Goal: Task Accomplishment & Management: Manage account settings

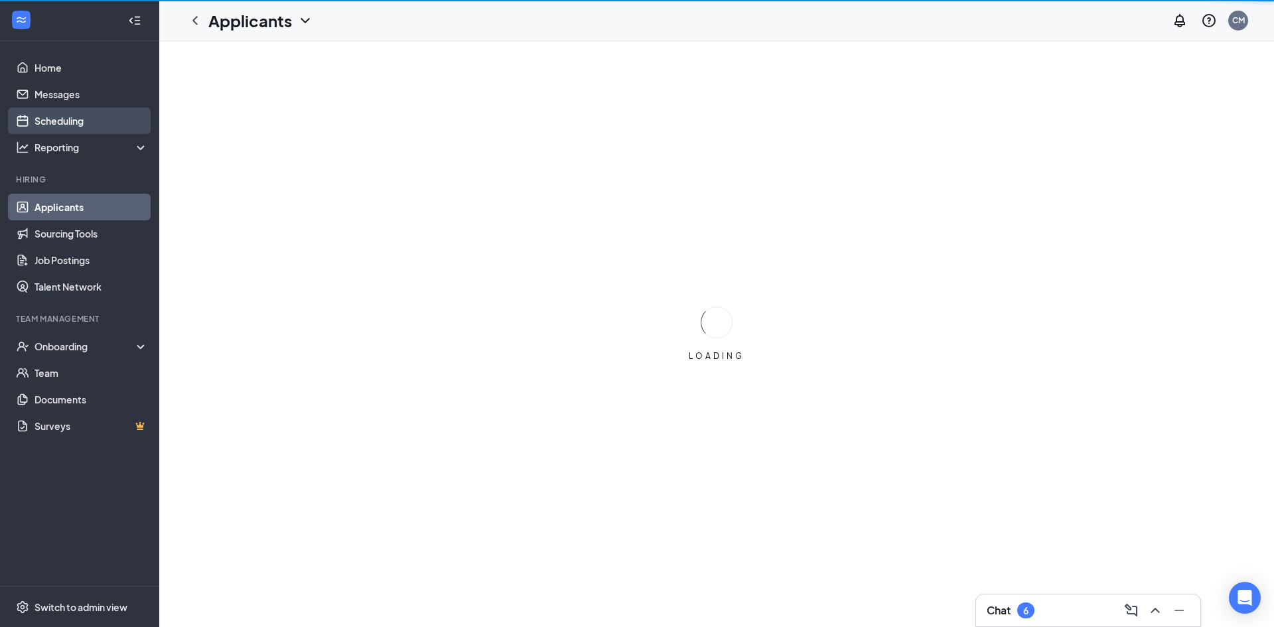
click at [54, 125] on link "Scheduling" at bounding box center [90, 120] width 113 height 27
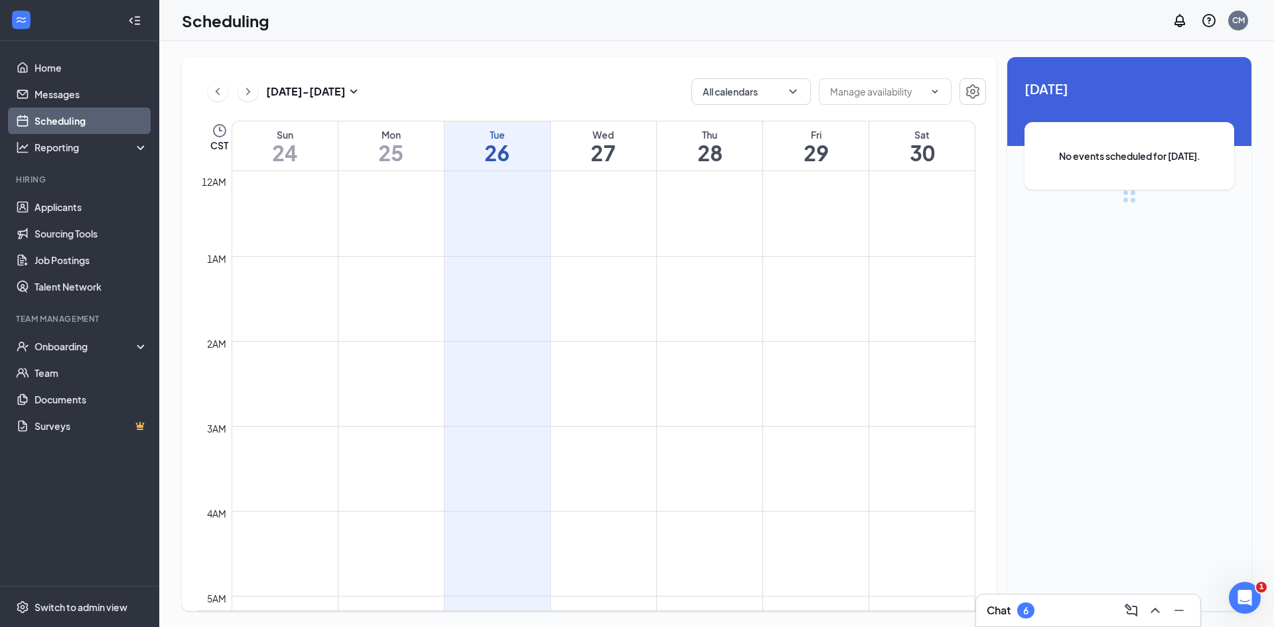
scroll to position [652, 0]
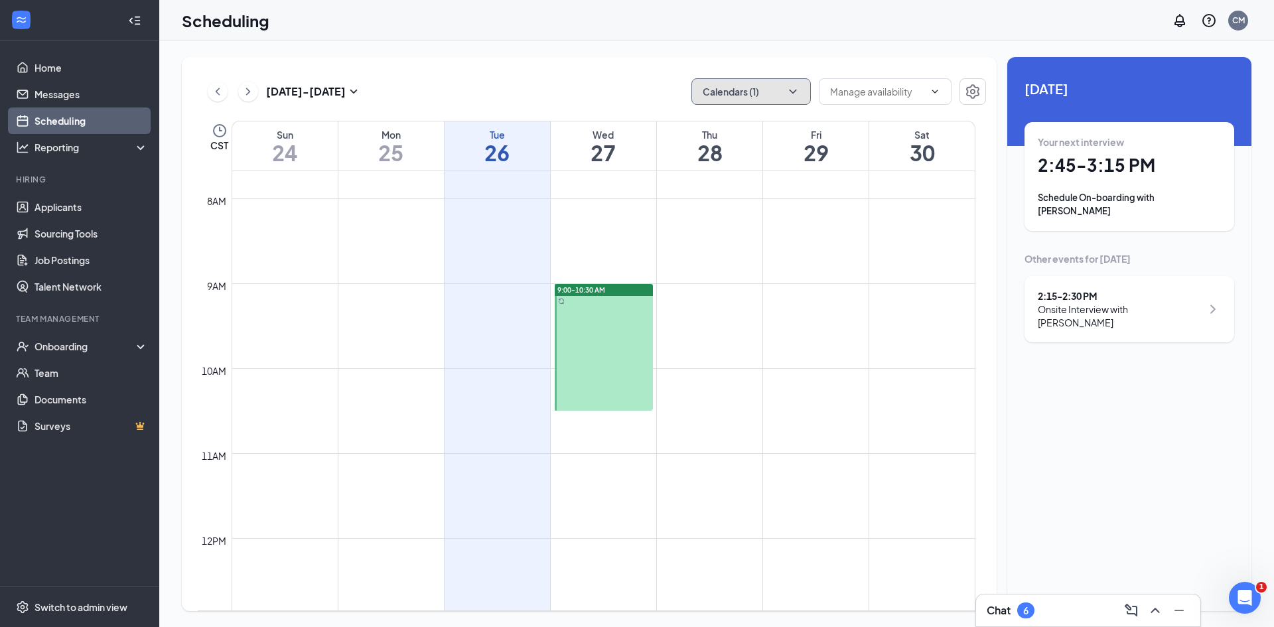
click at [779, 94] on button "Calendars (1)" at bounding box center [750, 91] width 119 height 27
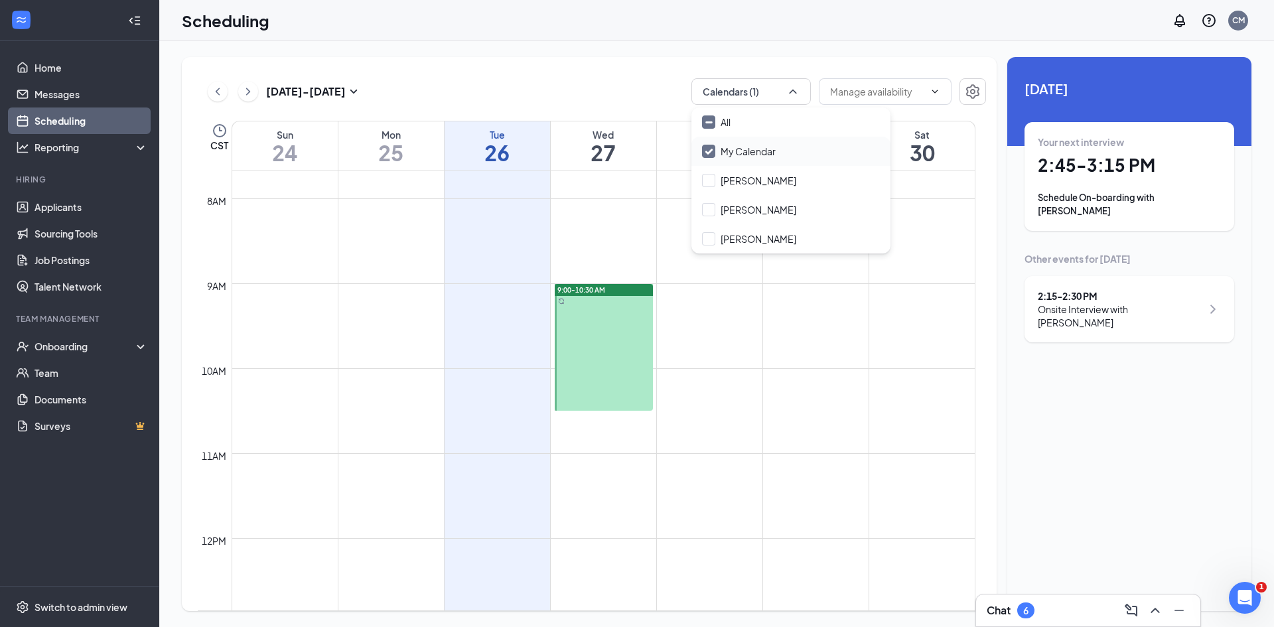
click at [738, 160] on div "My Calendar" at bounding box center [790, 151] width 199 height 29
drag, startPoint x: 752, startPoint y: 245, endPoint x: 744, endPoint y: 214, distance: 32.2
click at [752, 245] on div "[PERSON_NAME]" at bounding box center [790, 238] width 199 height 29
checkbox input "false"
checkbox input "true"
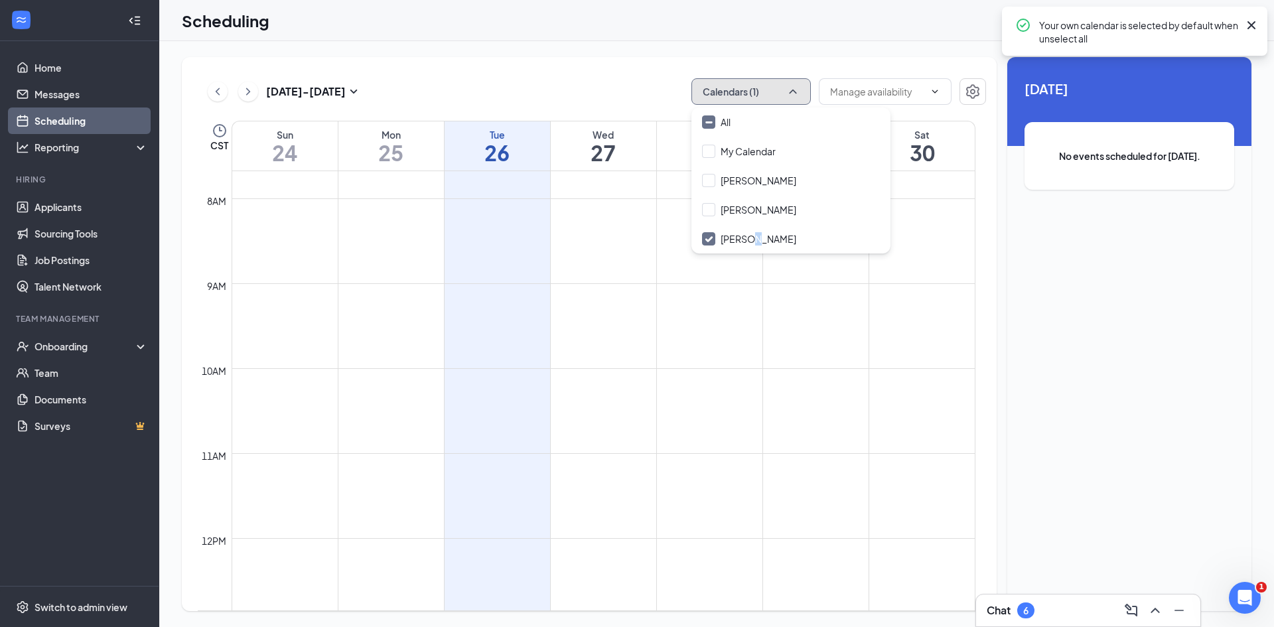
click at [799, 84] on button "Calendars (1)" at bounding box center [750, 91] width 119 height 27
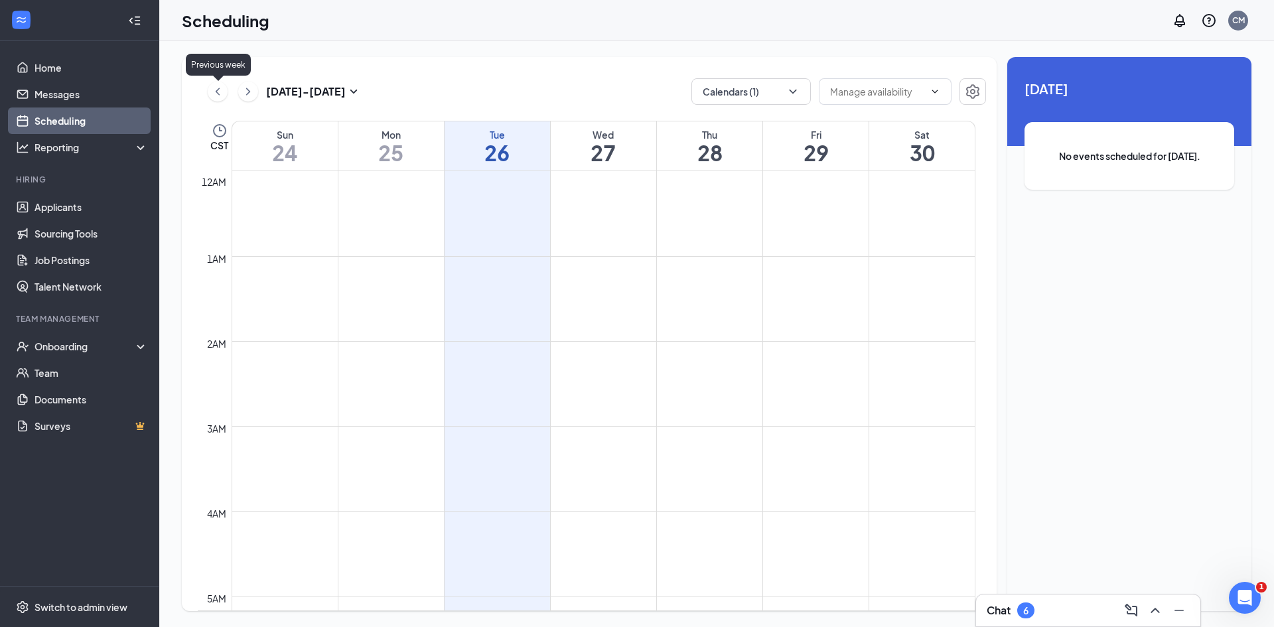
click at [222, 93] on icon "ChevronLeft" at bounding box center [217, 92] width 13 height 16
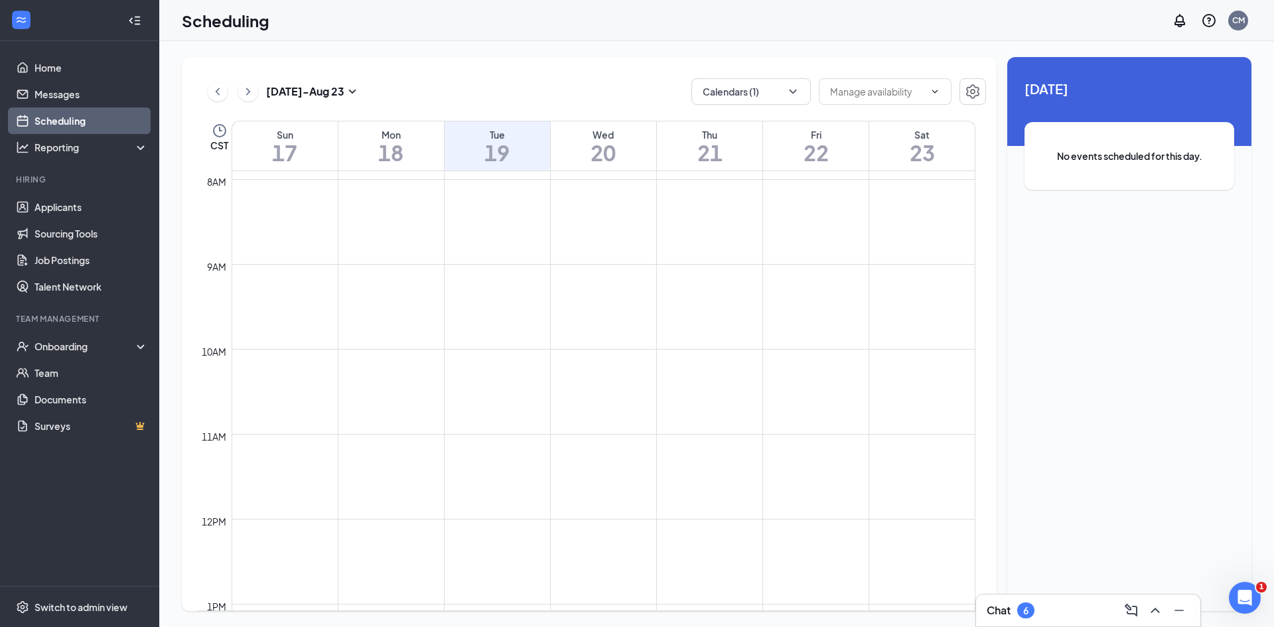
scroll to position [1128, 0]
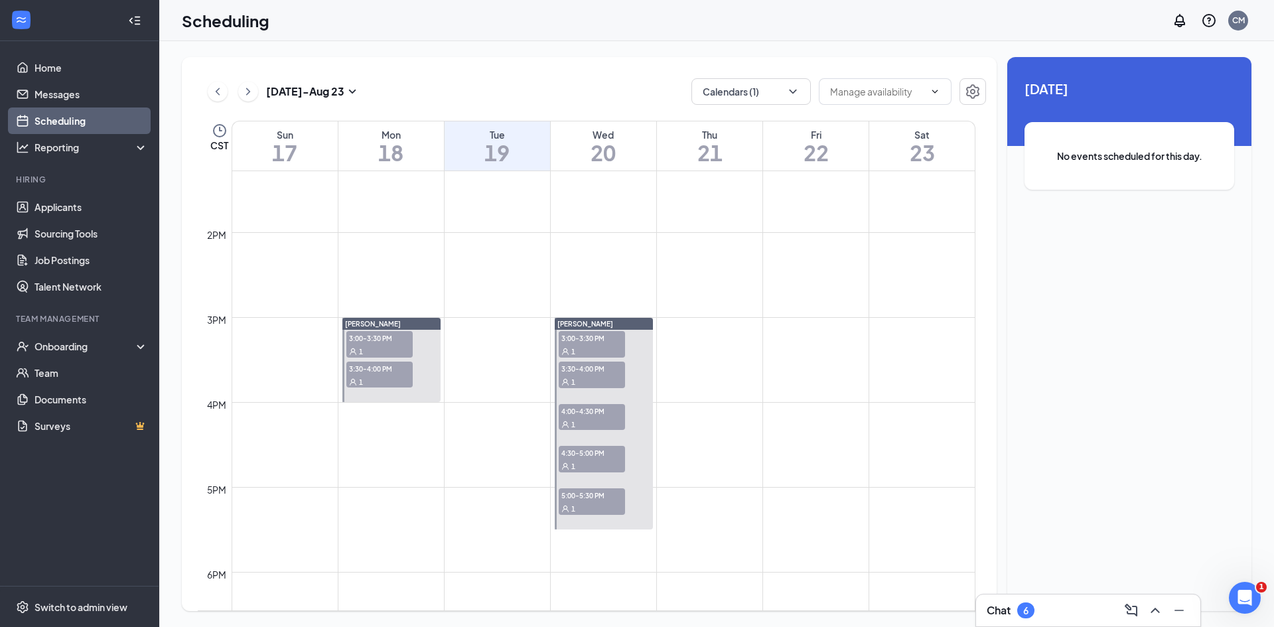
click at [367, 159] on h1 "18" at bounding box center [390, 152] width 105 height 23
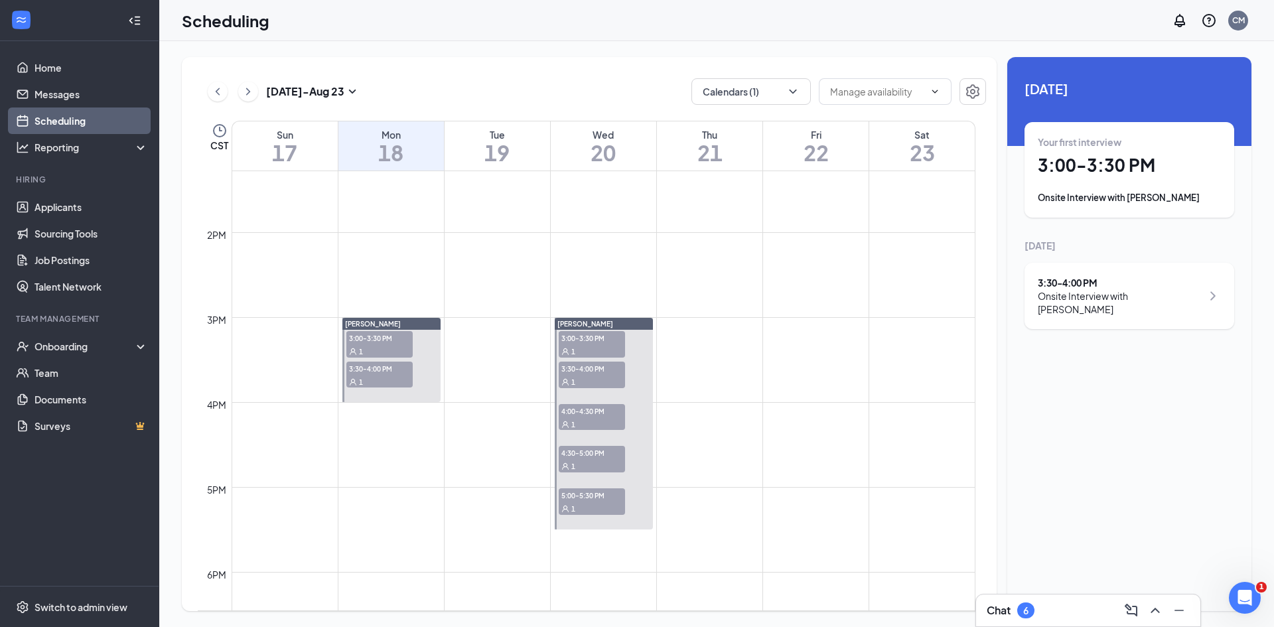
click at [1154, 303] on div "Onsite Interview with [PERSON_NAME]" at bounding box center [1120, 302] width 164 height 27
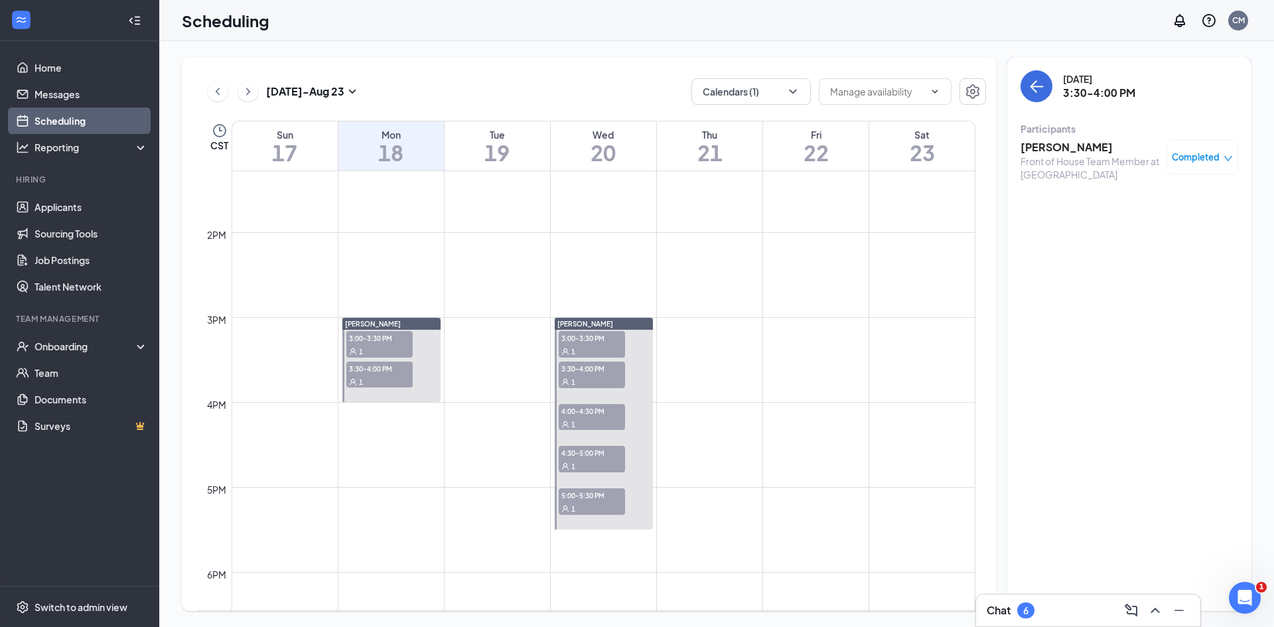
click at [1071, 148] on h3 "[PERSON_NAME]" at bounding box center [1089, 147] width 139 height 15
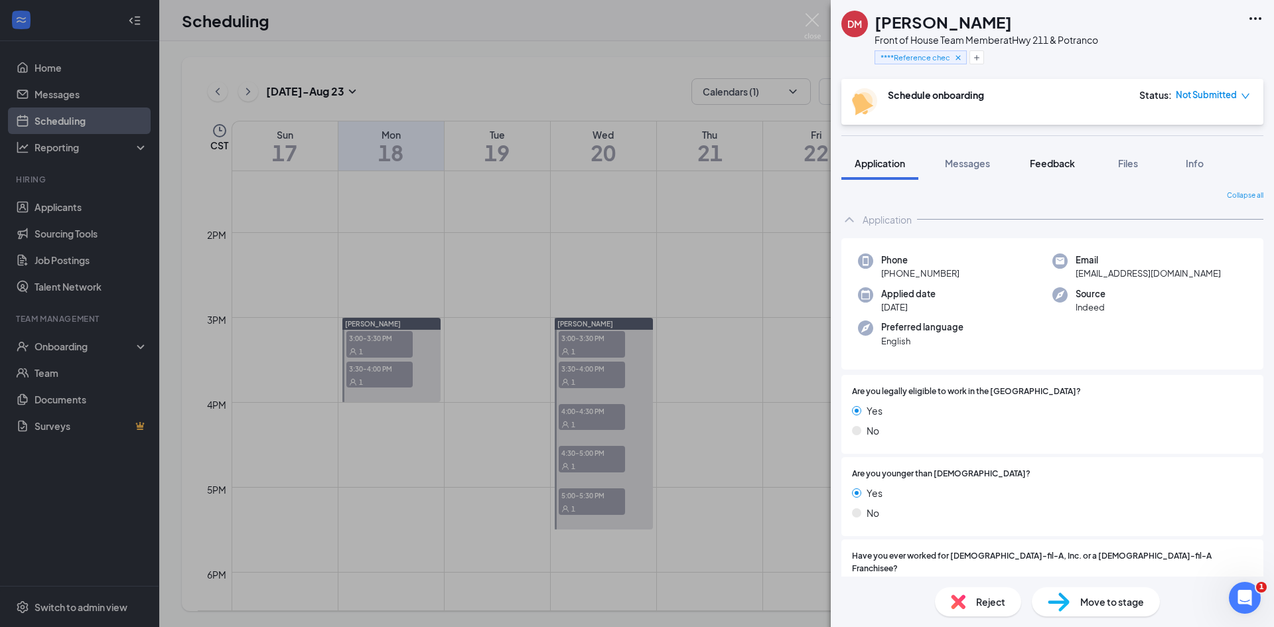
click at [1056, 169] on div "Feedback" at bounding box center [1052, 163] width 45 height 13
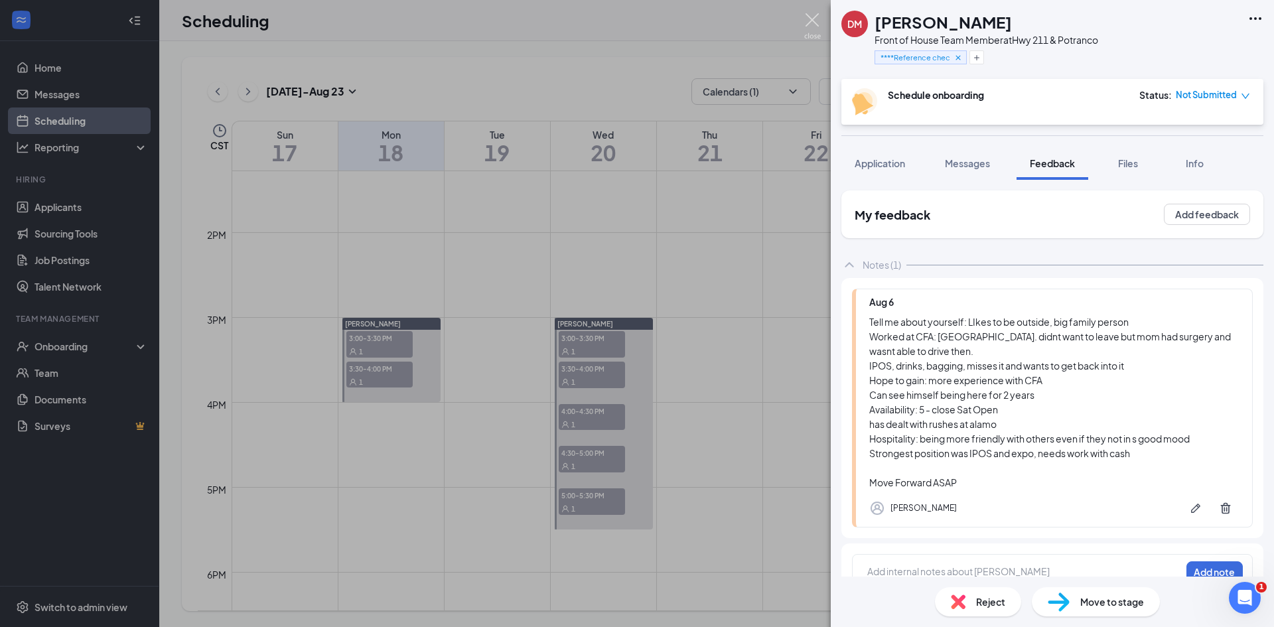
click at [811, 18] on img at bounding box center [812, 26] width 17 height 26
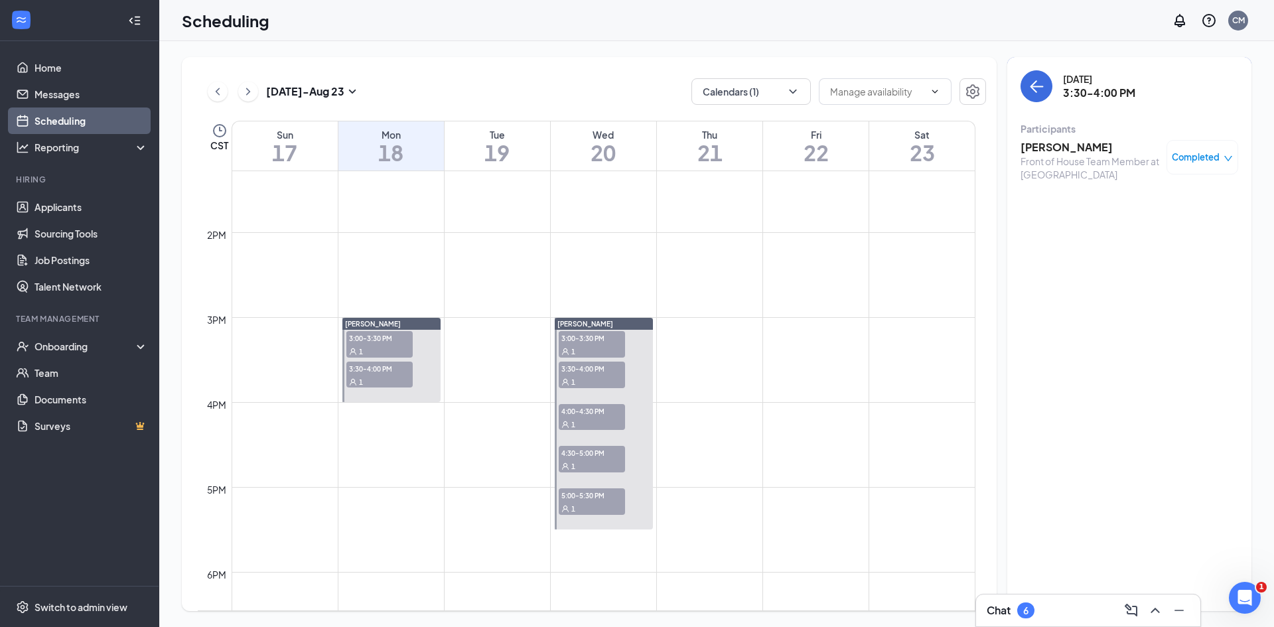
click at [637, 141] on h1 "20" at bounding box center [603, 152] width 105 height 23
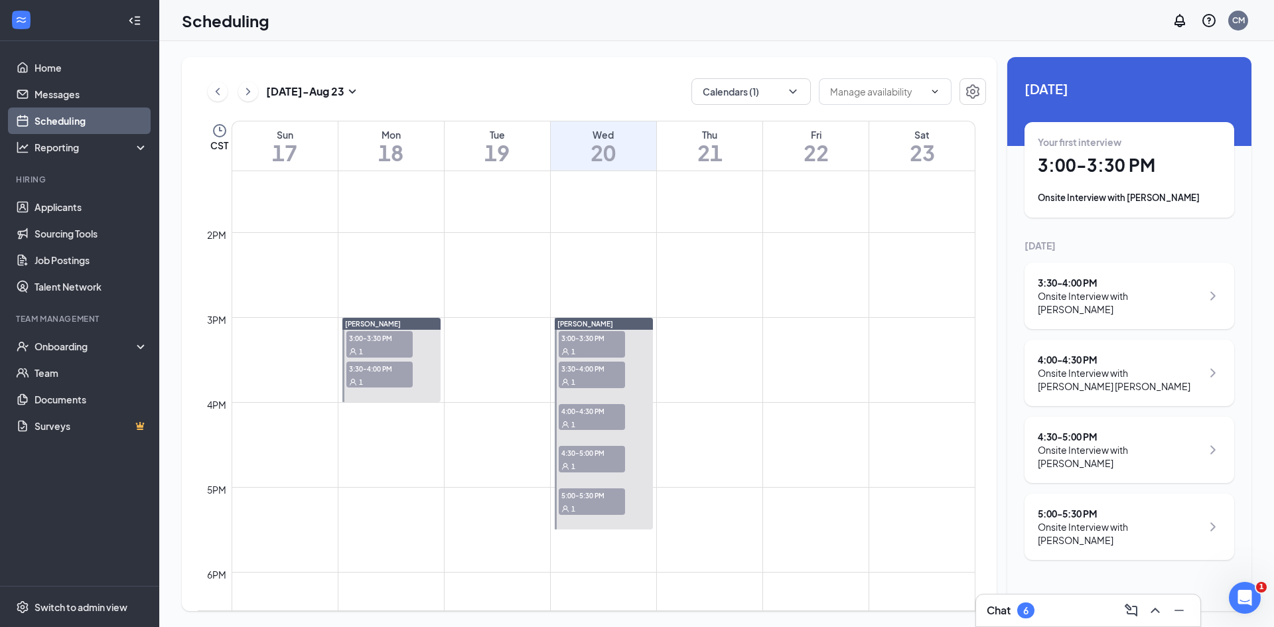
click at [1093, 211] on div "Your first interview 3:00 - 3:30 PM Onsite Interview with [PERSON_NAME]" at bounding box center [1129, 170] width 210 height 96
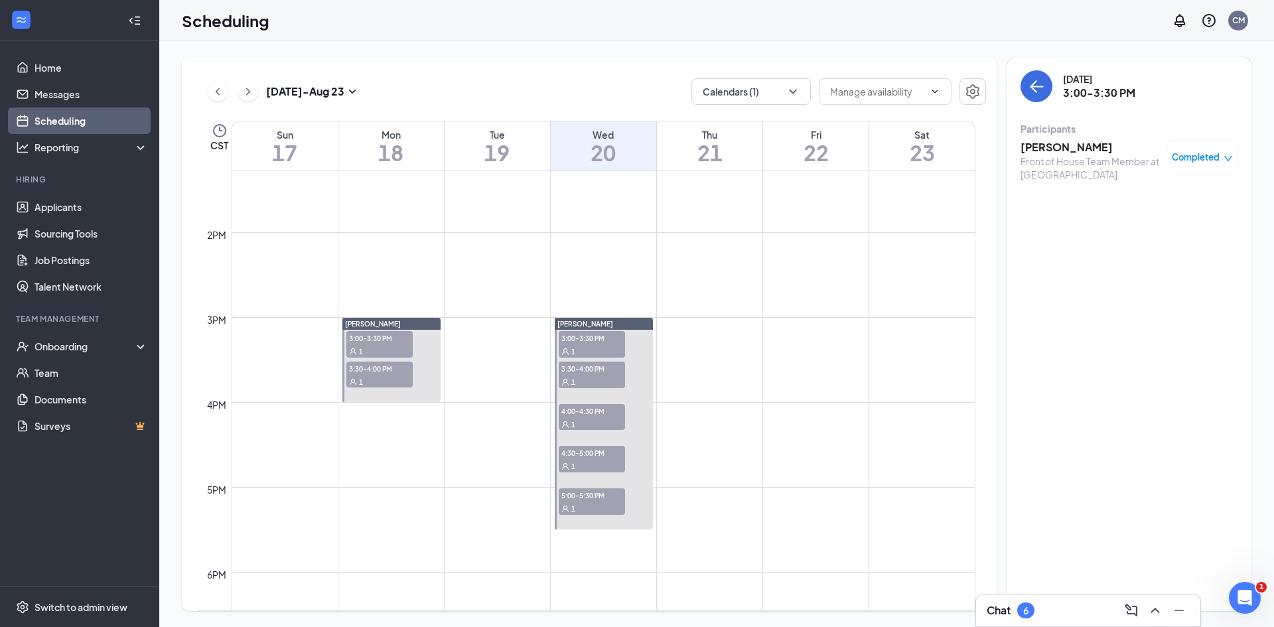
click at [1067, 140] on h3 "[PERSON_NAME]" at bounding box center [1089, 147] width 139 height 15
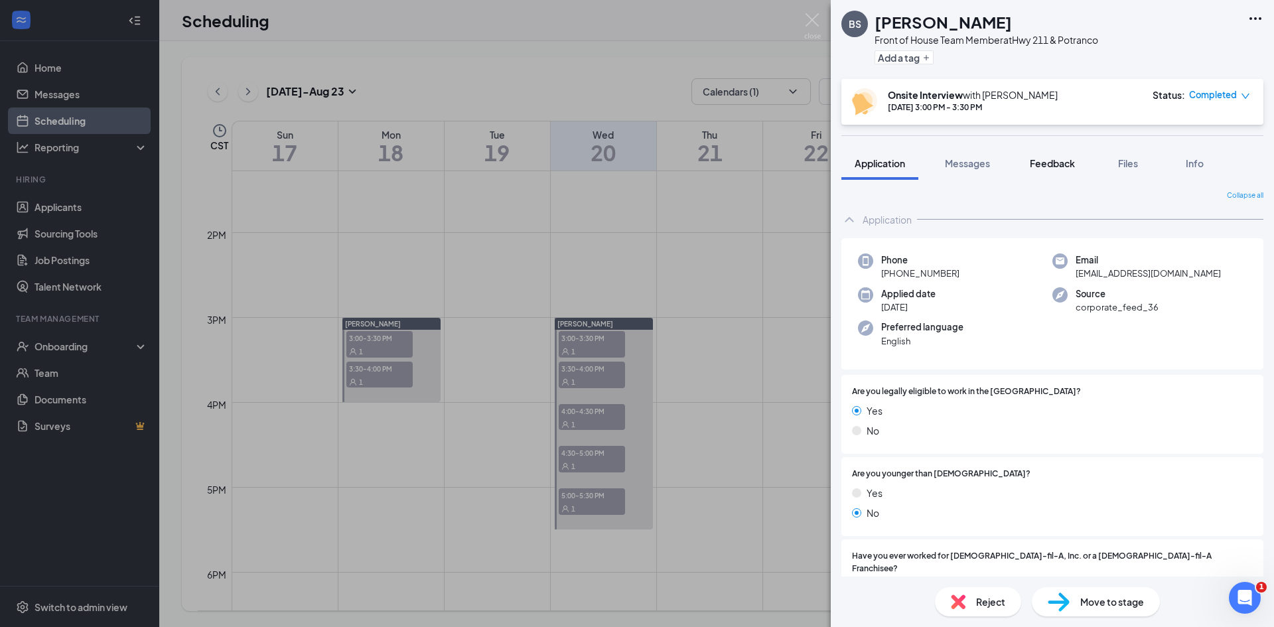
click at [1040, 167] on span "Feedback" at bounding box center [1052, 163] width 45 height 12
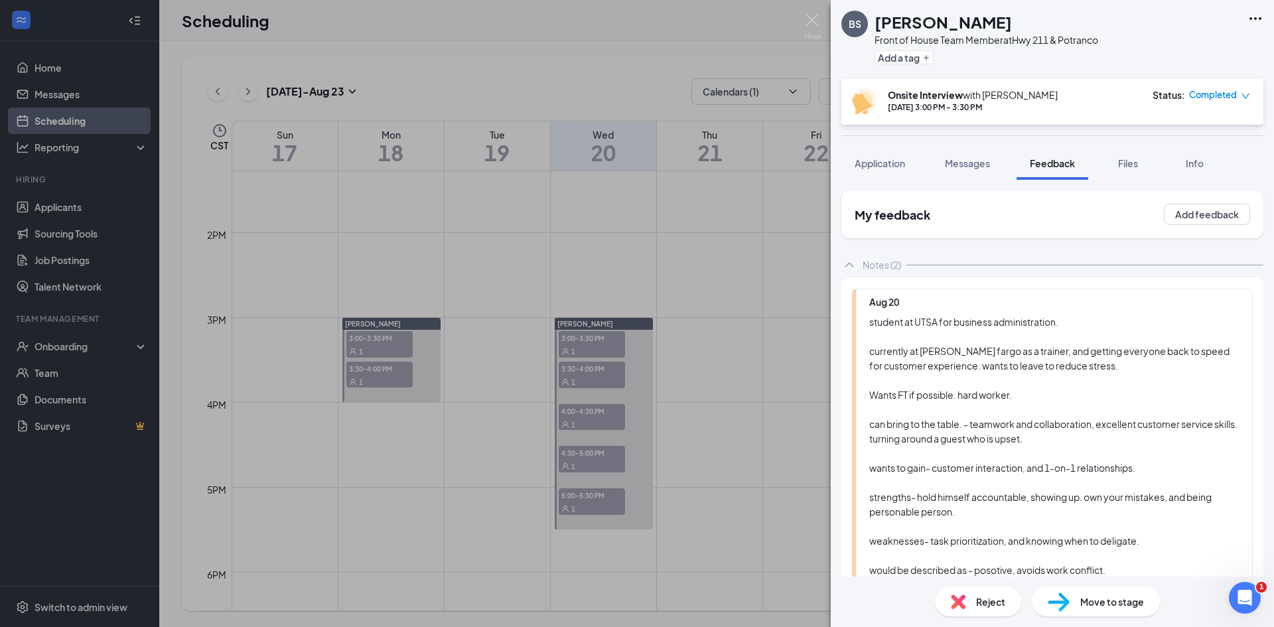
click at [1061, 597] on img at bounding box center [1059, 601] width 22 height 19
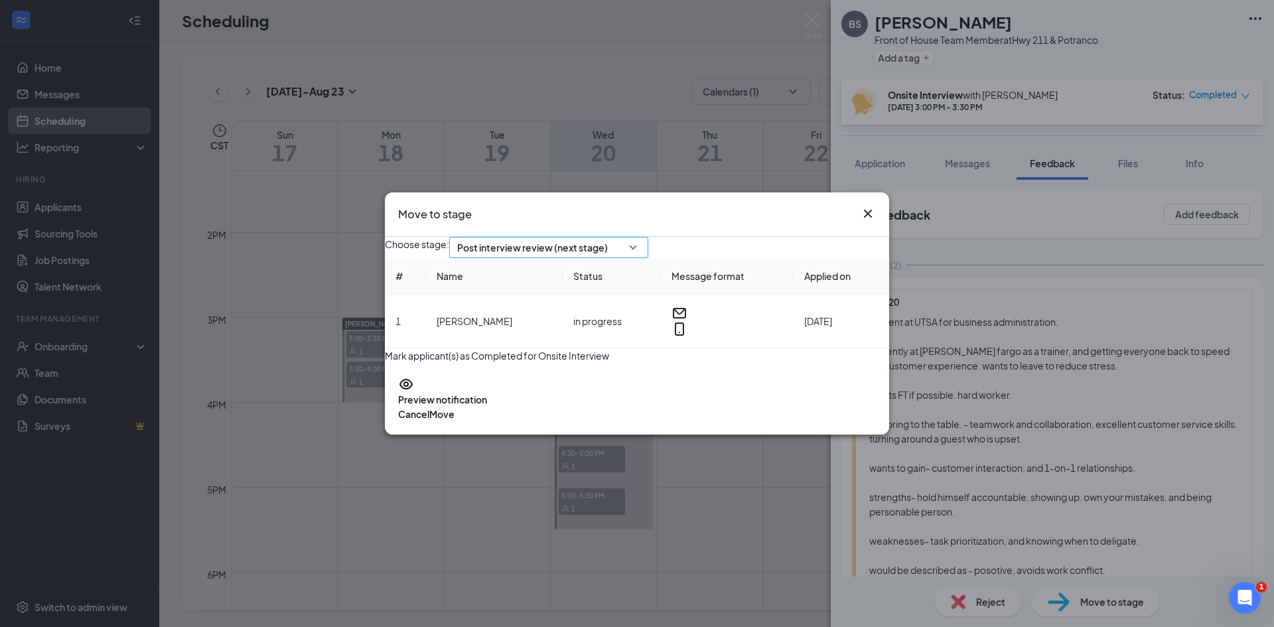
click at [640, 242] on span "Post interview review (next stage)" at bounding box center [548, 248] width 183 height 20
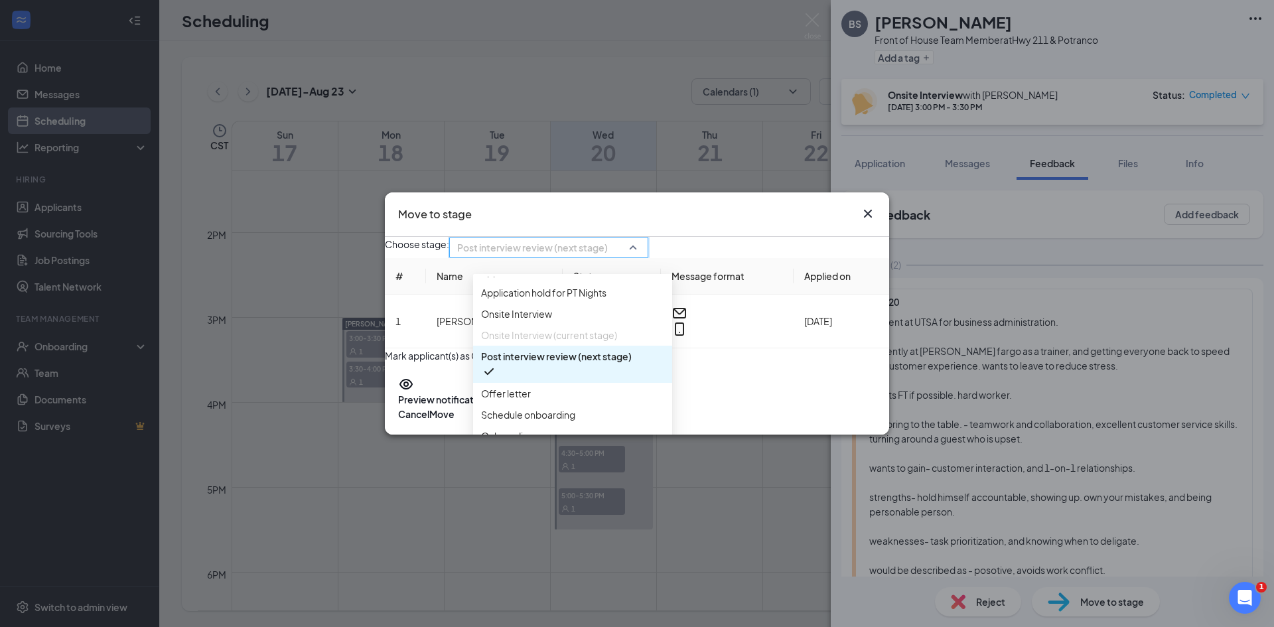
scroll to position [66, 0]
click at [576, 386] on span "Offer letter" at bounding box center [572, 393] width 183 height 15
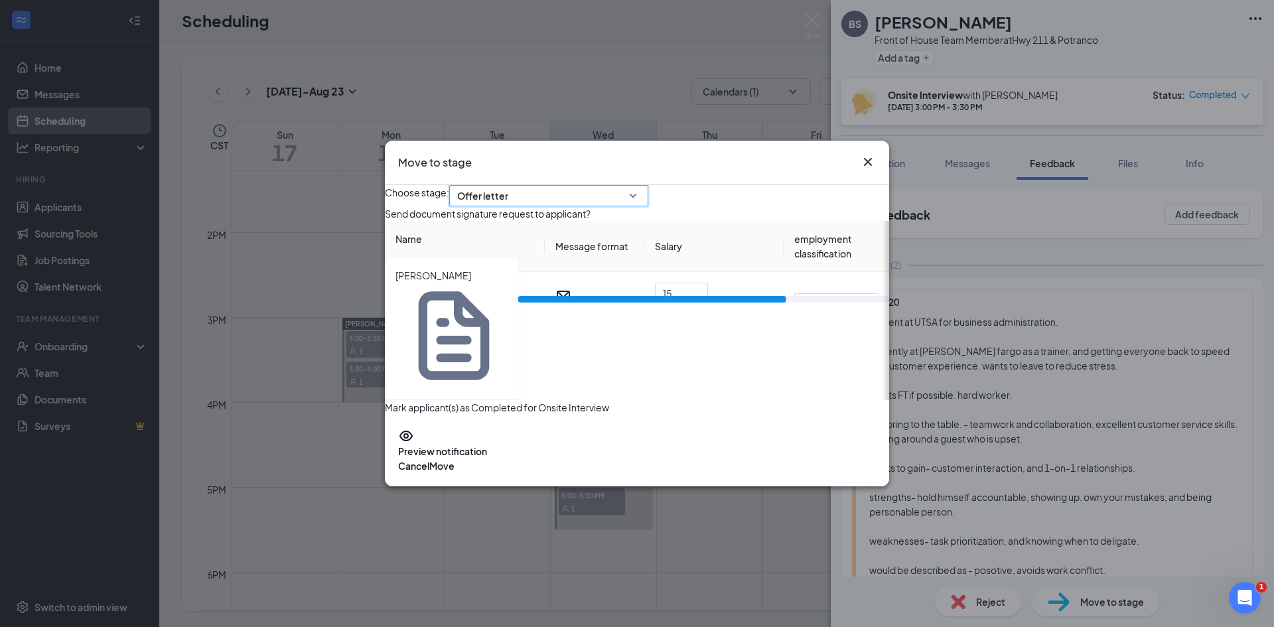
scroll to position [0, 100]
drag, startPoint x: 743, startPoint y: 366, endPoint x: 858, endPoint y: 367, distance: 115.4
click at [858, 303] on div at bounding box center [728, 299] width 268 height 7
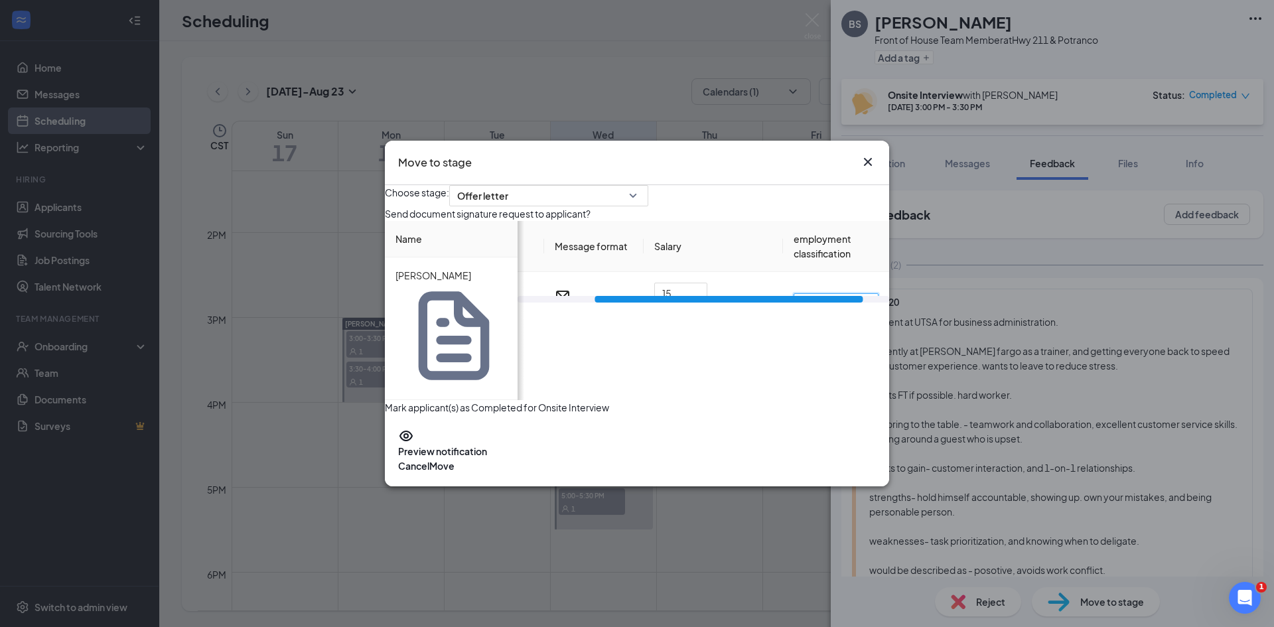
scroll to position [0, 6]
drag, startPoint x: 822, startPoint y: 346, endPoint x: 906, endPoint y: 346, distance: 84.3
click at [906, 346] on div "Move to stage Choose stage: Offer letter 3355640 3355643 3382348 Application Ap…" at bounding box center [637, 313] width 1274 height 627
type input "Full time"
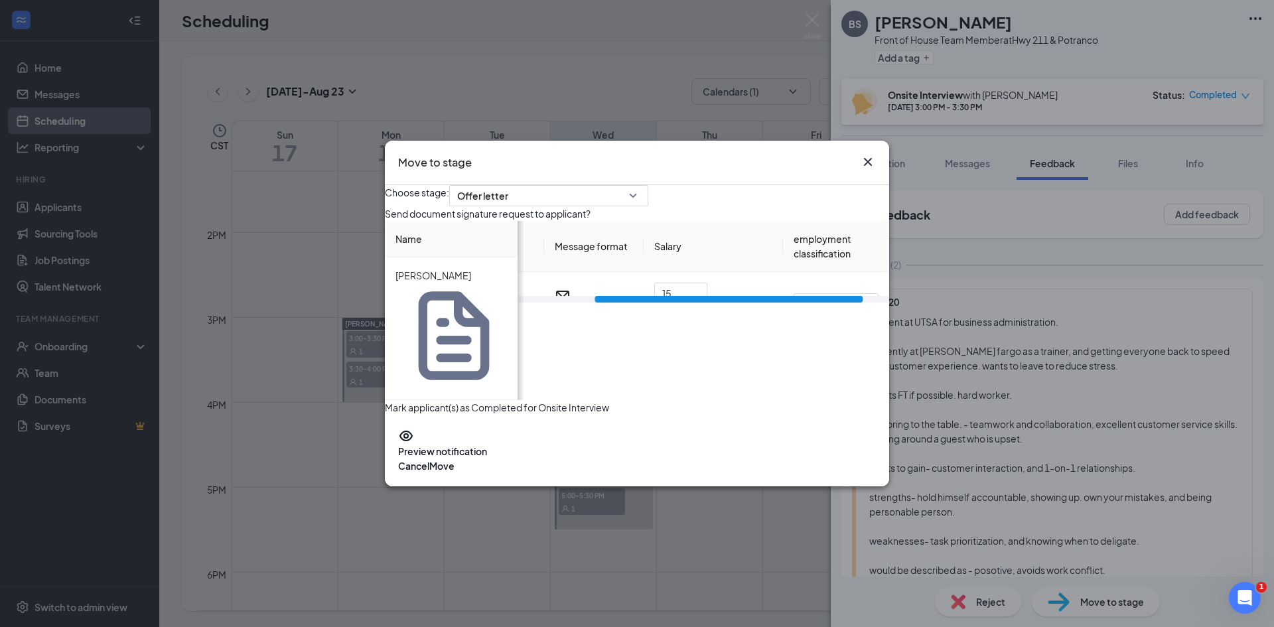
click at [763, 383] on div "Choose stage: Offer letter 3355640 3355643 3382348 Application Application hold…" at bounding box center [637, 300] width 504 height 230
click at [454, 458] on button "Move" at bounding box center [441, 465] width 25 height 15
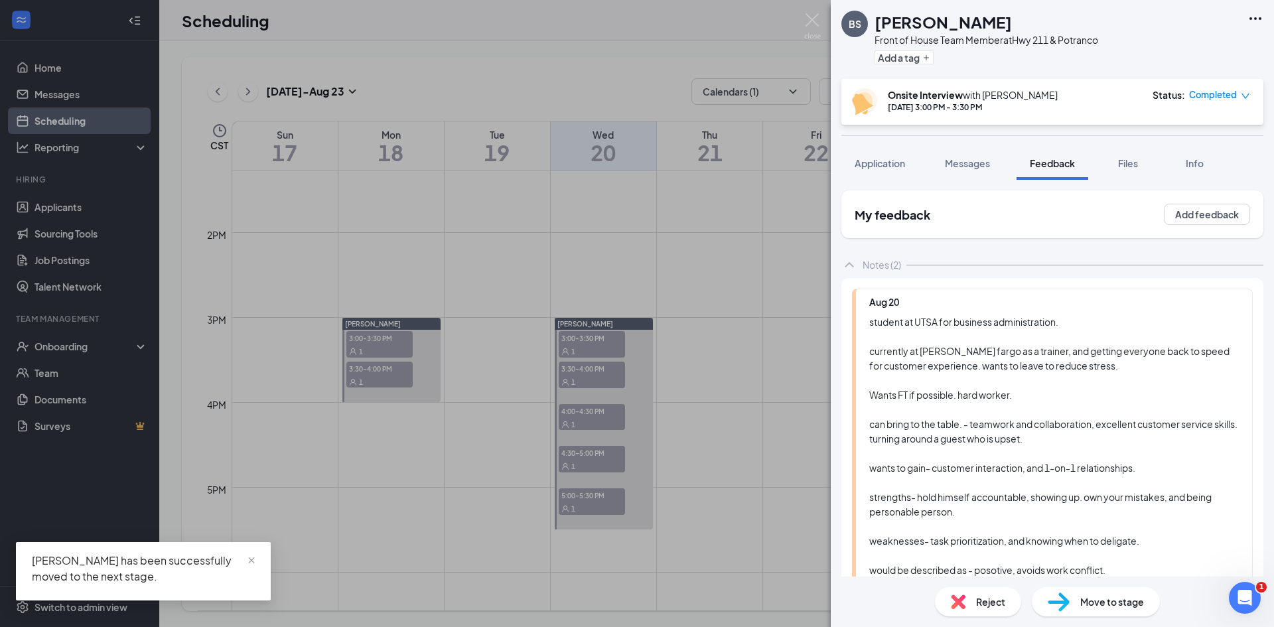
click at [820, 13] on div "BS [PERSON_NAME] Front of House Team Member at Hwy 211 & Potranco Add a tag Ons…" at bounding box center [637, 313] width 1274 height 627
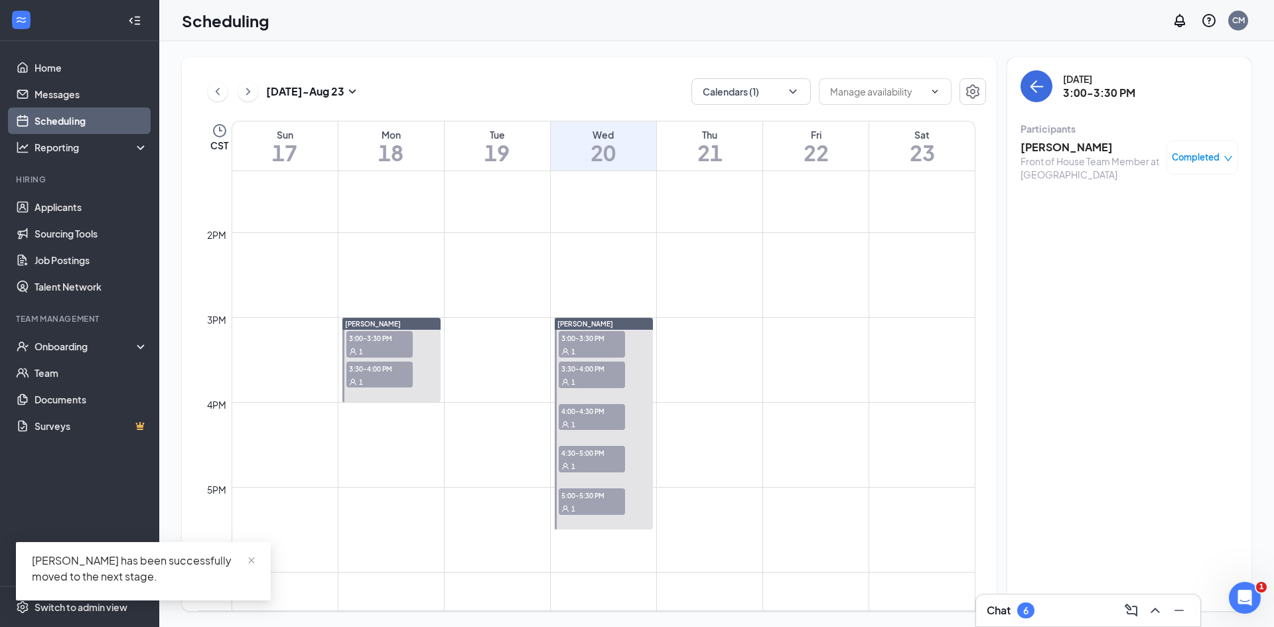
click at [1052, 157] on div "Front of House Team Member at [GEOGRAPHIC_DATA]" at bounding box center [1089, 168] width 139 height 27
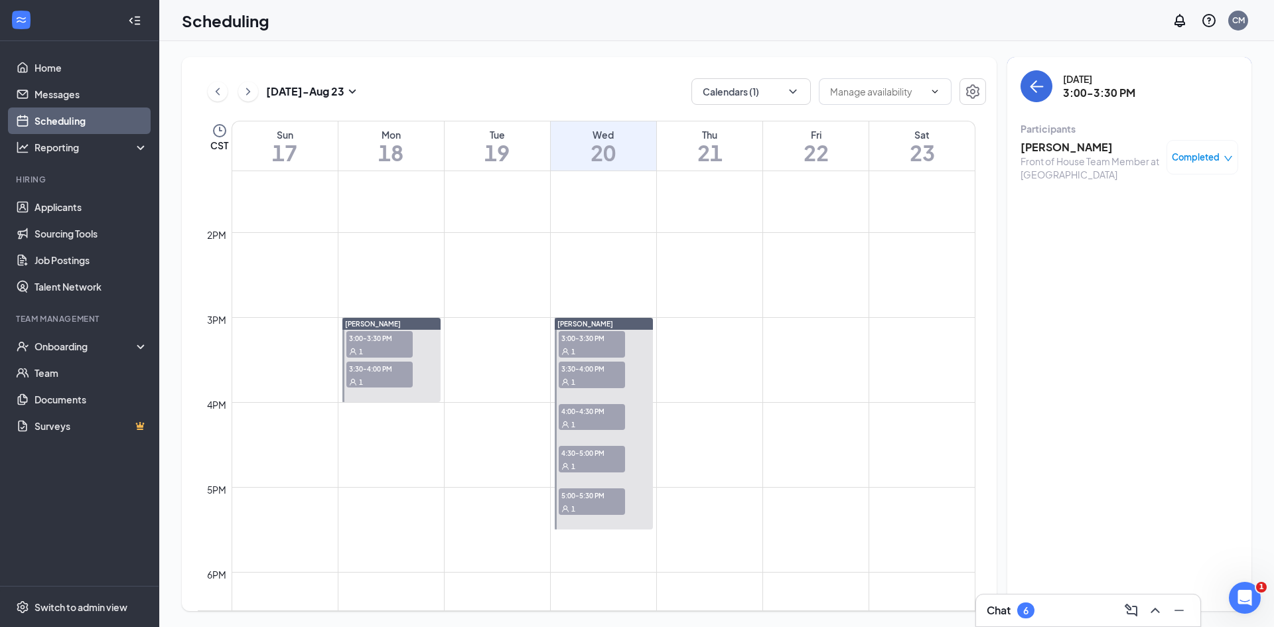
click at [1048, 141] on h3 "[PERSON_NAME]" at bounding box center [1089, 147] width 139 height 15
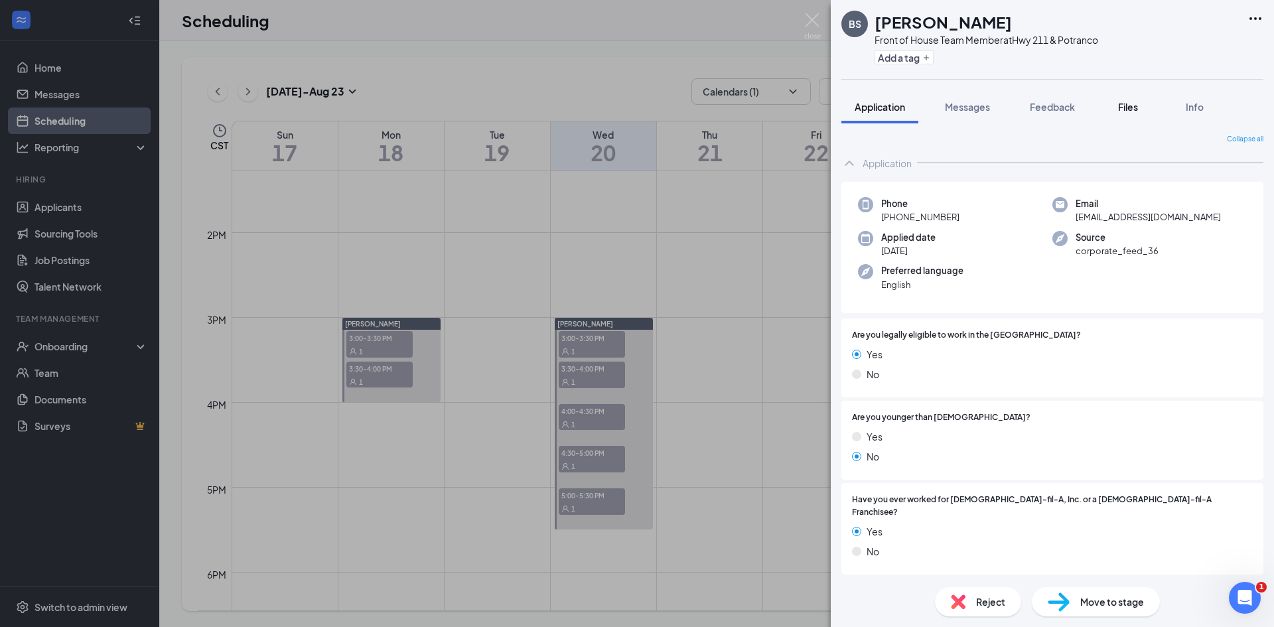
click at [1115, 105] on button "Files" at bounding box center [1127, 106] width 53 height 33
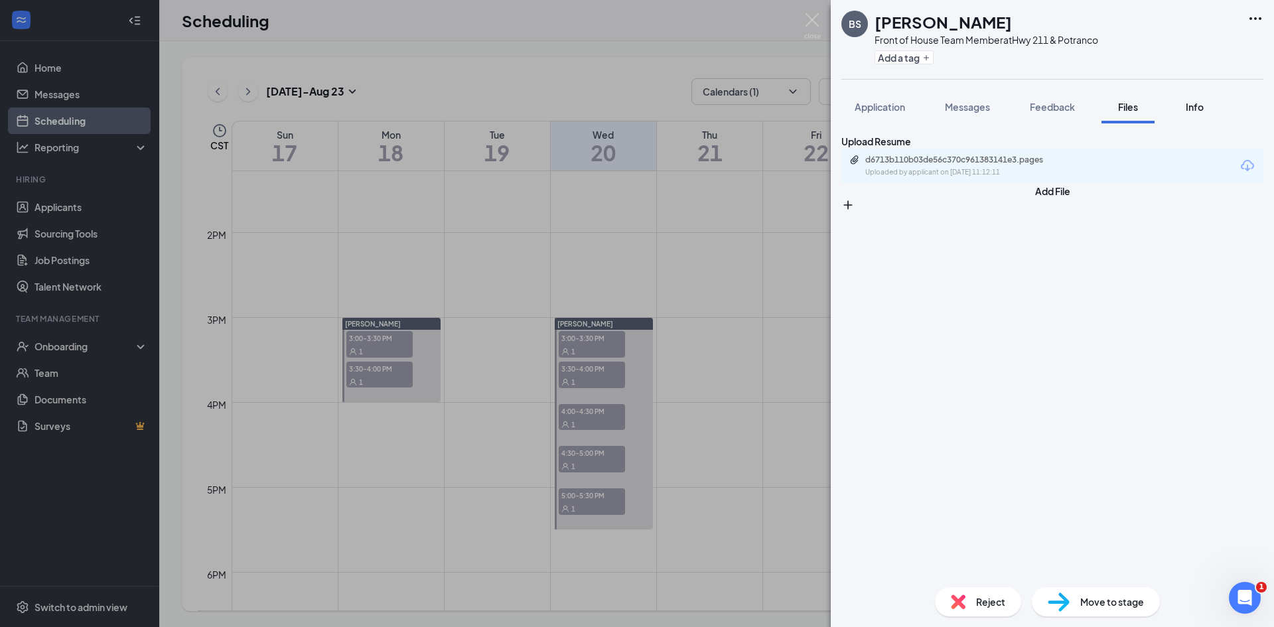
click at [1198, 99] on button "Info" at bounding box center [1194, 106] width 53 height 33
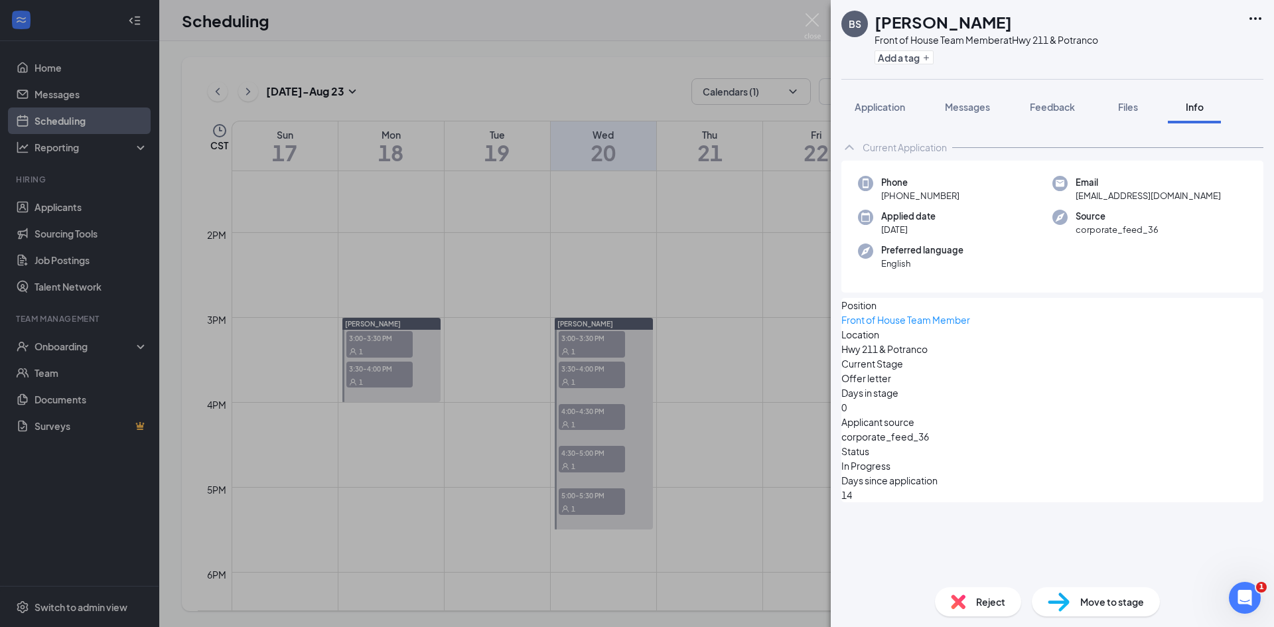
click at [829, 22] on div "BS [PERSON_NAME] Front of House Team Member at Hwy 211 & Potranco Add a tag App…" at bounding box center [637, 313] width 1274 height 627
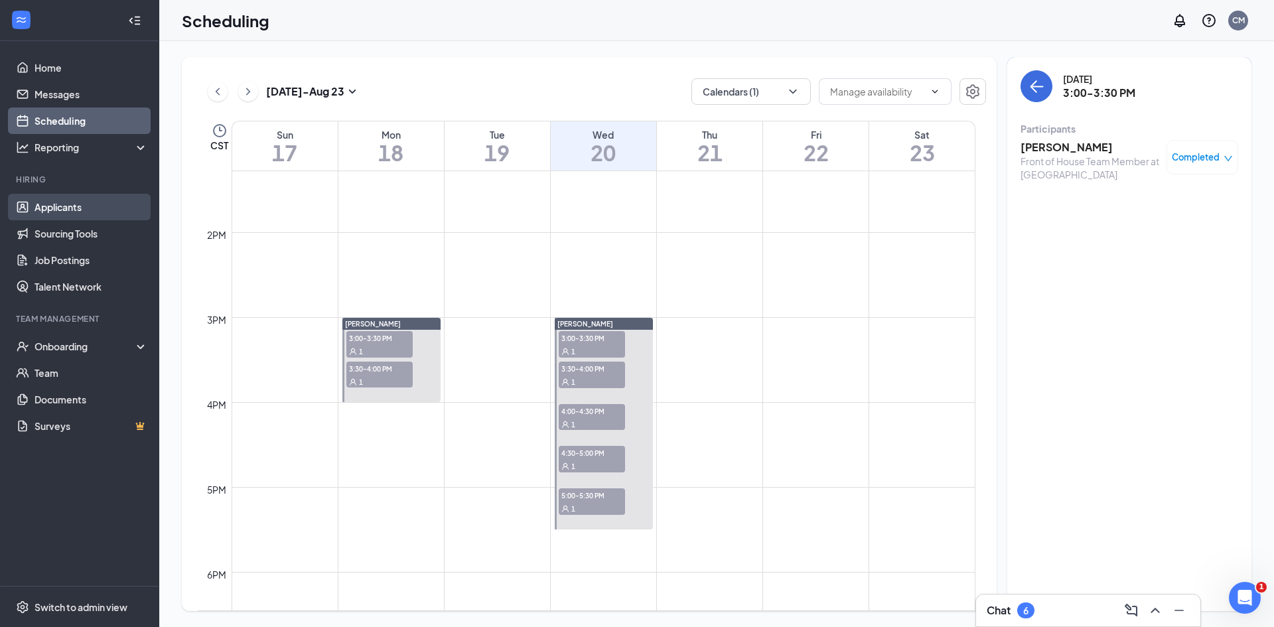
click at [92, 202] on link "Applicants" at bounding box center [90, 207] width 113 height 27
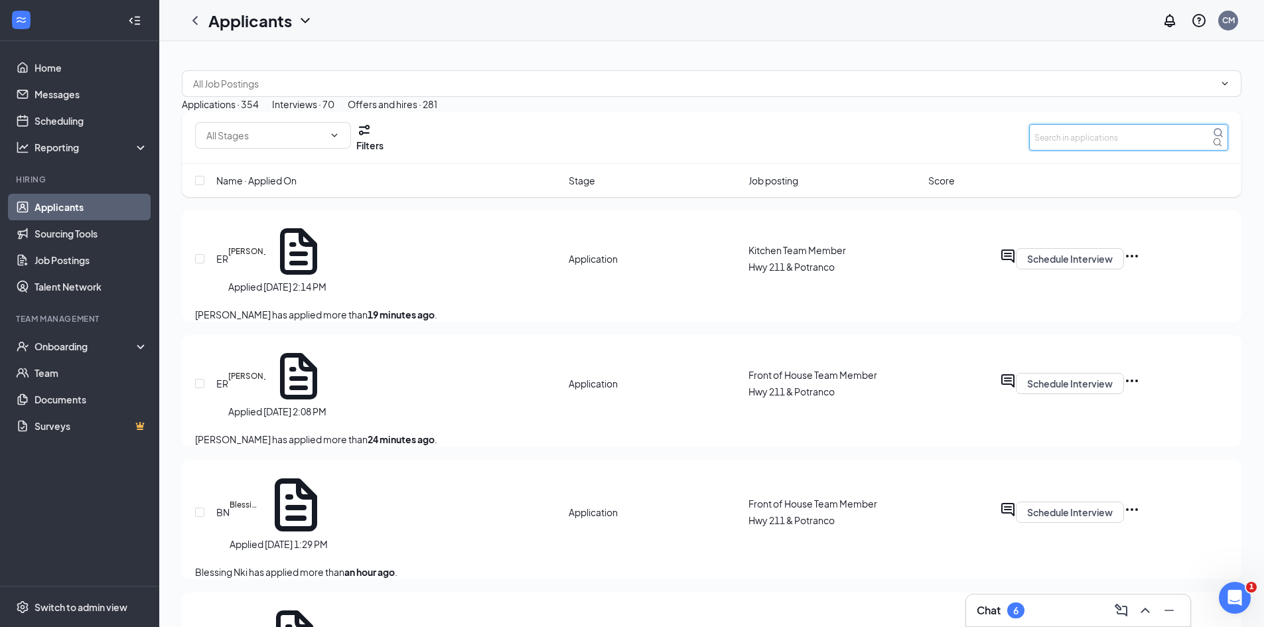
click at [1136, 151] on input "text" at bounding box center [1128, 137] width 199 height 27
click at [334, 111] on div "Interviews · 70" at bounding box center [303, 104] width 62 height 15
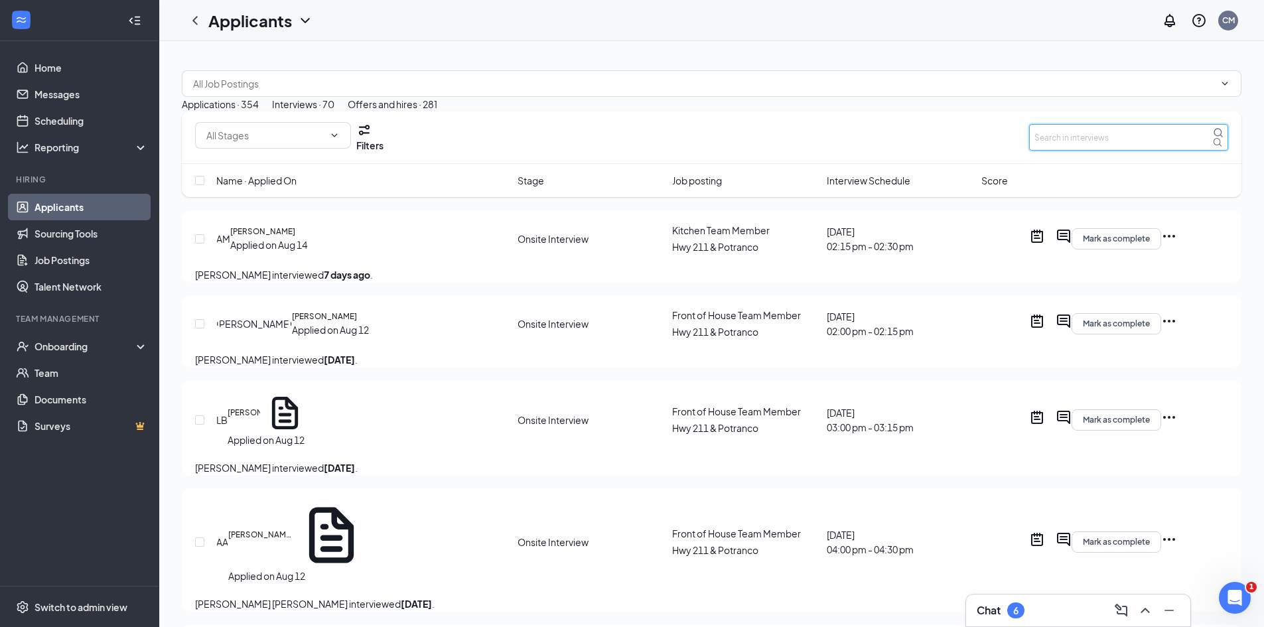
click at [1087, 151] on input "text" at bounding box center [1128, 137] width 199 height 27
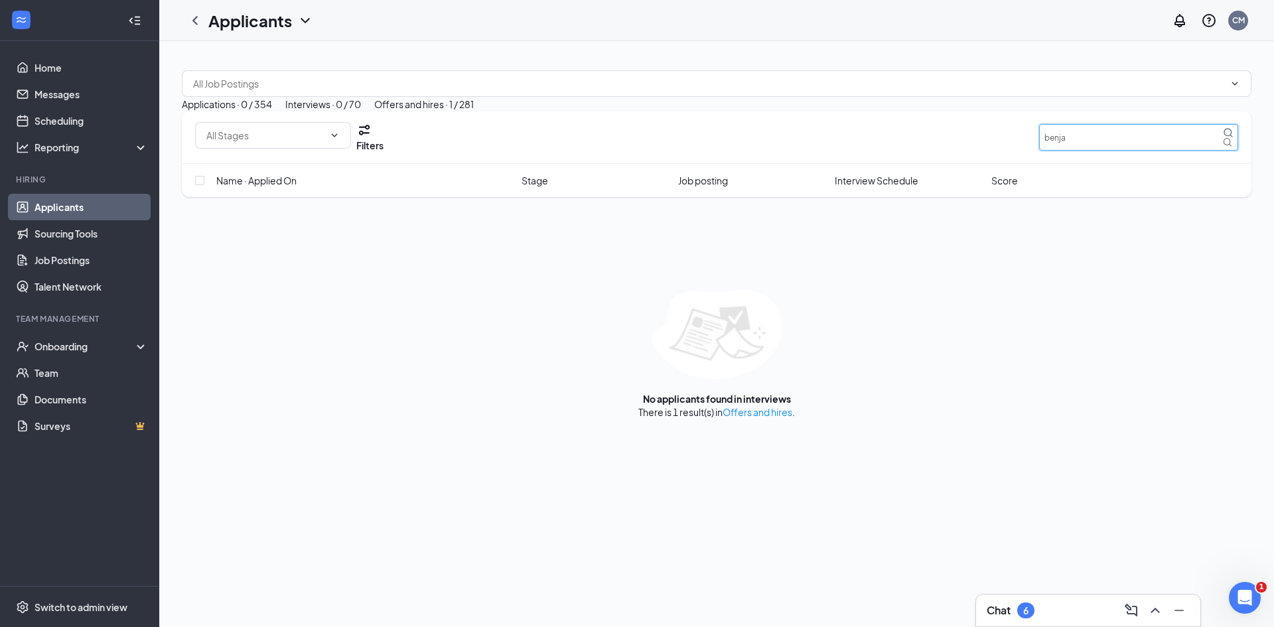
type input "benja"
click at [474, 111] on div "Offers and hires · 1 / 281" at bounding box center [424, 104] width 100 height 15
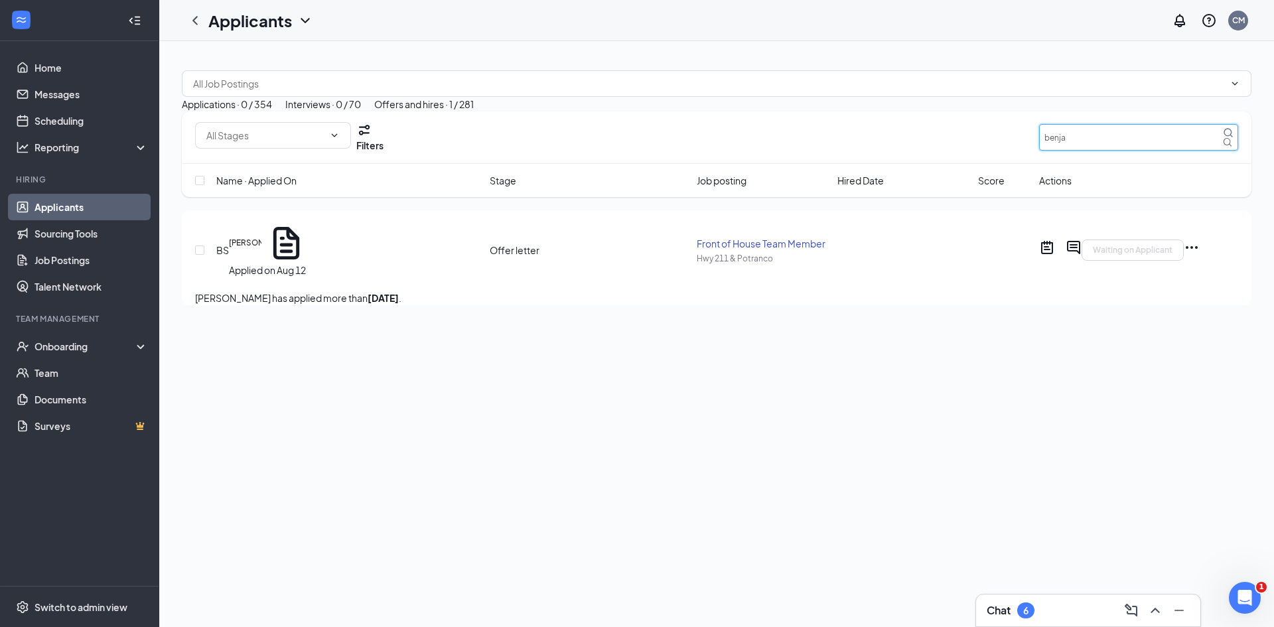
drag, startPoint x: 1102, startPoint y: 191, endPoint x: 1028, endPoint y: 192, distance: 73.6
click at [1028, 153] on div "Filters benja" at bounding box center [716, 137] width 1043 height 31
drag, startPoint x: 1028, startPoint y: 192, endPoint x: 1089, endPoint y: 177, distance: 62.8
click at [1090, 151] on input "benja" at bounding box center [1138, 137] width 199 height 27
drag, startPoint x: 1088, startPoint y: 181, endPoint x: 913, endPoint y: 188, distance: 175.3
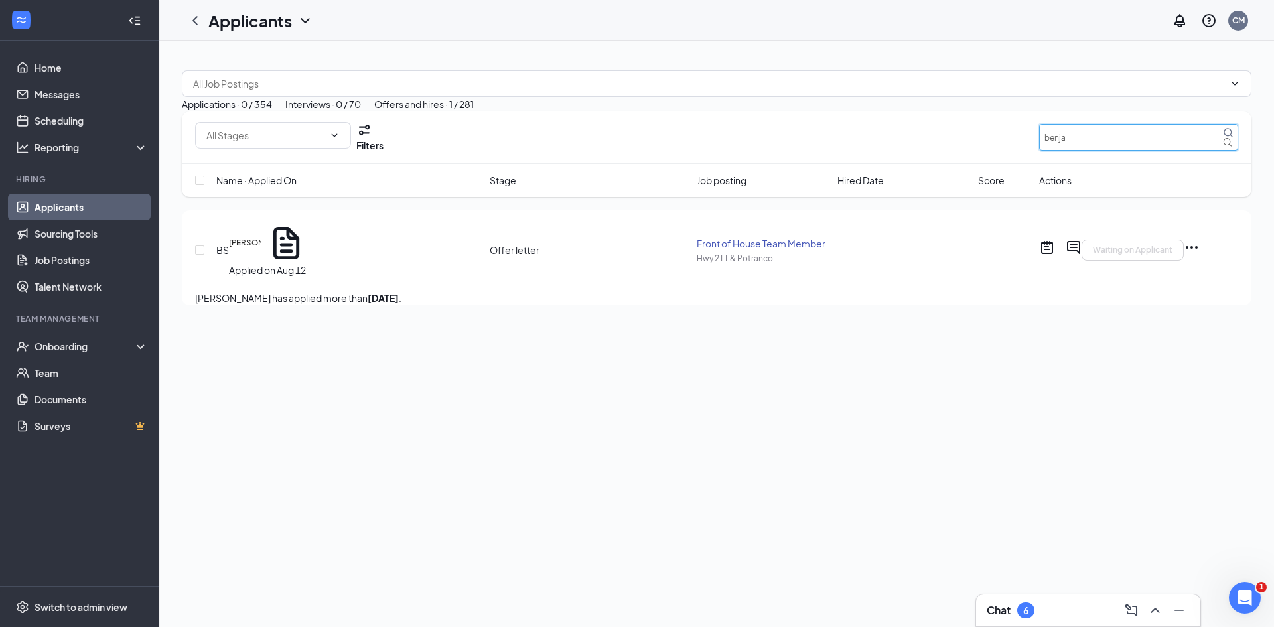
click at [914, 153] on div "Filters benja" at bounding box center [716, 137] width 1043 height 31
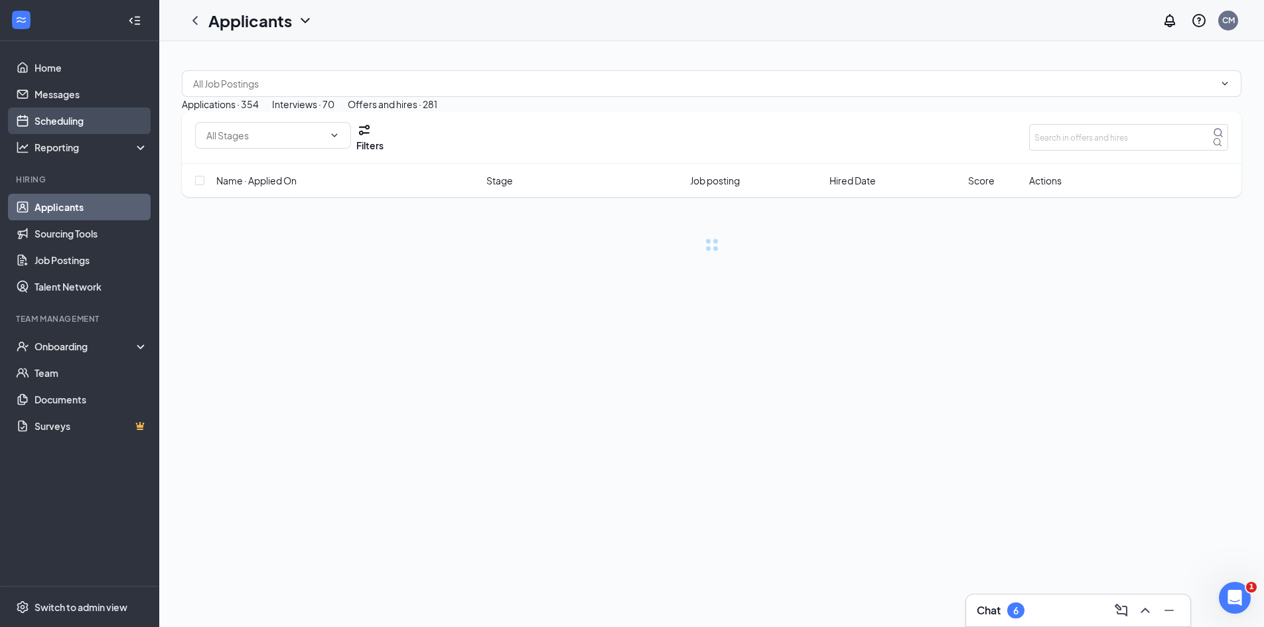
click at [93, 118] on link "Scheduling" at bounding box center [90, 120] width 113 height 27
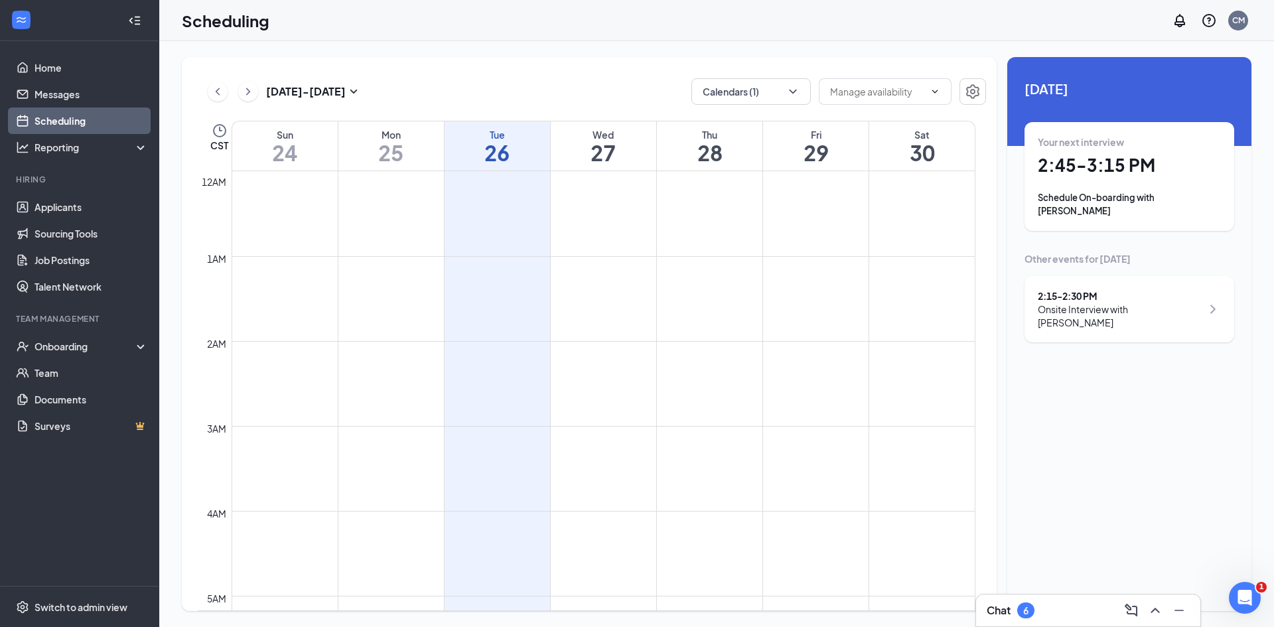
scroll to position [652, 0]
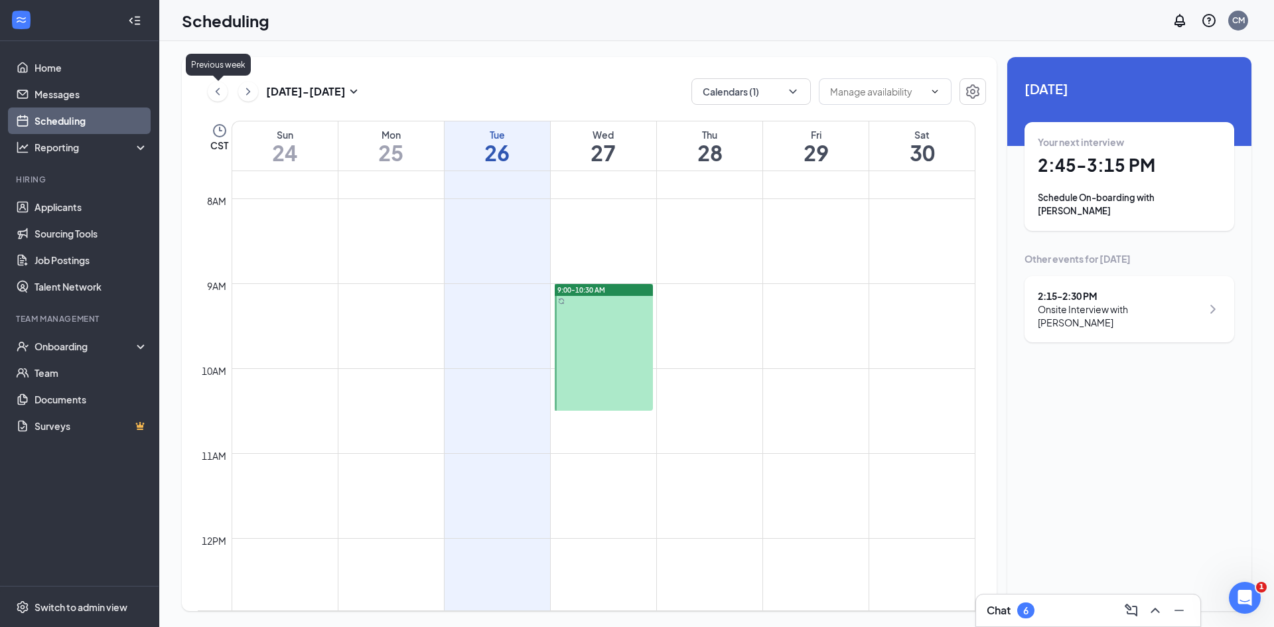
click at [216, 86] on icon "ChevronLeft" at bounding box center [217, 92] width 13 height 16
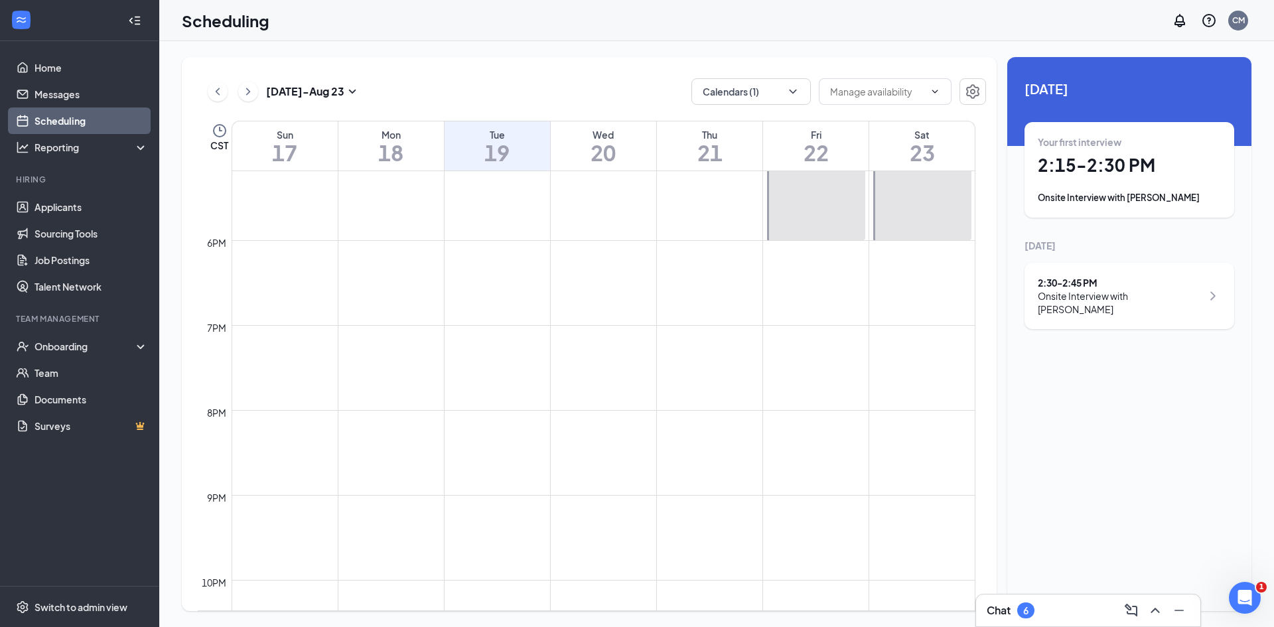
scroll to position [995, 0]
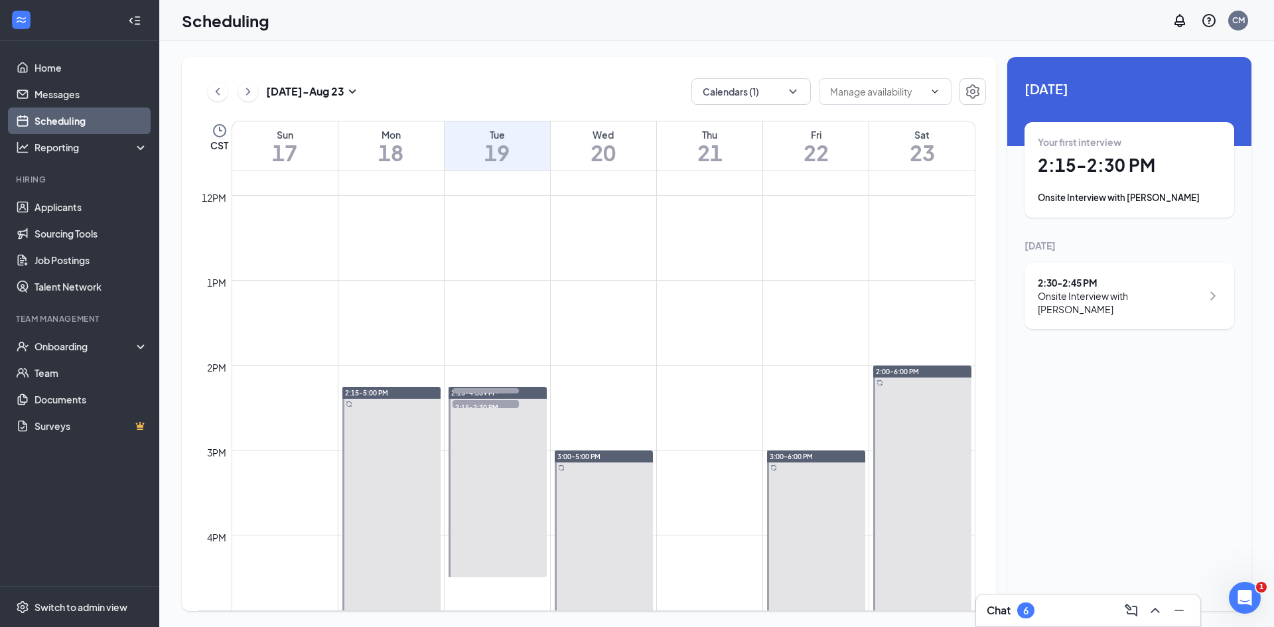
click at [388, 131] on div "Mon" at bounding box center [390, 134] width 105 height 13
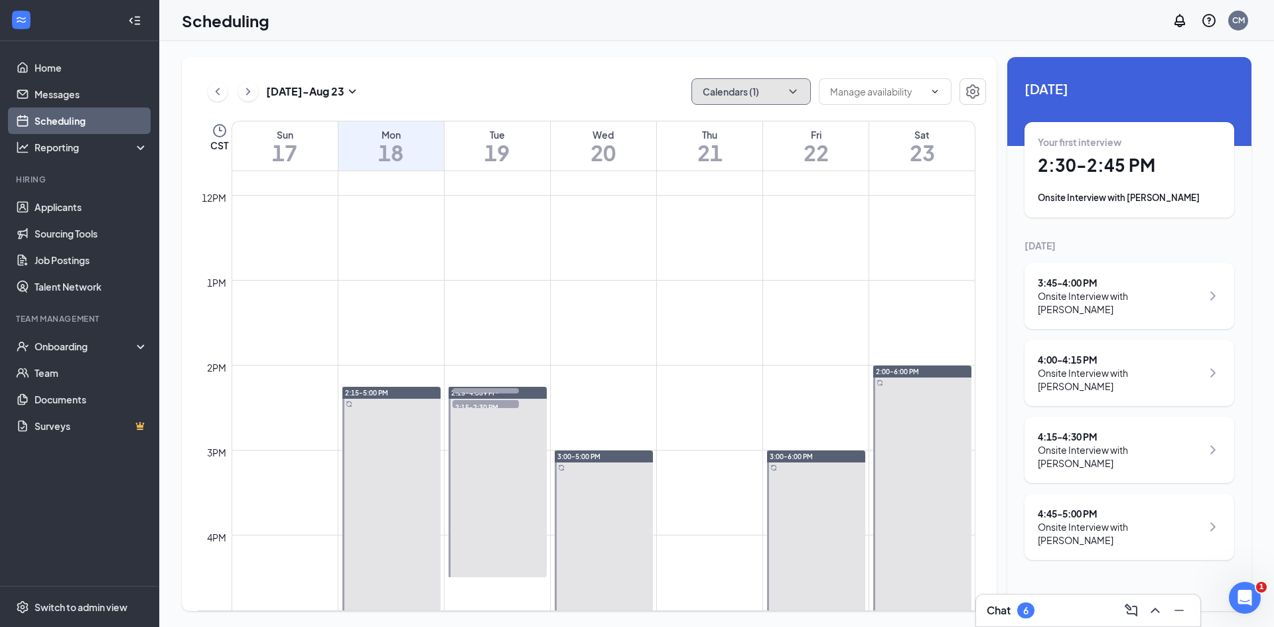
click at [766, 87] on button "Calendars (1)" at bounding box center [750, 91] width 119 height 27
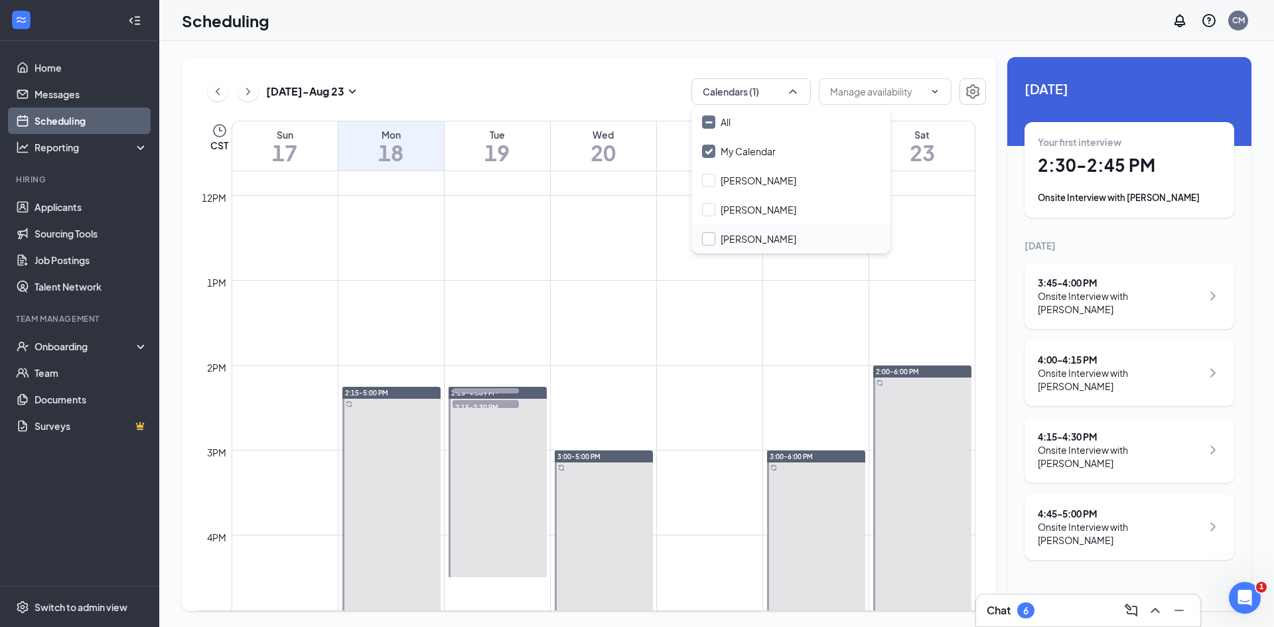
click at [752, 235] on input "[PERSON_NAME]" at bounding box center [749, 238] width 94 height 13
checkbox input "true"
click at [739, 153] on input "My Calendar" at bounding box center [739, 151] width 74 height 13
checkbox input "false"
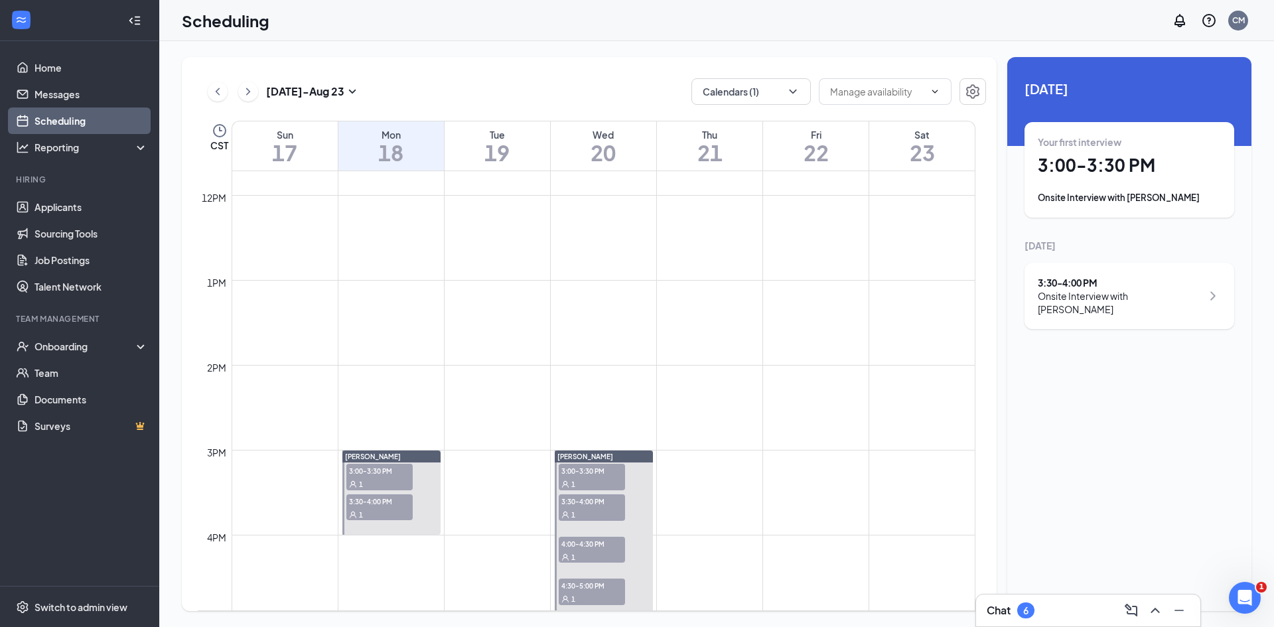
click at [756, 66] on div "[DATE] - [DATE] Calendars (1) CST Sun 17 Mon 18 Tue 19 Wed 20 Thu 21 Fri 22 Sat…" at bounding box center [589, 334] width 815 height 554
click at [1147, 186] on div "Your first interview 3:00 - 3:30 PM Onsite Interview with [PERSON_NAME]" at bounding box center [1129, 169] width 183 height 69
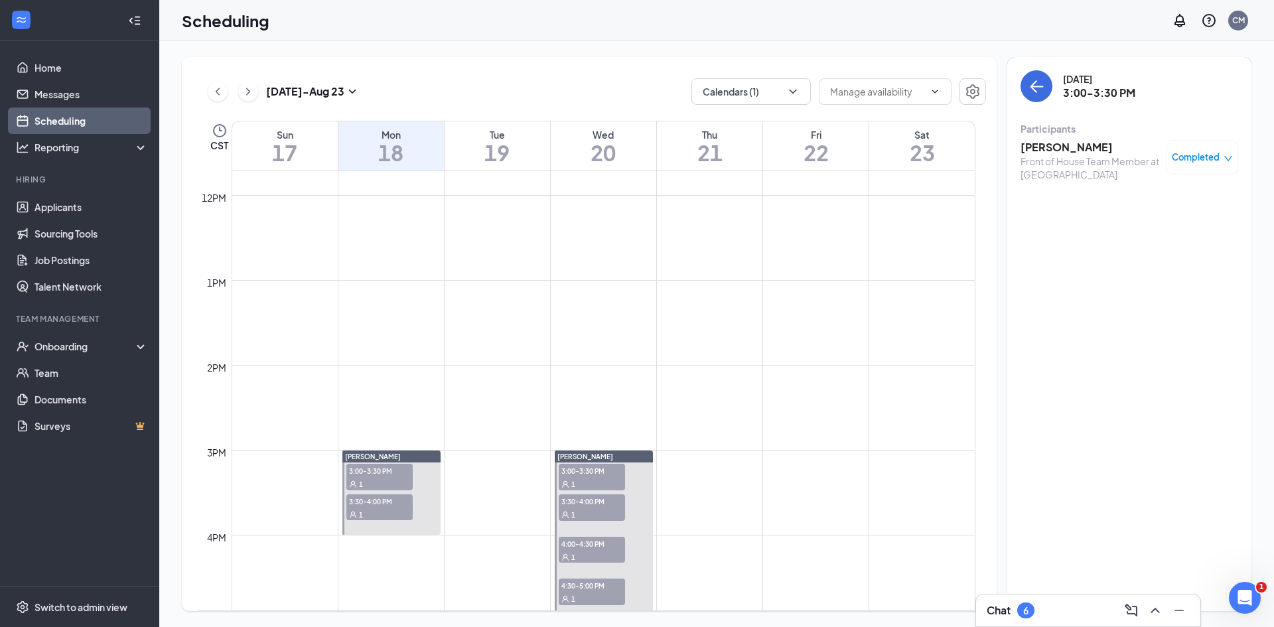
click at [1097, 148] on h3 "[PERSON_NAME]" at bounding box center [1089, 147] width 139 height 15
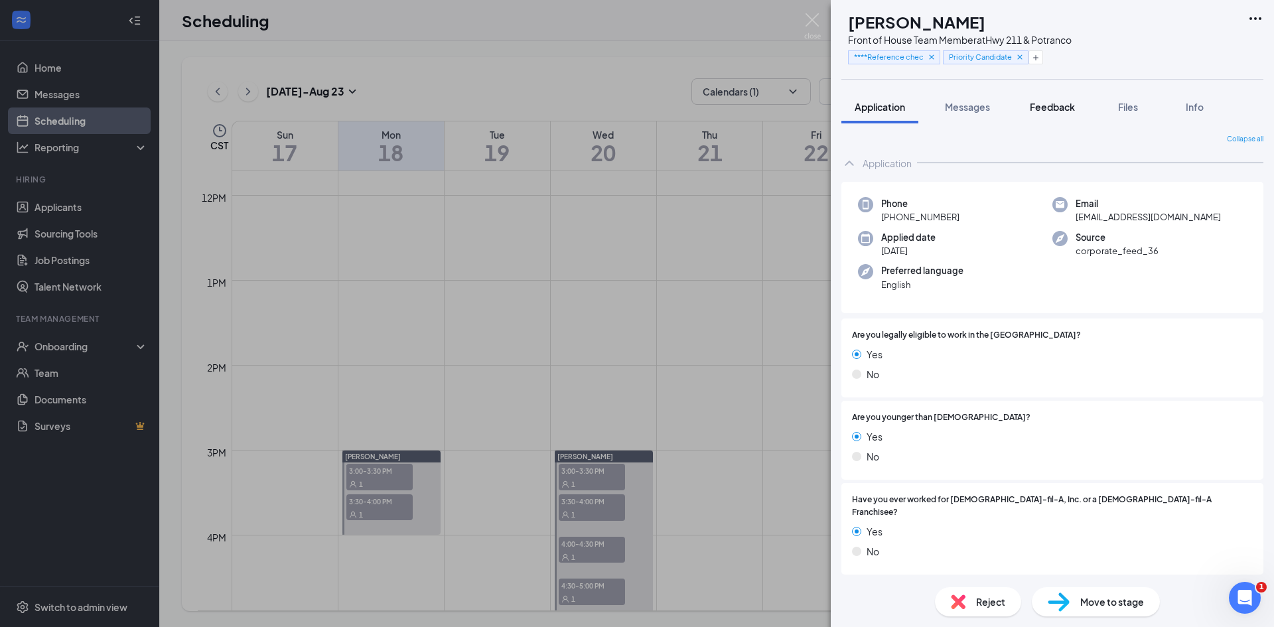
click at [1054, 98] on button "Feedback" at bounding box center [1052, 106] width 72 height 33
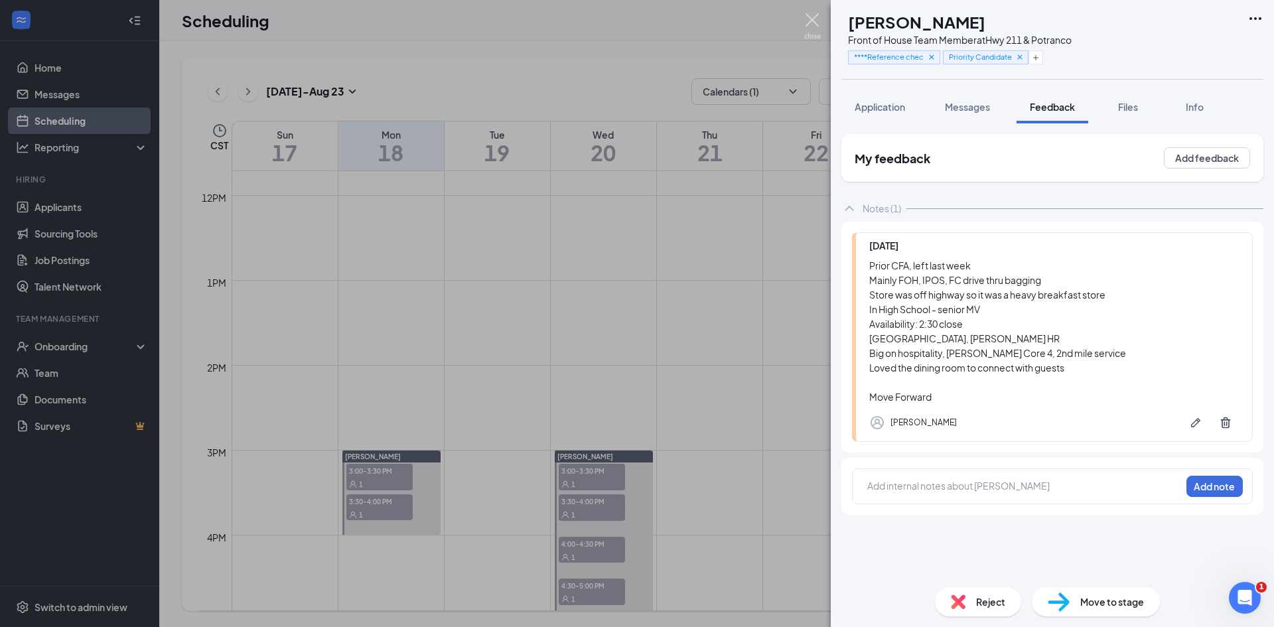
click at [811, 26] on img at bounding box center [812, 26] width 17 height 26
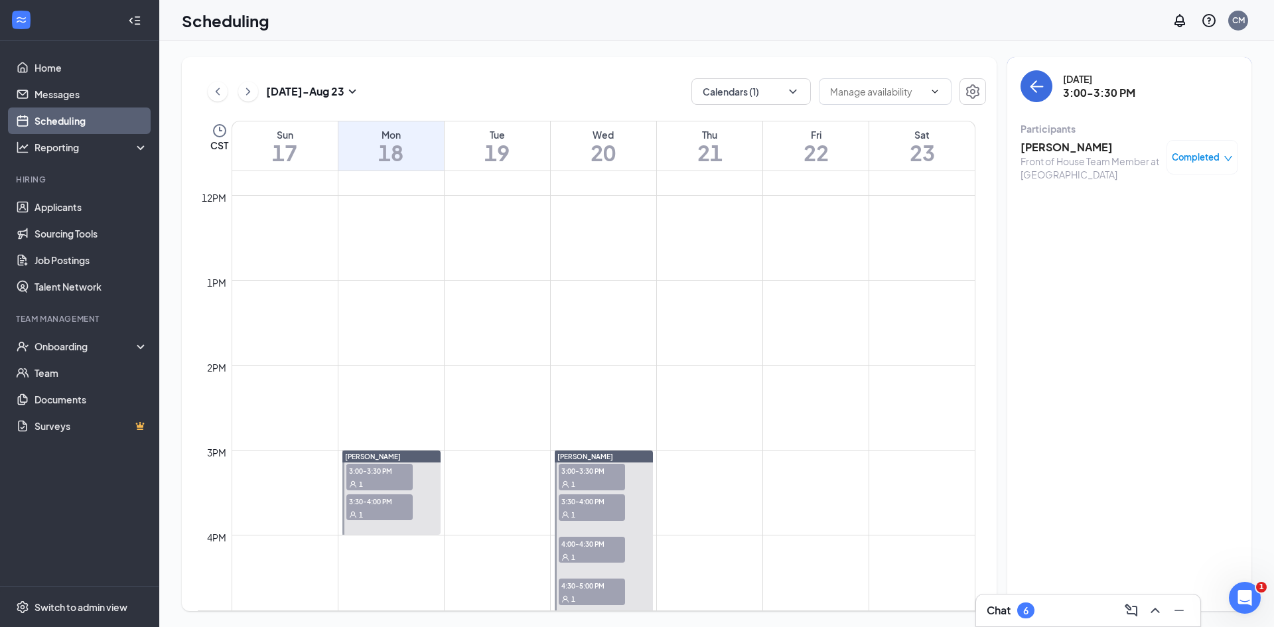
click at [379, 502] on span "3:30-4:00 PM" at bounding box center [379, 500] width 66 height 13
click at [1066, 151] on h3 "[PERSON_NAME]" at bounding box center [1089, 147] width 139 height 15
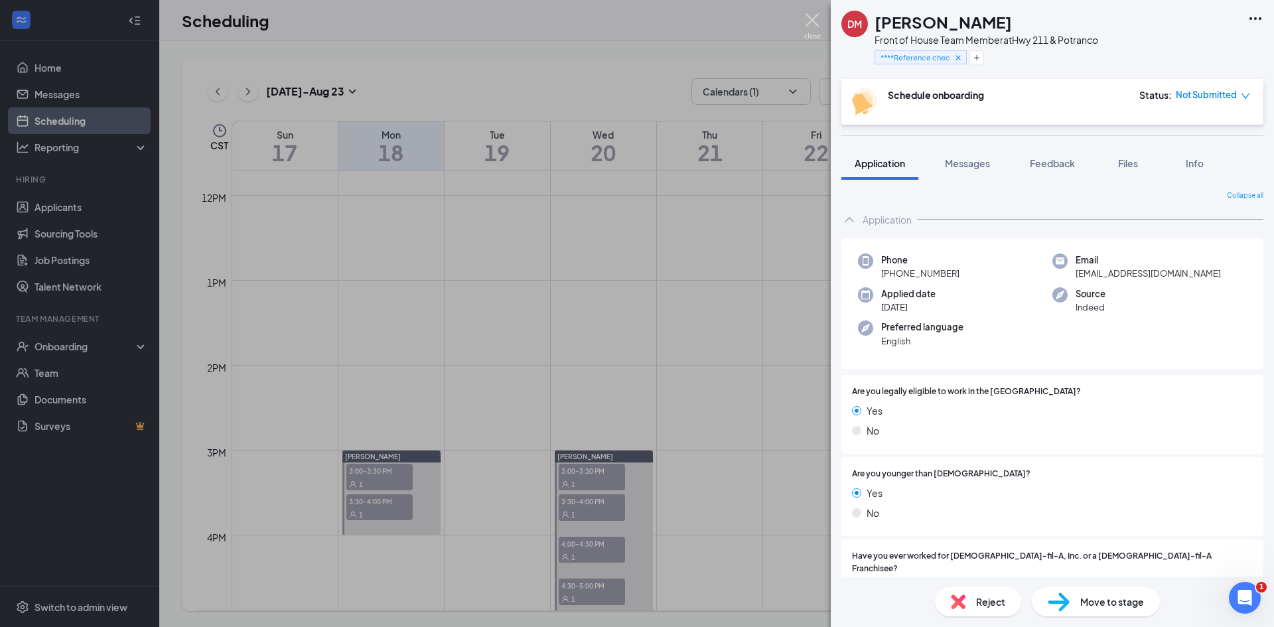
click at [814, 33] on img at bounding box center [812, 26] width 17 height 26
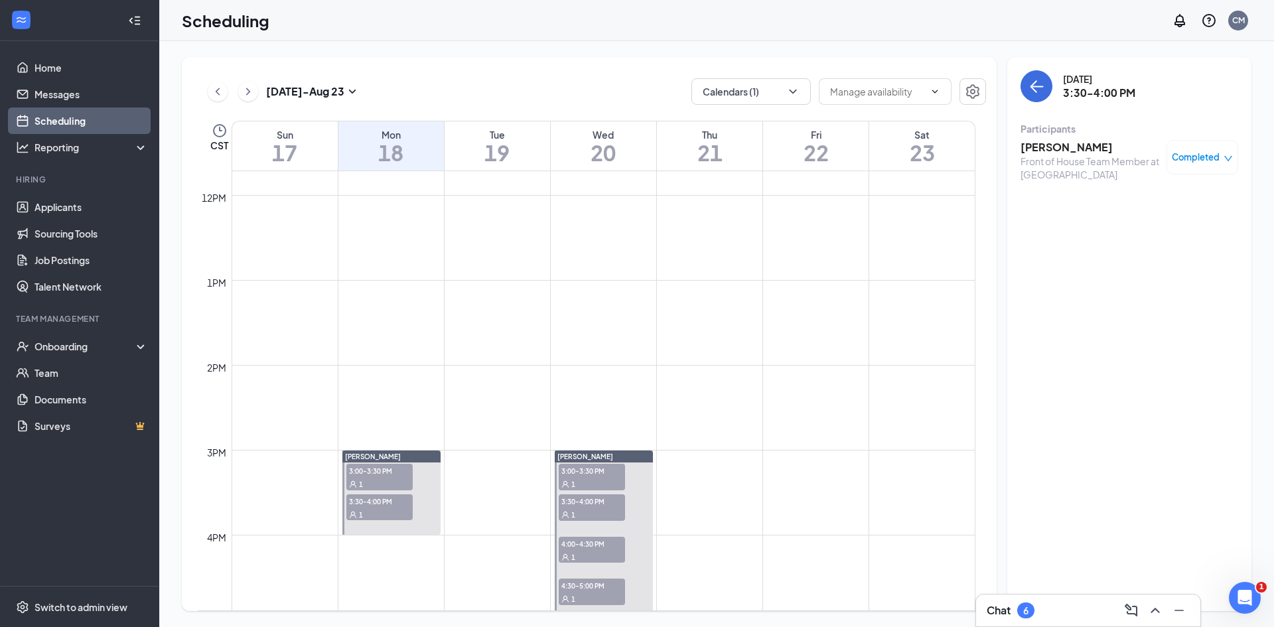
click at [575, 152] on h1 "20" at bounding box center [603, 152] width 105 height 23
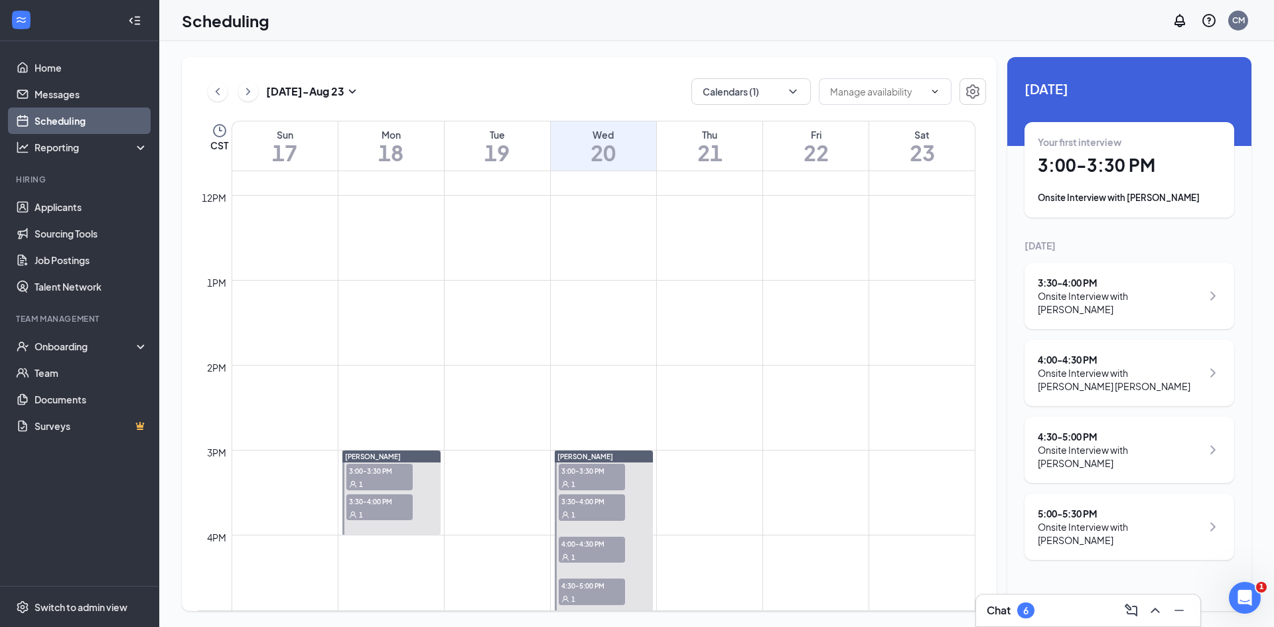
click at [1169, 193] on div "Onsite Interview with [PERSON_NAME]" at bounding box center [1129, 197] width 183 height 13
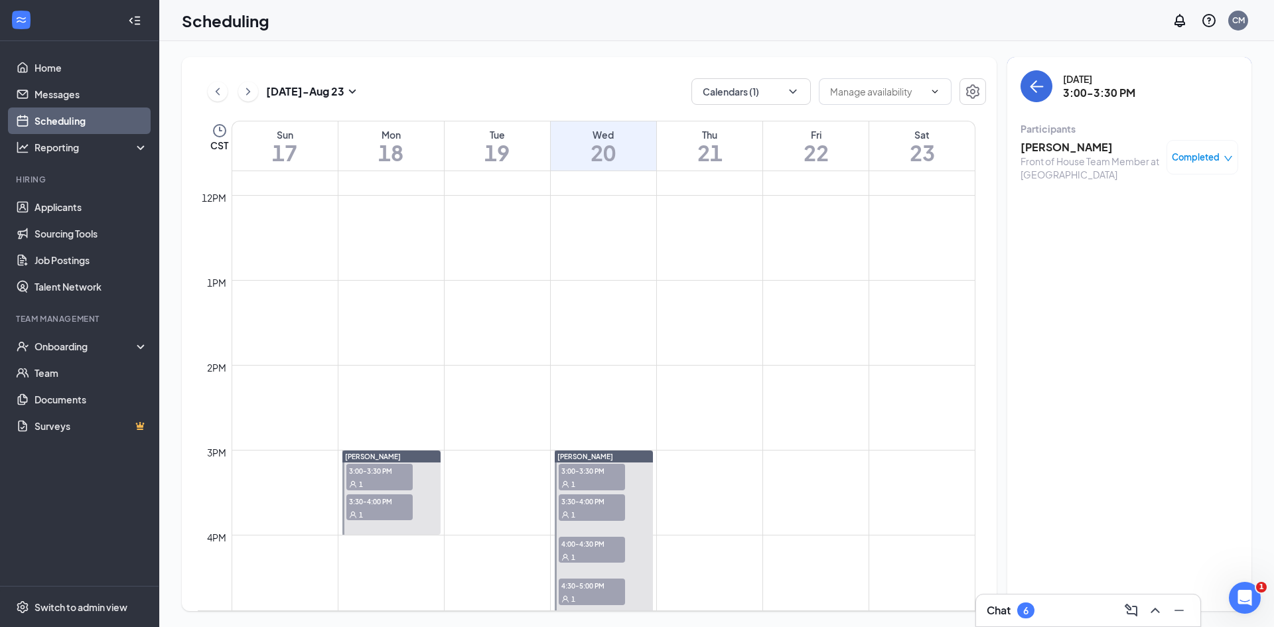
click at [1077, 149] on h3 "[PERSON_NAME]" at bounding box center [1089, 147] width 139 height 15
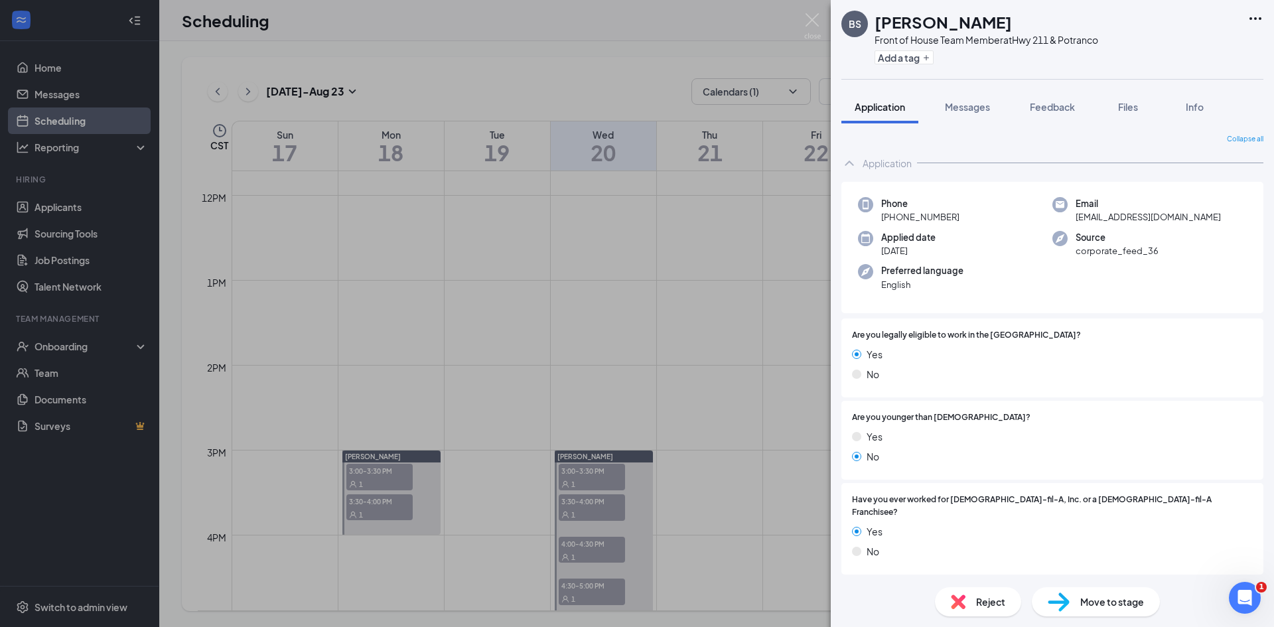
click at [818, 43] on div "BS [PERSON_NAME] Front of House Team Member at Hwy 211 & Potranco Add a tag App…" at bounding box center [637, 313] width 1274 height 627
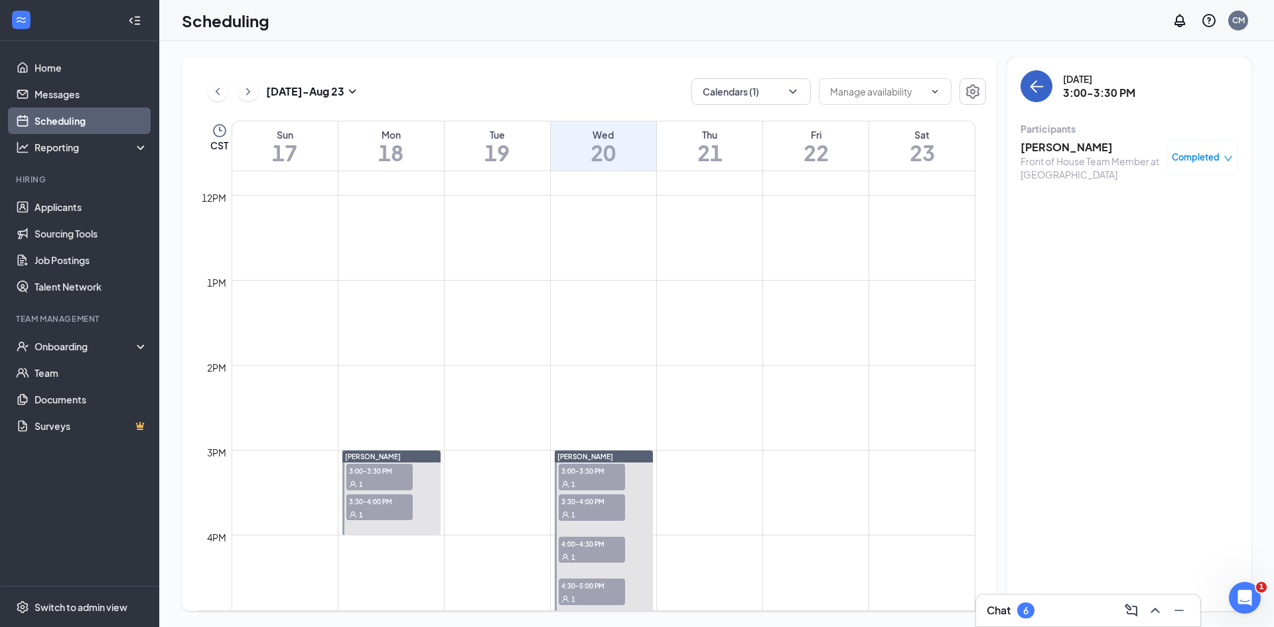
click at [1036, 88] on icon "ArrowLeft" at bounding box center [1036, 86] width 16 height 16
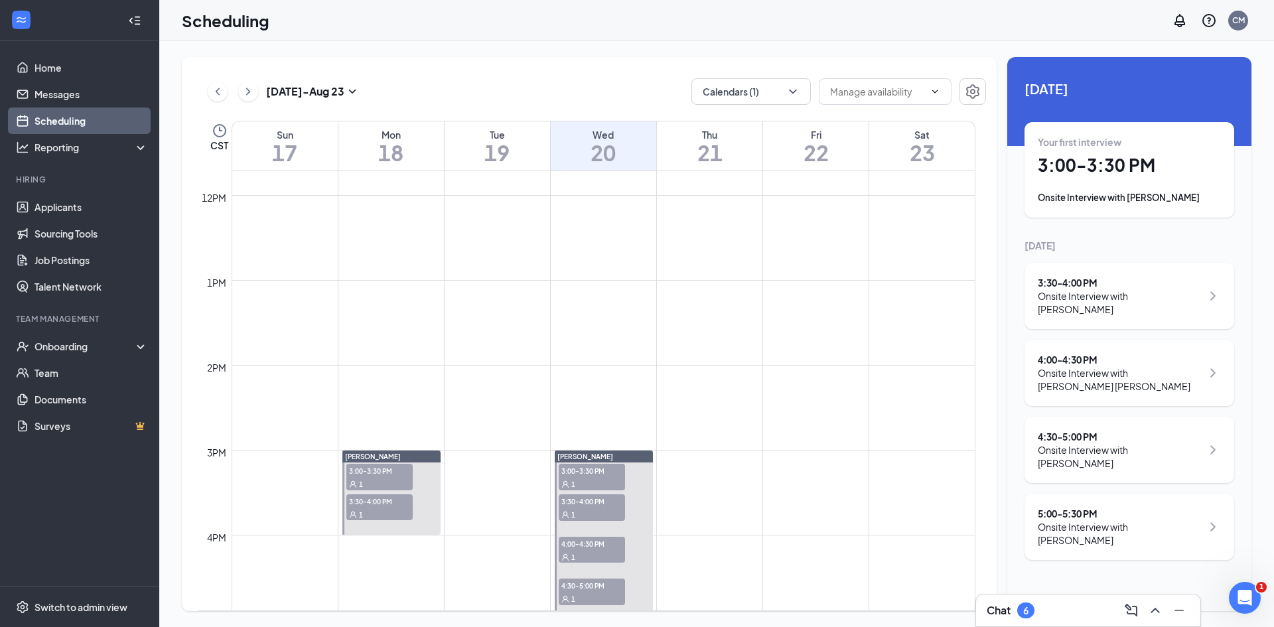
click at [1094, 306] on div "3:30 - 4:00 PM Onsite Interview with [PERSON_NAME]" at bounding box center [1129, 296] width 210 height 66
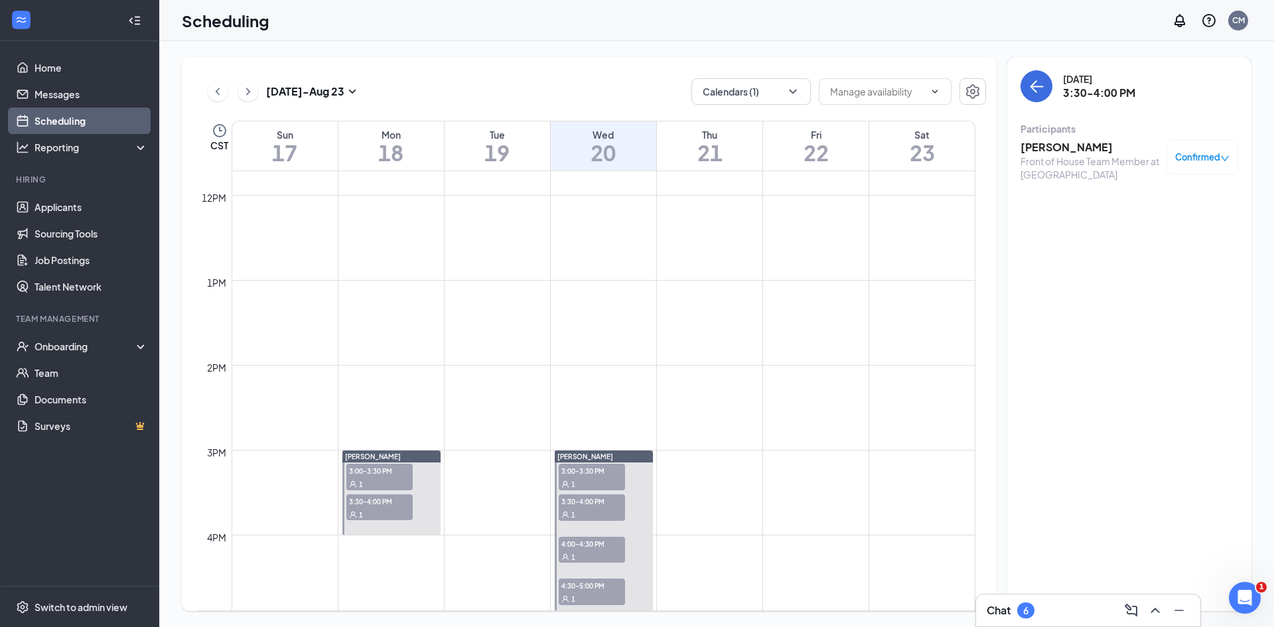
click at [1035, 143] on h3 "[PERSON_NAME]" at bounding box center [1089, 147] width 139 height 15
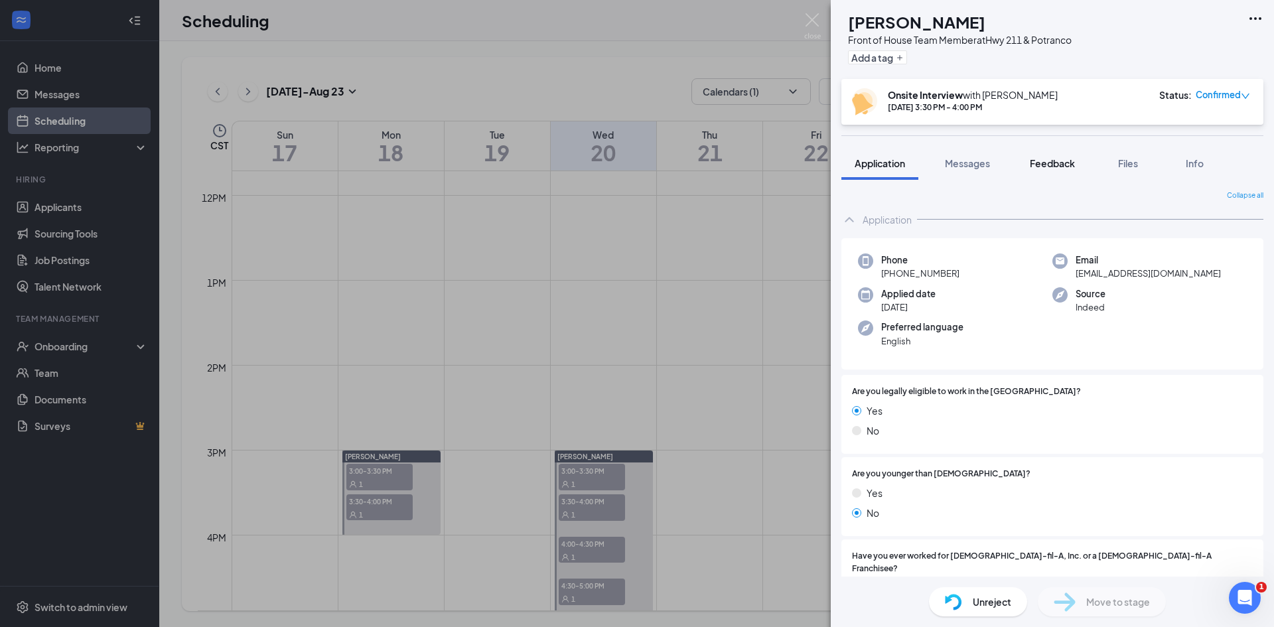
click at [1061, 162] on span "Feedback" at bounding box center [1052, 163] width 45 height 12
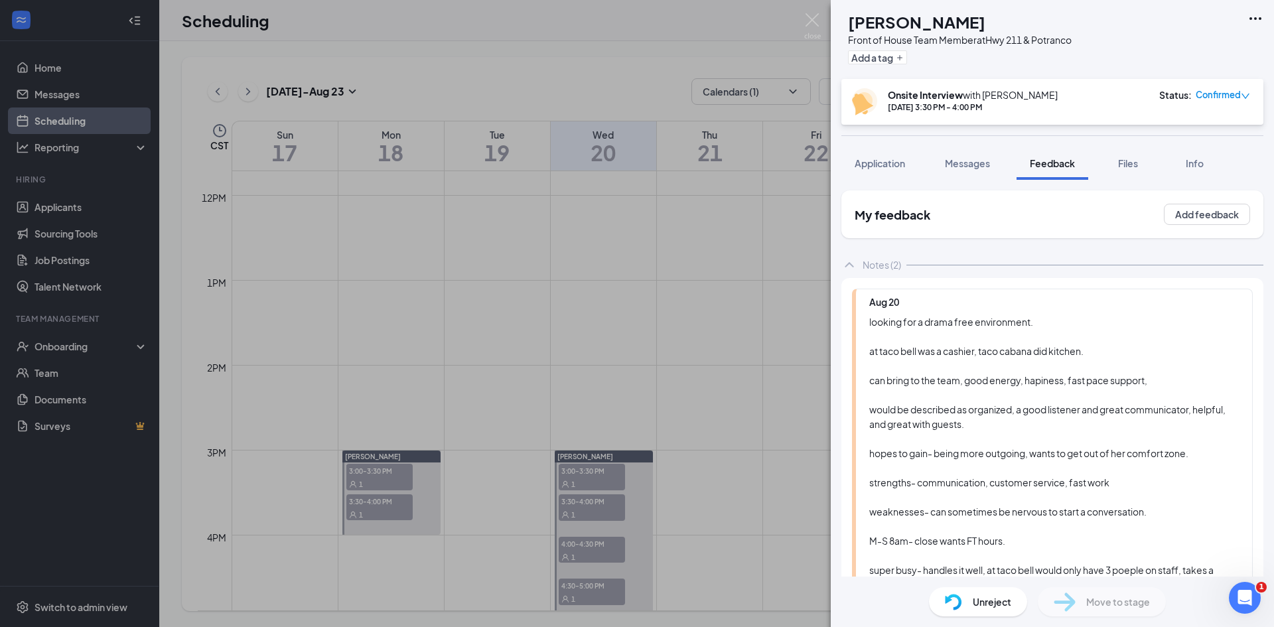
click at [802, 22] on div "NS [PERSON_NAME] Front of House Team Member at Hwy 211 & Potranco Add a tag Ons…" at bounding box center [637, 313] width 1274 height 627
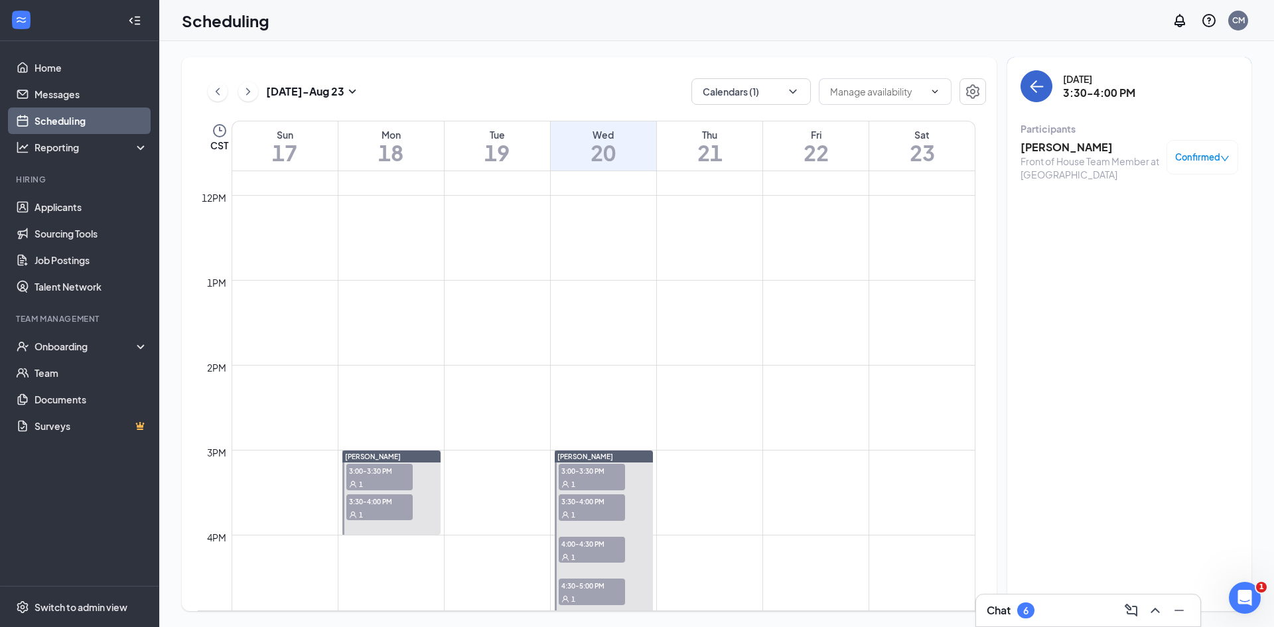
drag, startPoint x: 1031, startPoint y: 65, endPoint x: 1034, endPoint y: 77, distance: 12.2
click at [1031, 66] on div "[DATE] 3:30-4:00 PM Participants [PERSON_NAME] Front of House Team Member at Hw…" at bounding box center [1129, 334] width 244 height 554
click at [1034, 85] on icon "ArrowLeft" at bounding box center [1036, 86] width 16 height 16
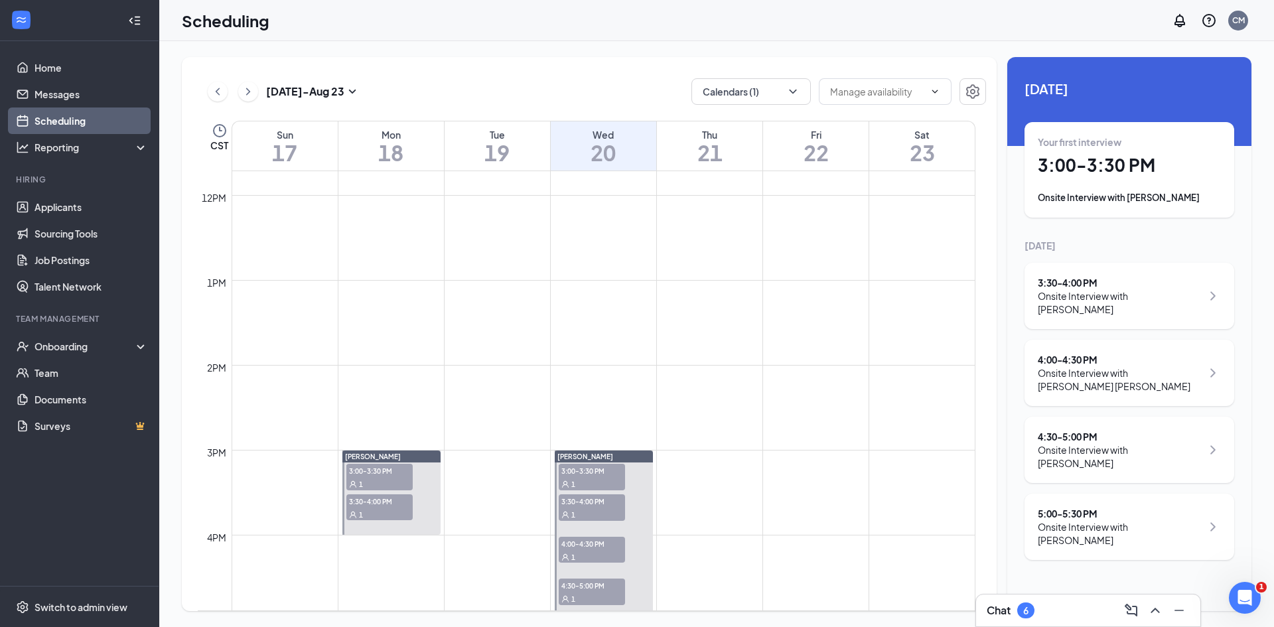
click at [1119, 366] on div "Onsite Interview with [PERSON_NAME] [PERSON_NAME]" at bounding box center [1120, 379] width 164 height 27
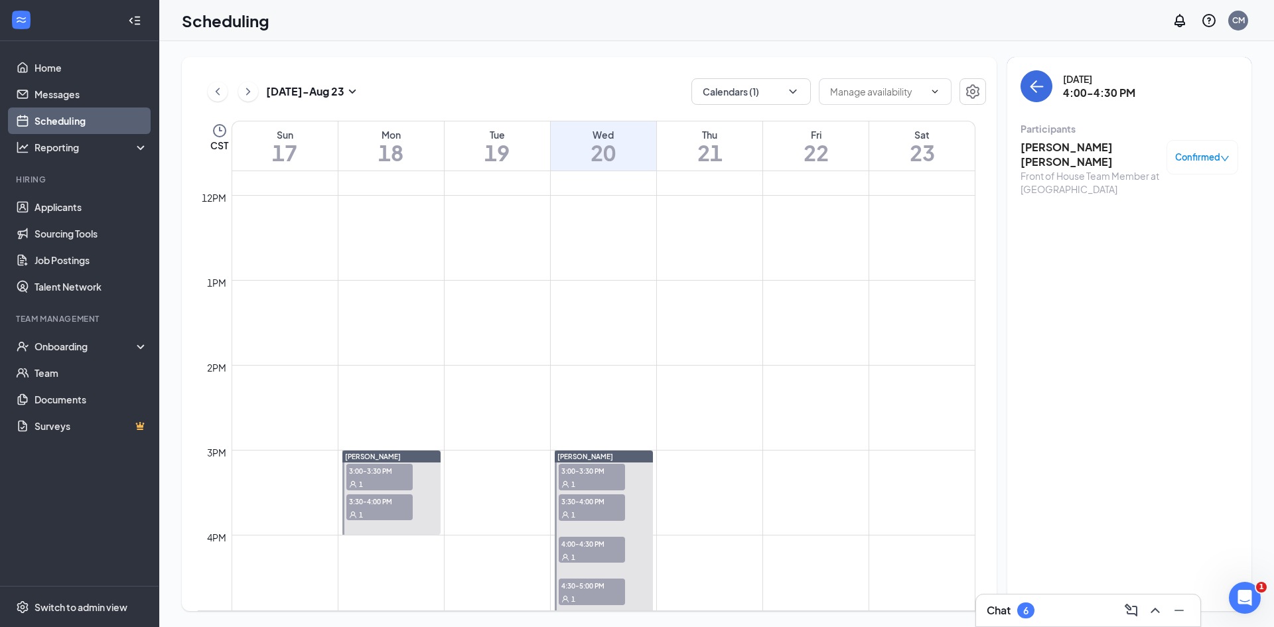
click at [1088, 146] on h3 "[PERSON_NAME] [PERSON_NAME]" at bounding box center [1089, 154] width 139 height 29
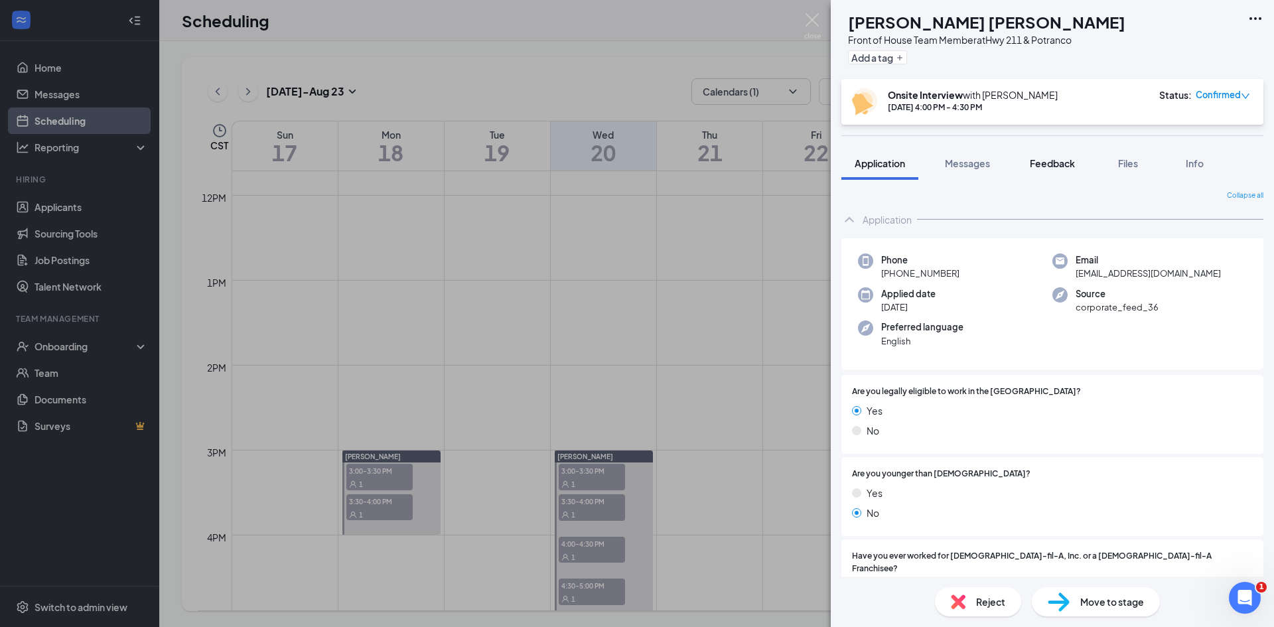
click at [1071, 164] on span "Feedback" at bounding box center [1052, 163] width 45 height 12
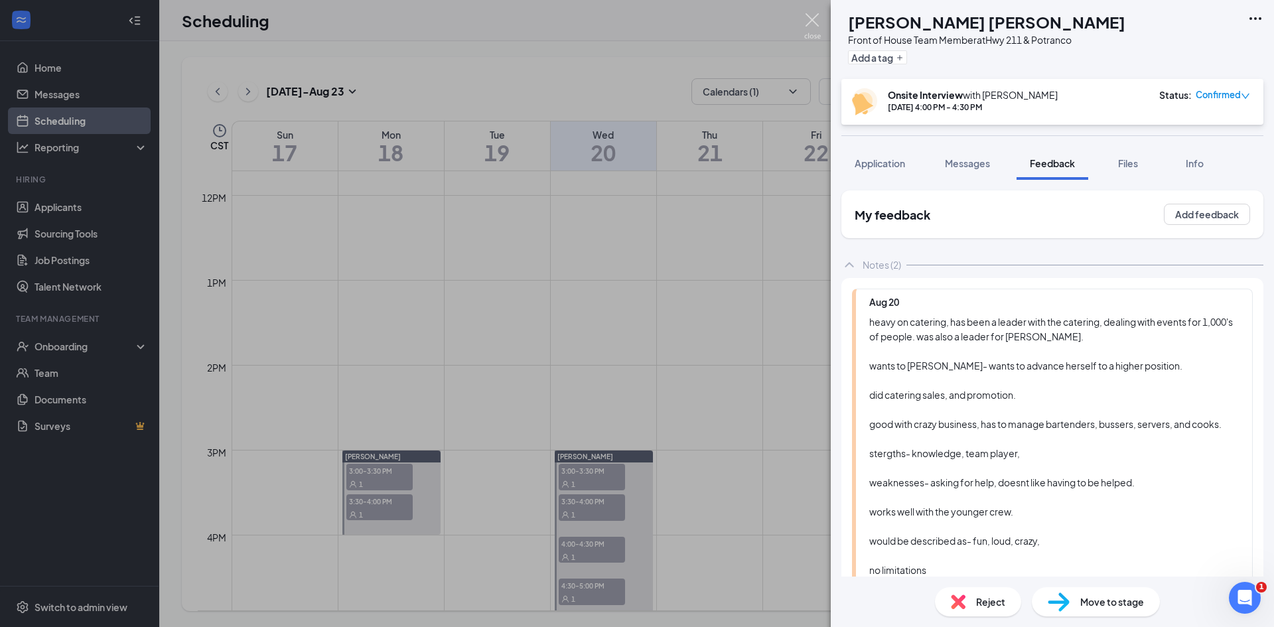
click at [815, 29] on img at bounding box center [812, 26] width 17 height 26
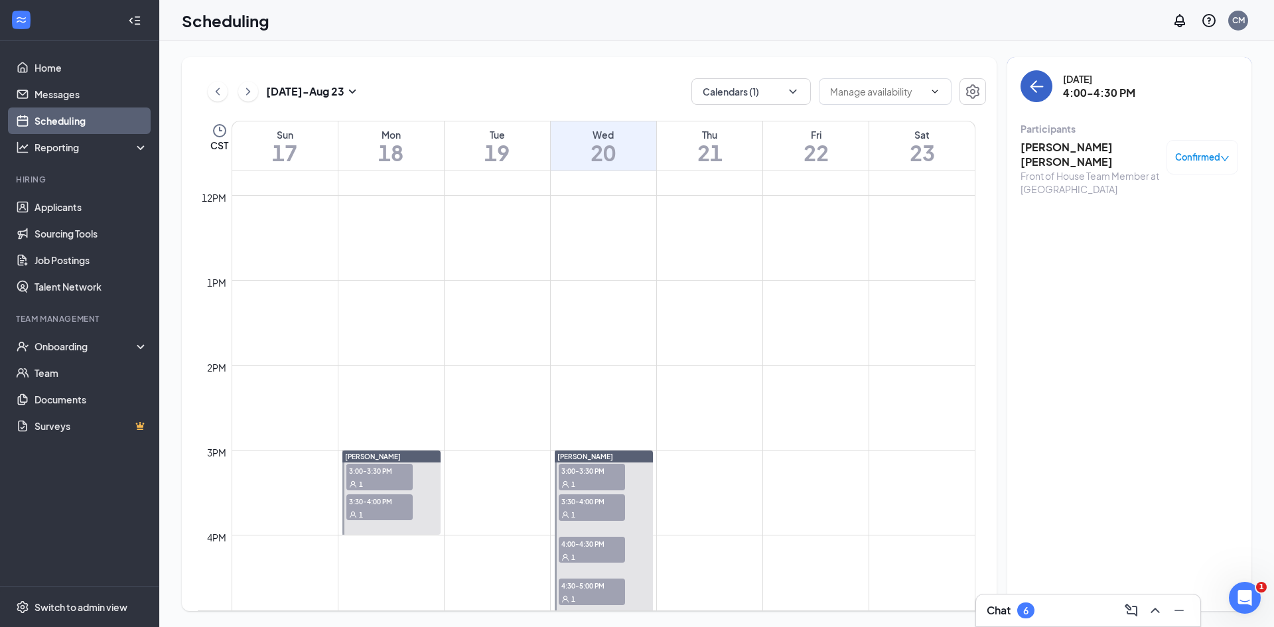
click at [1032, 85] on icon "ArrowLeft" at bounding box center [1033, 86] width 7 height 13
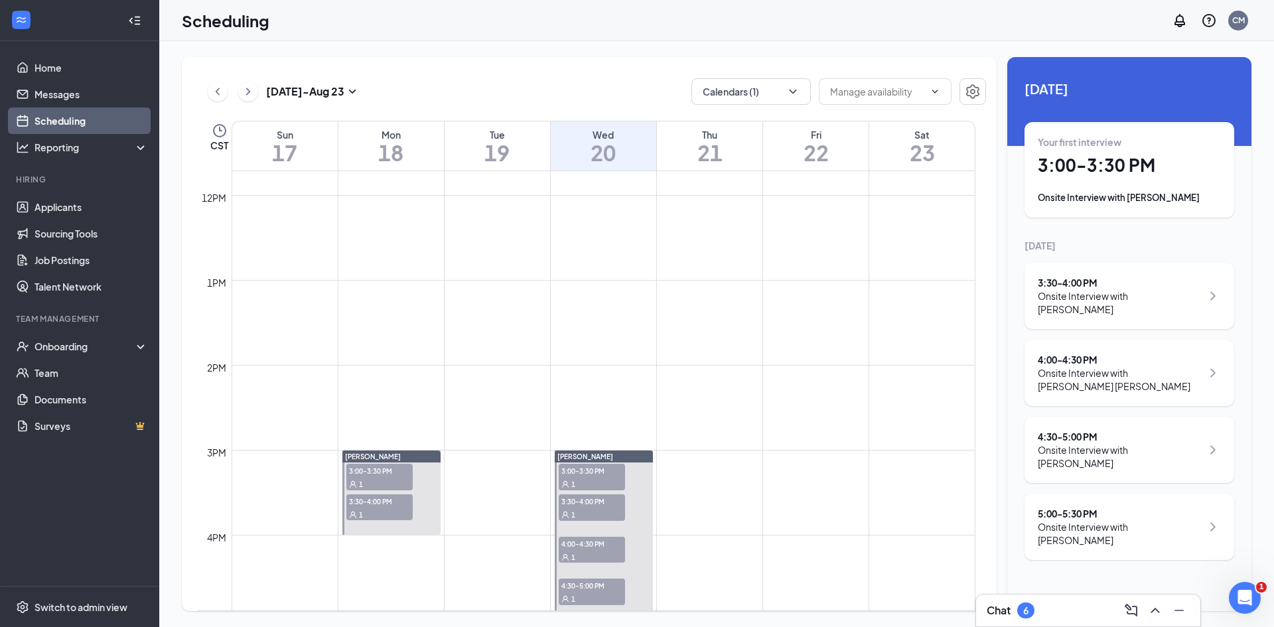
click at [1083, 443] on div "Onsite Interview with [PERSON_NAME]" at bounding box center [1120, 456] width 164 height 27
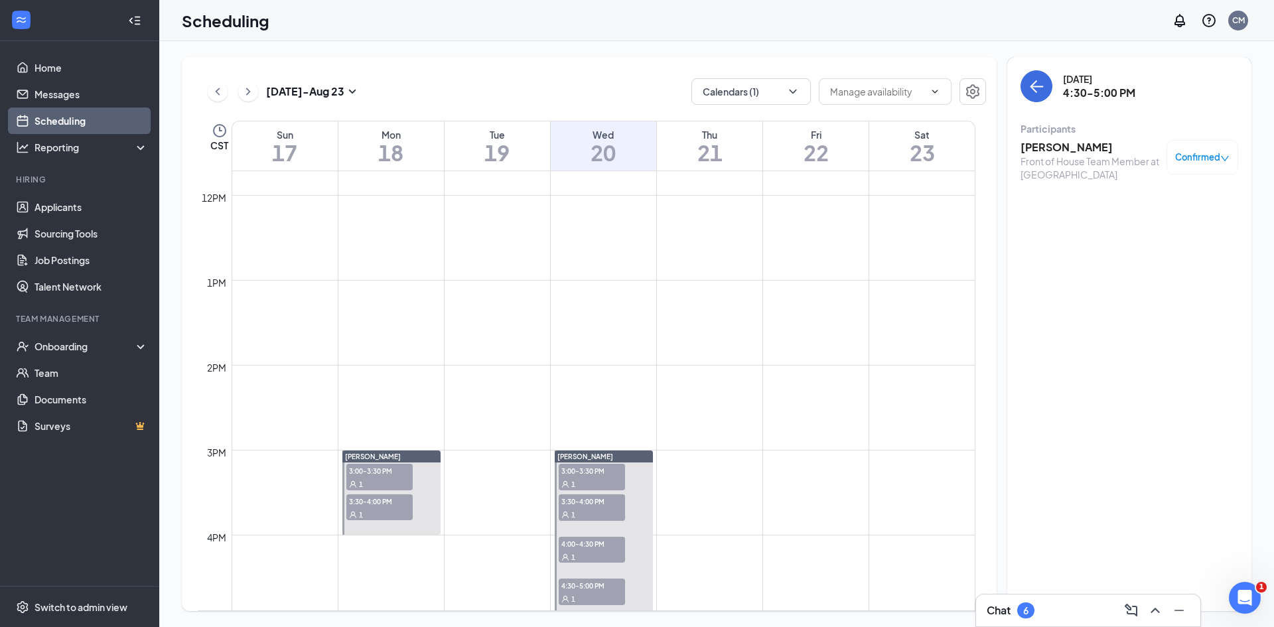
click at [1086, 148] on h3 "[PERSON_NAME]" at bounding box center [1089, 147] width 139 height 15
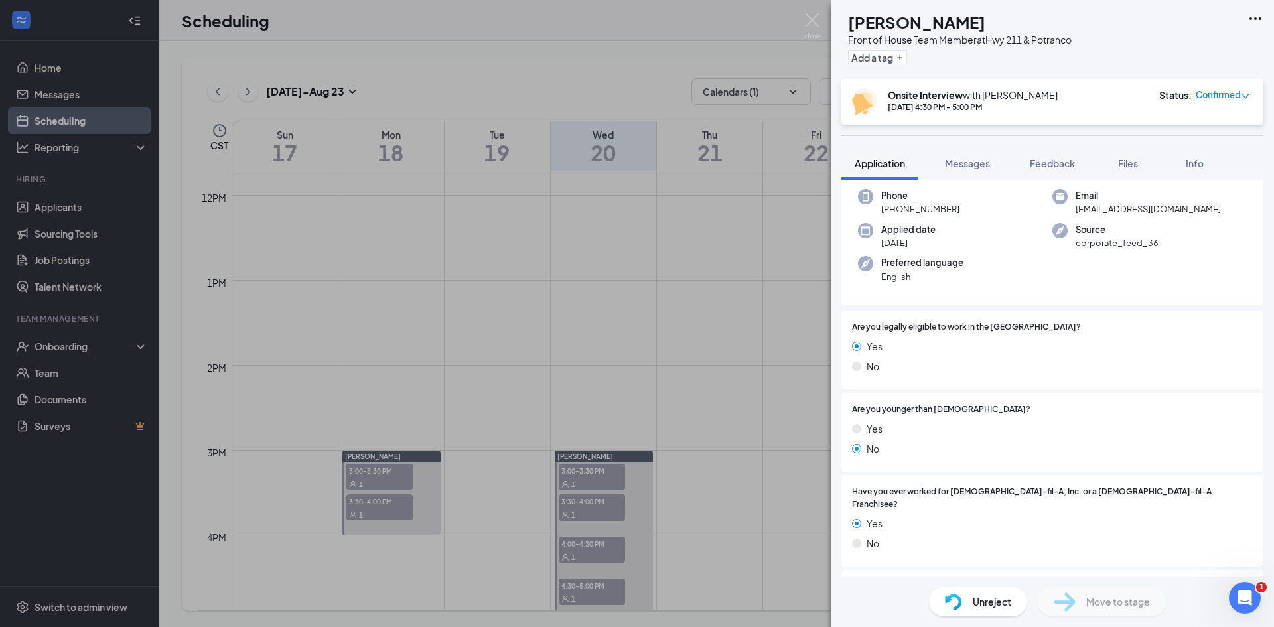
scroll to position [66, 0]
click at [1038, 165] on span "Feedback" at bounding box center [1052, 163] width 45 height 12
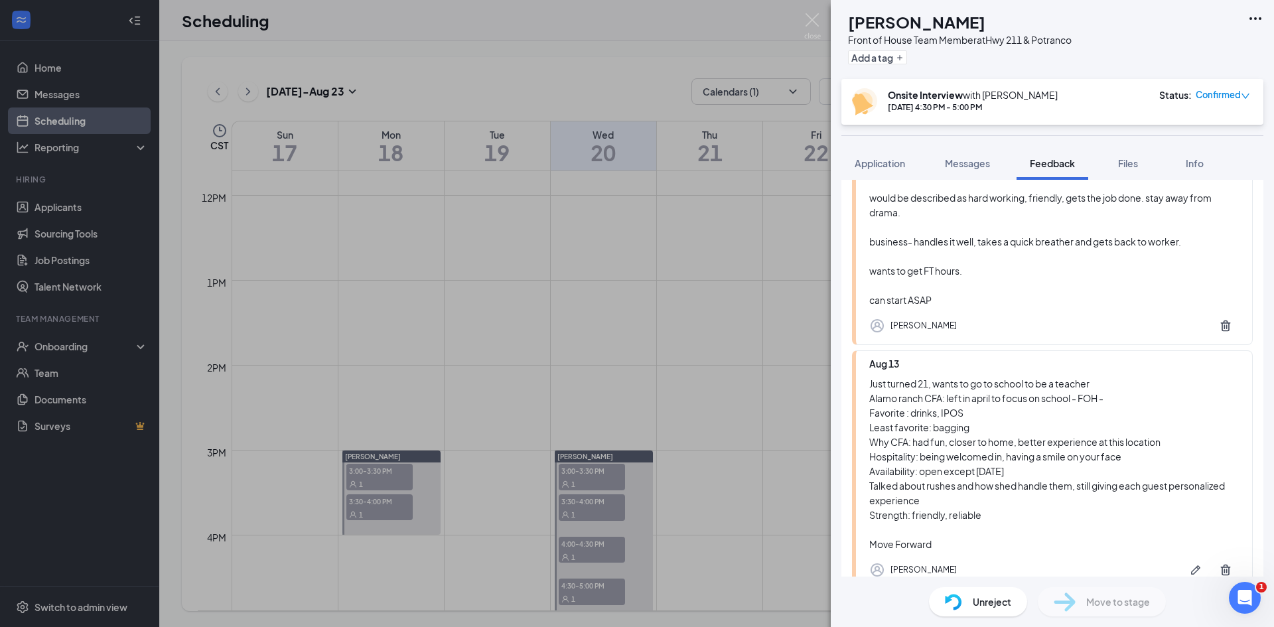
scroll to position [458, 0]
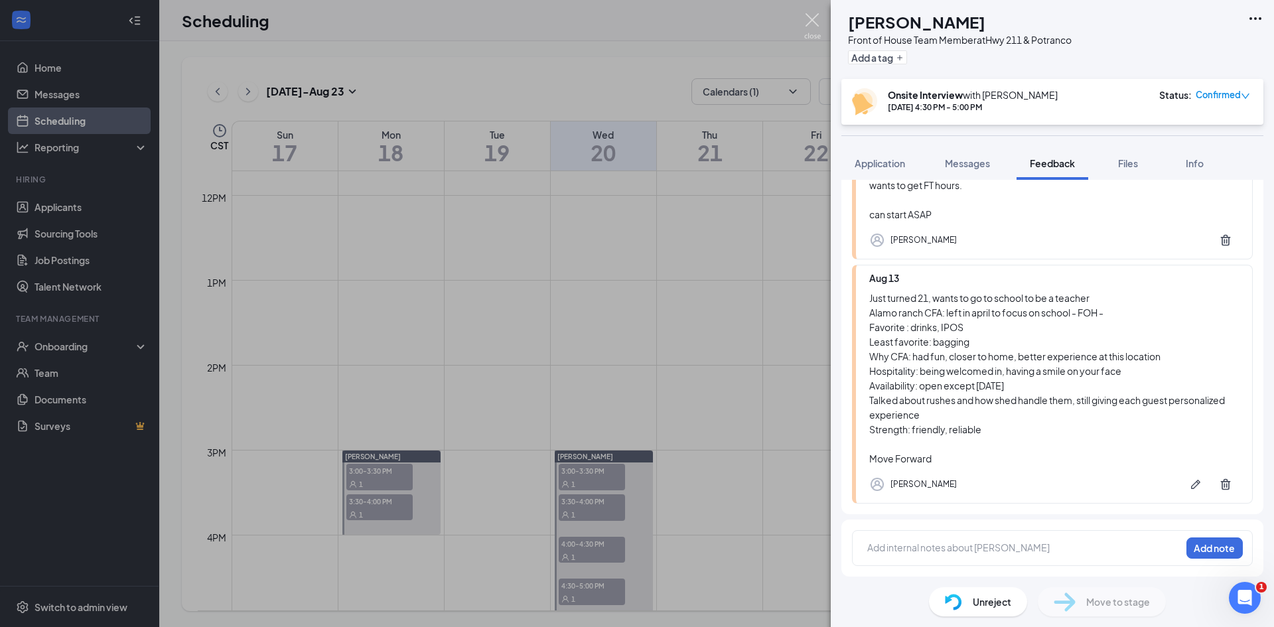
click at [806, 19] on img at bounding box center [812, 26] width 17 height 26
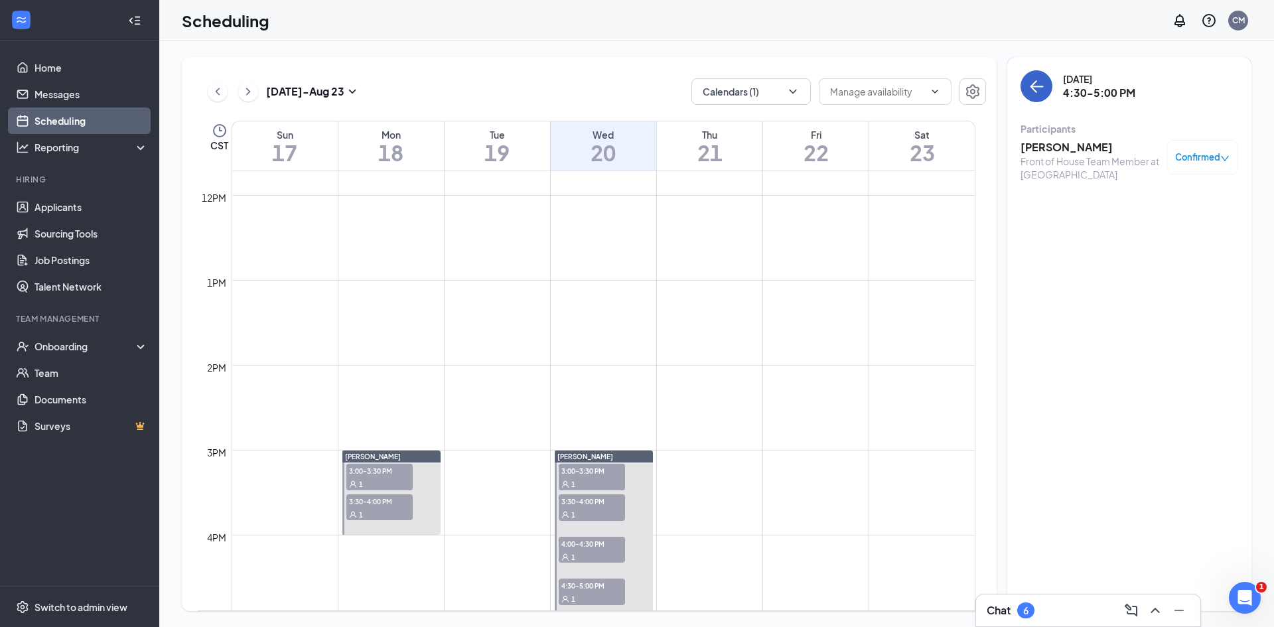
click at [1039, 88] on icon "ArrowLeft" at bounding box center [1036, 86] width 16 height 16
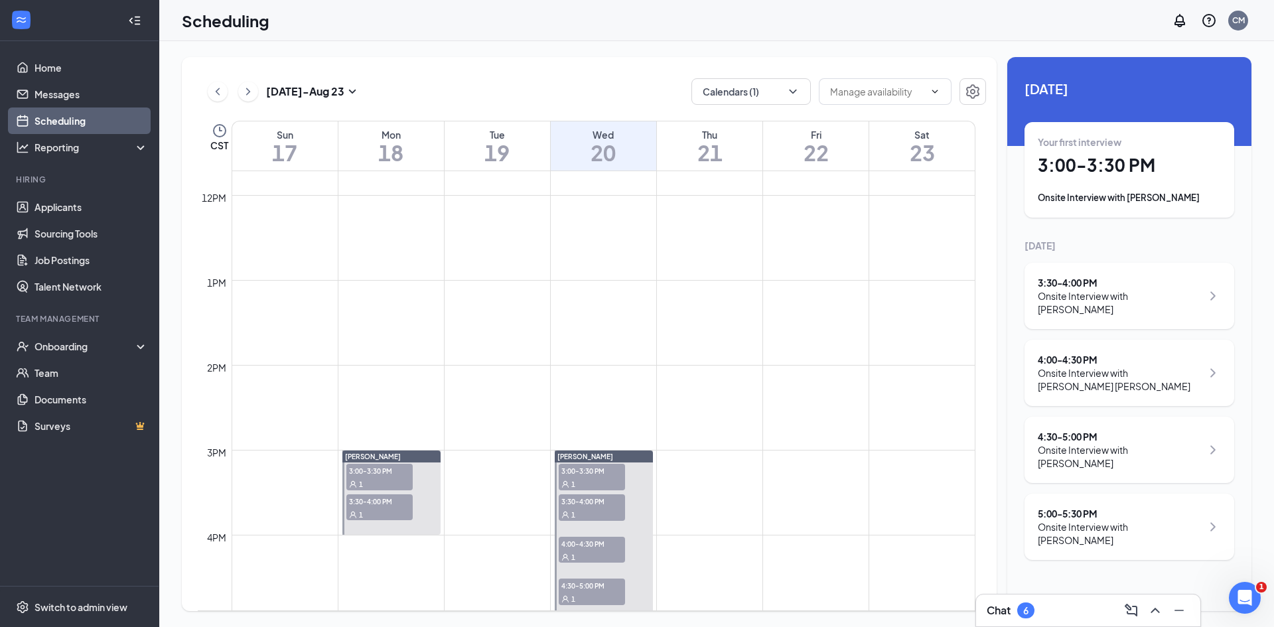
click at [1117, 508] on div "5:00 - 5:30 PM Onsite Interview with [PERSON_NAME]" at bounding box center [1129, 527] width 210 height 66
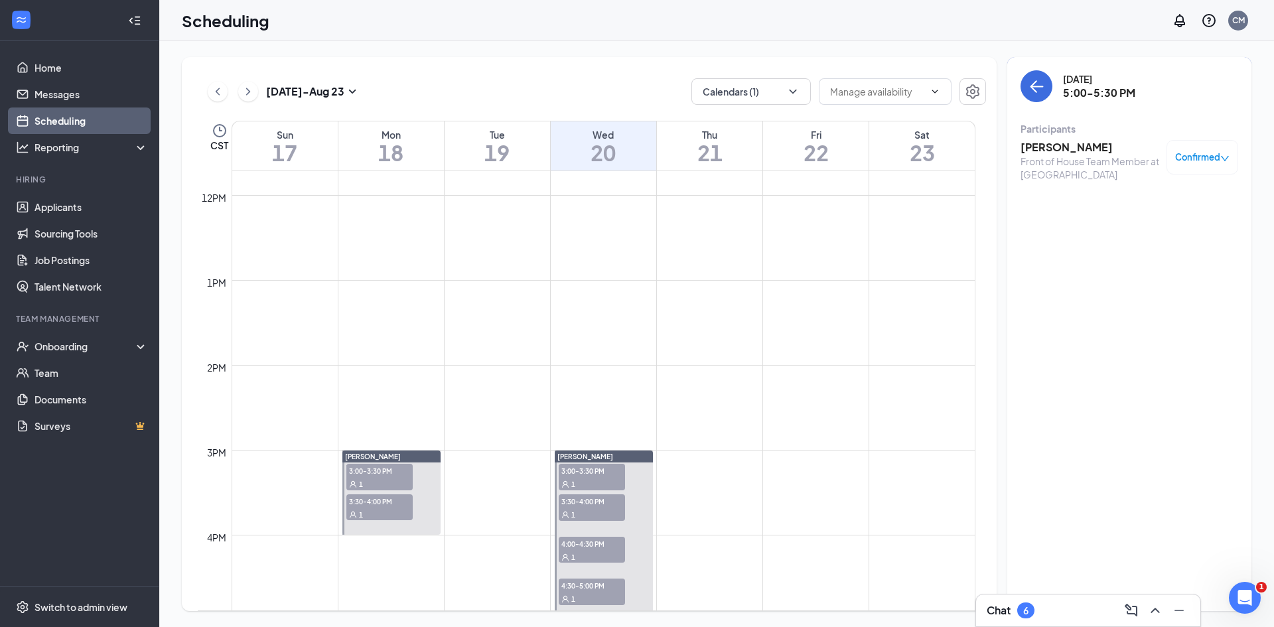
click at [1051, 148] on h3 "[PERSON_NAME]" at bounding box center [1089, 147] width 139 height 15
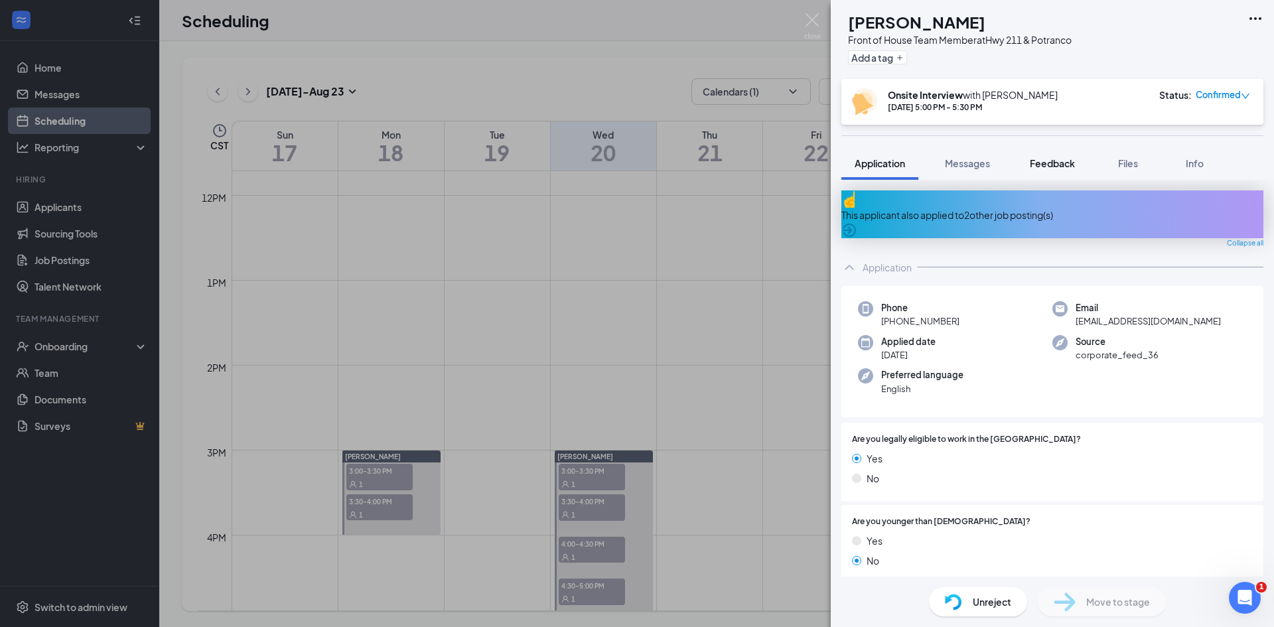
click at [1041, 156] on button "Feedback" at bounding box center [1052, 163] width 72 height 33
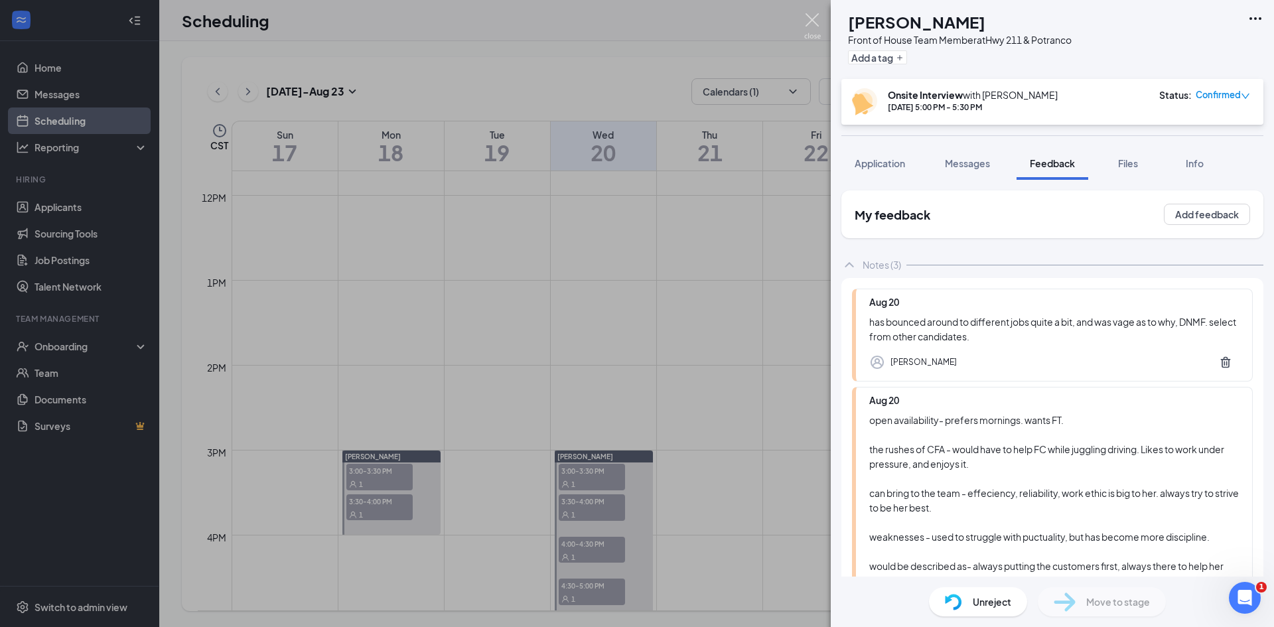
click at [808, 21] on img at bounding box center [812, 26] width 17 height 26
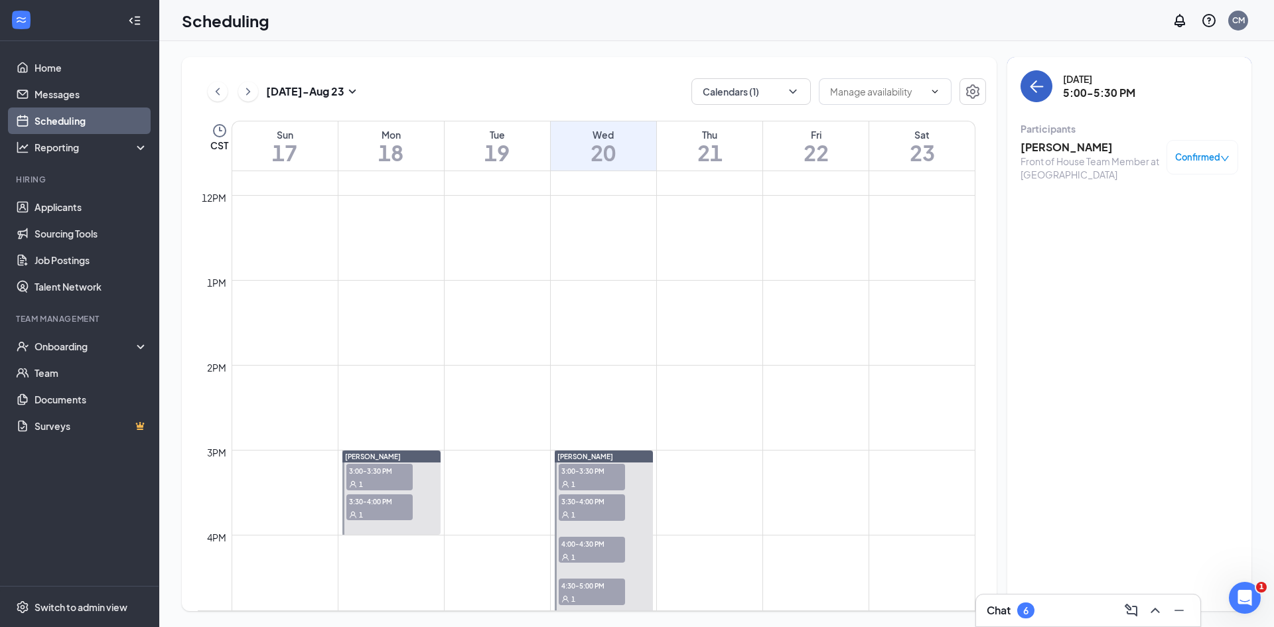
click at [1048, 83] on button "back-button" at bounding box center [1036, 86] width 32 height 32
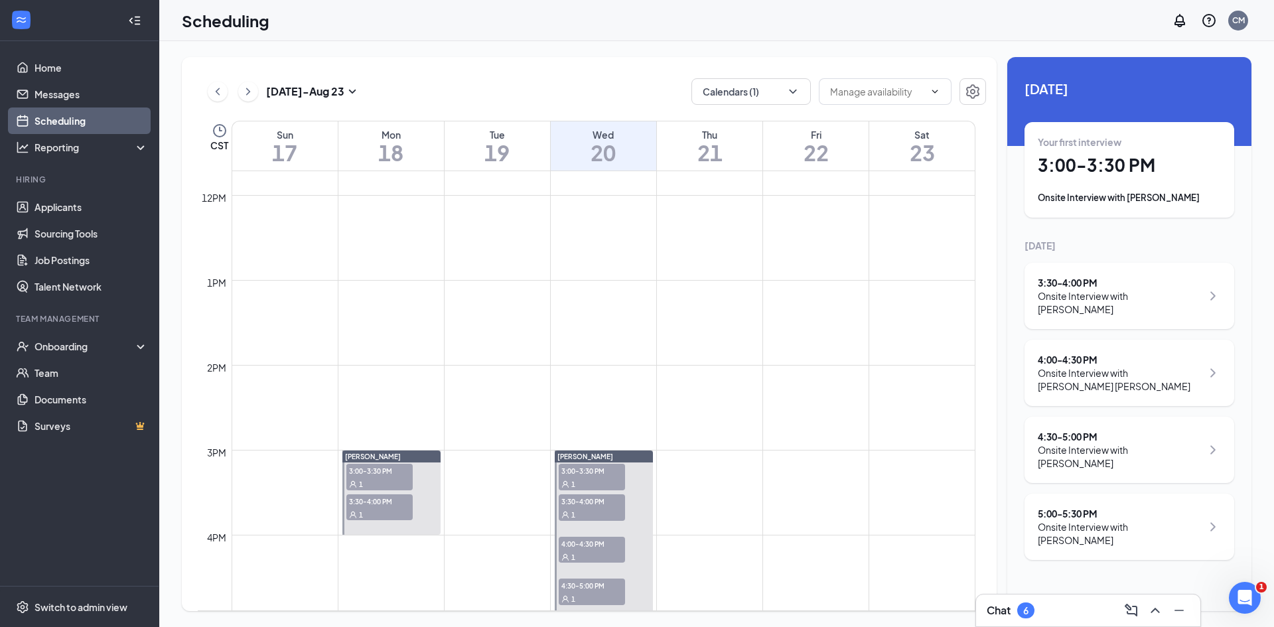
click at [1111, 417] on div "4:30 - 5:00 PM Onsite Interview with [PERSON_NAME]" at bounding box center [1129, 450] width 210 height 66
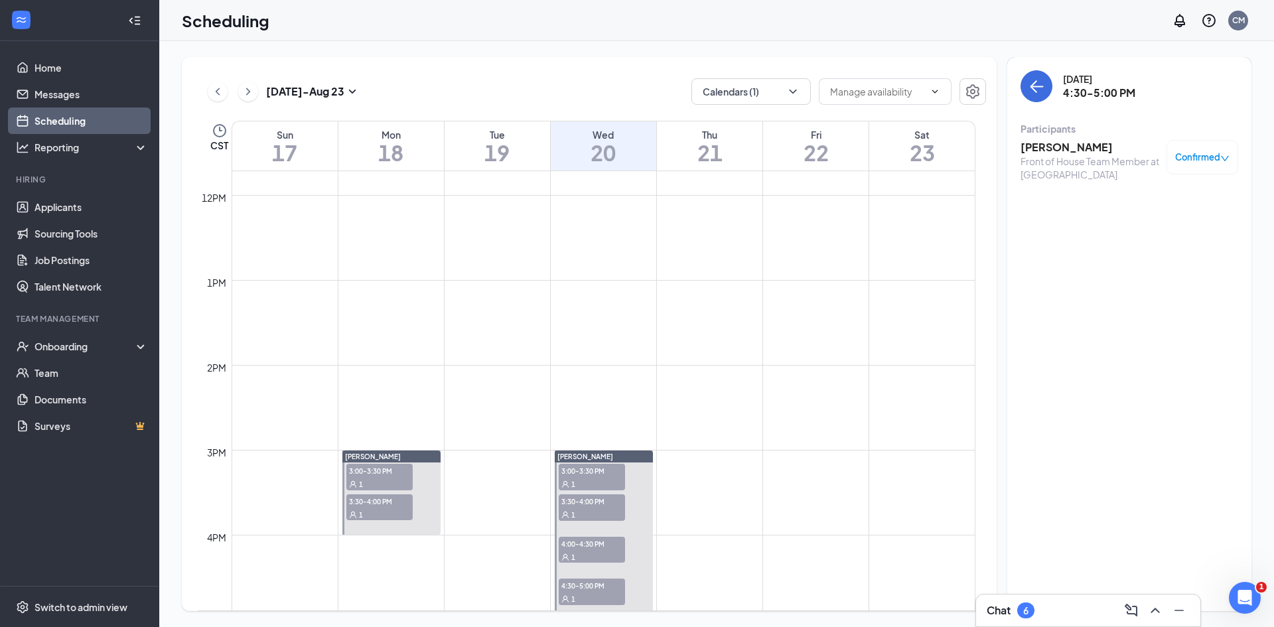
click at [1077, 146] on h3 "[PERSON_NAME]" at bounding box center [1089, 147] width 139 height 15
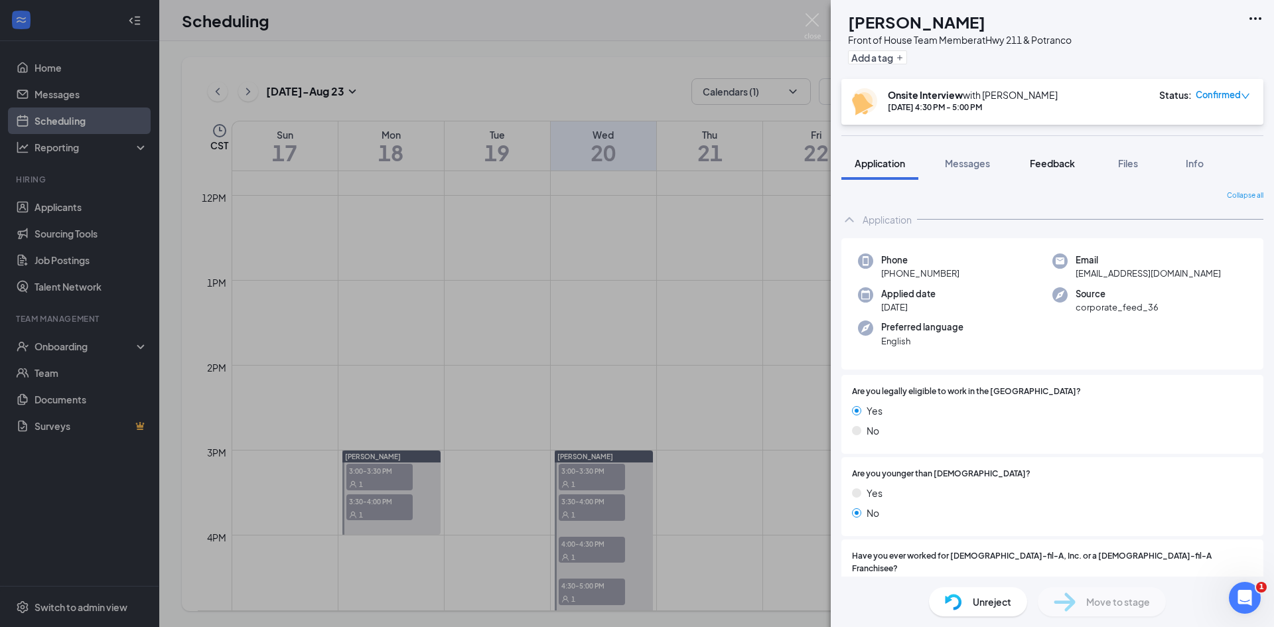
click at [1052, 163] on span "Feedback" at bounding box center [1052, 163] width 45 height 12
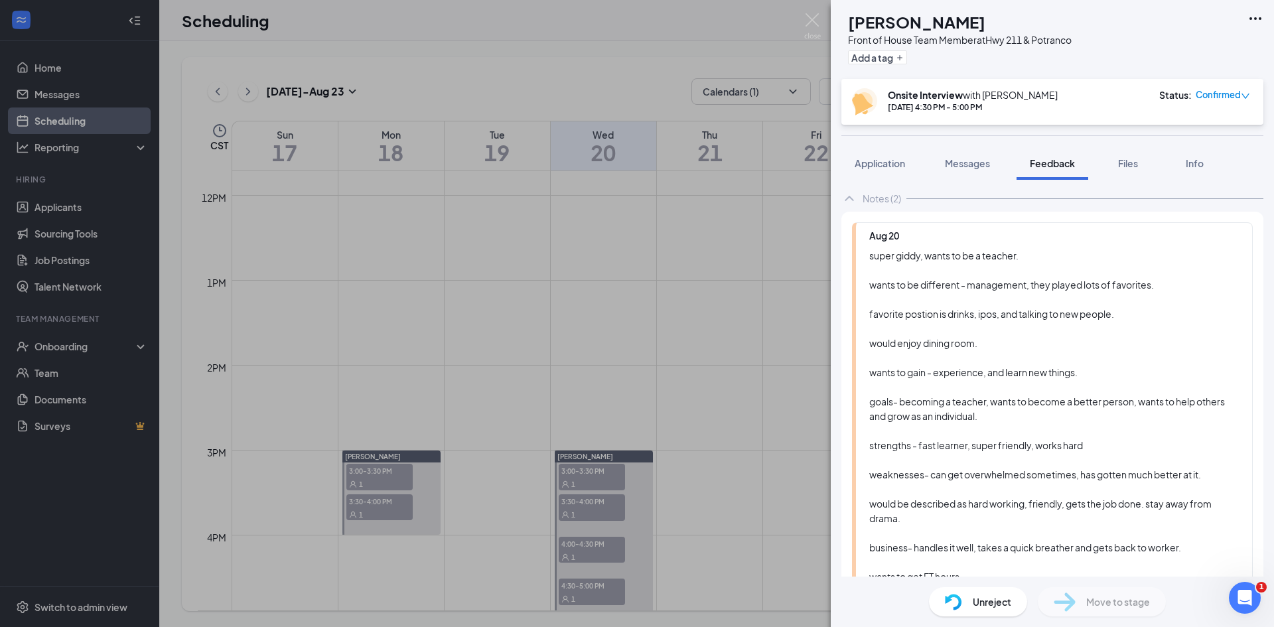
scroll to position [133, 0]
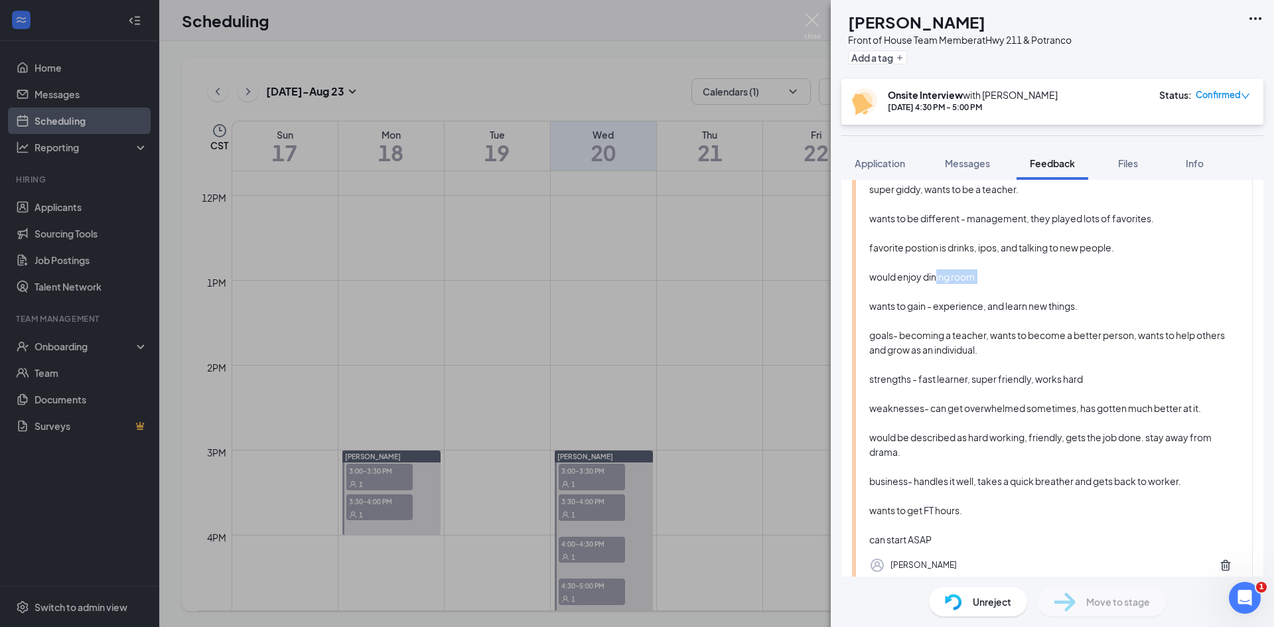
drag, startPoint x: 979, startPoint y: 275, endPoint x: 936, endPoint y: 279, distance: 43.3
click at [936, 279] on div "super giddy, wants to be a teacher. wants to be different - management, they pl…" at bounding box center [1054, 364] width 370 height 365
click at [1083, 281] on div "super giddy, wants to be a teacher. wants to be different - management, they pl…" at bounding box center [1054, 364] width 370 height 365
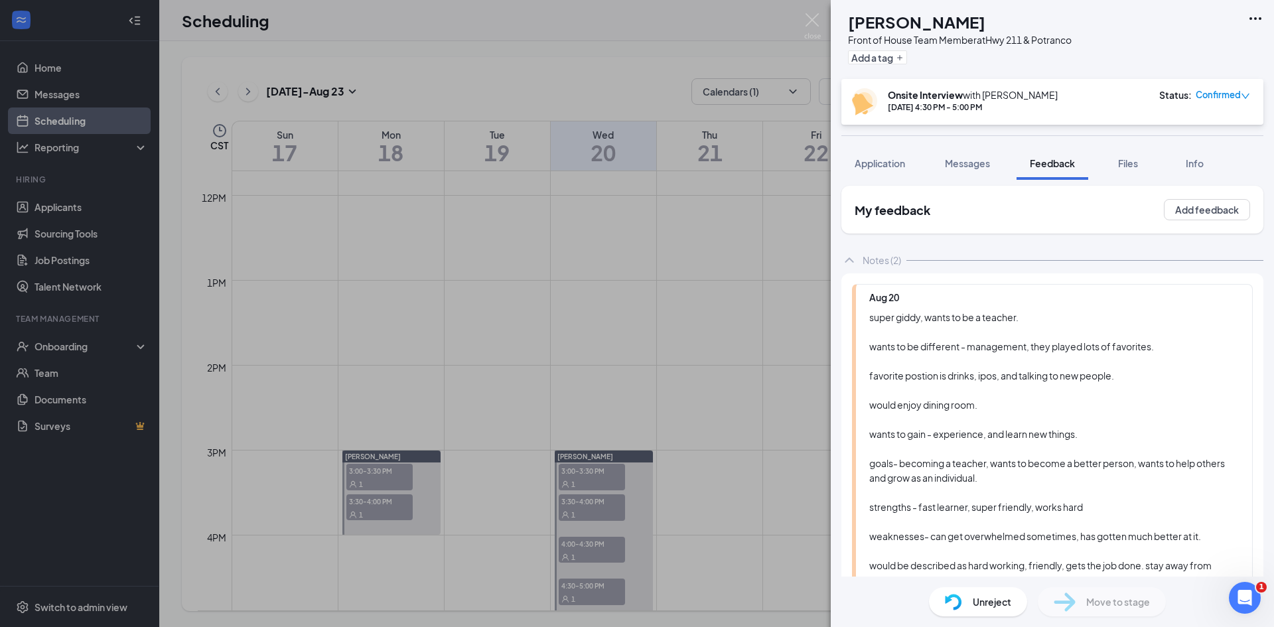
scroll to position [0, 0]
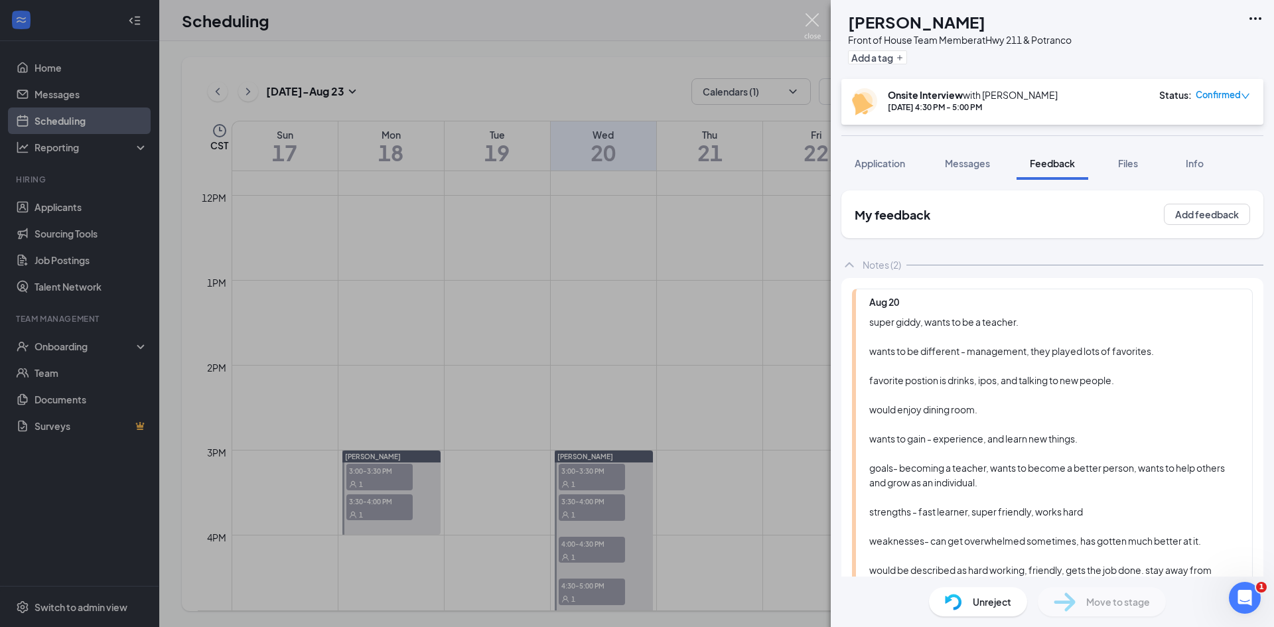
click at [807, 29] on img at bounding box center [812, 26] width 17 height 26
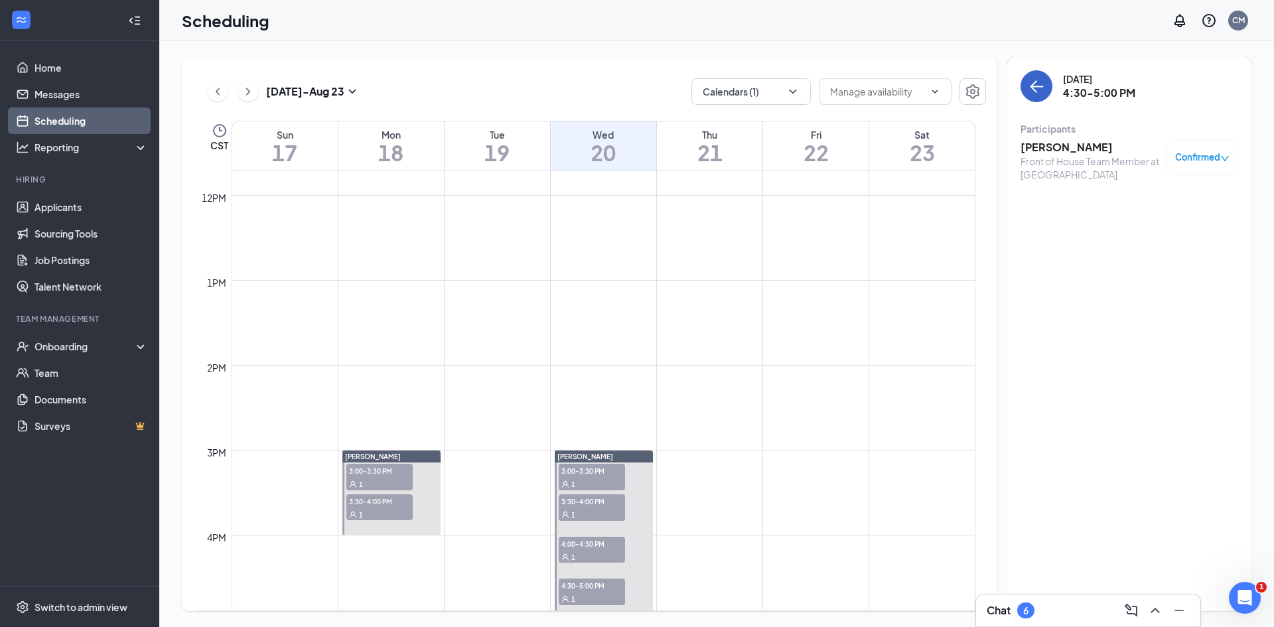
click at [1047, 78] on button "back-button" at bounding box center [1036, 86] width 32 height 32
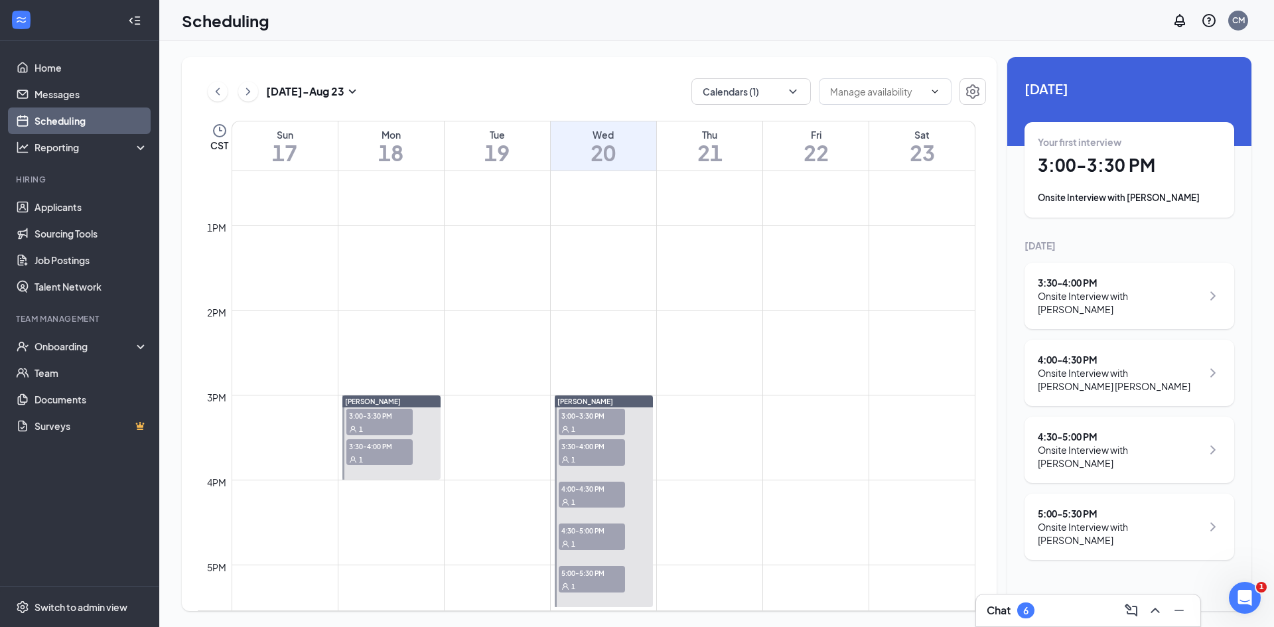
scroll to position [796, 0]
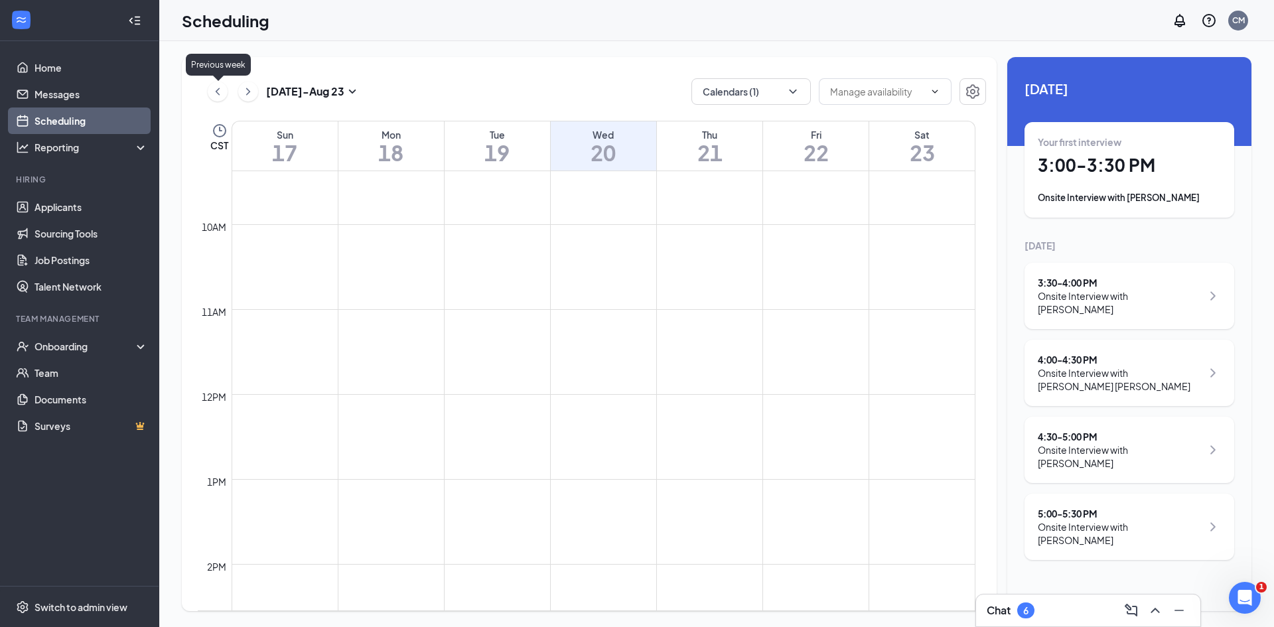
click at [222, 91] on icon "ChevronLeft" at bounding box center [217, 92] width 13 height 16
drag, startPoint x: 971, startPoint y: 202, endPoint x: 945, endPoint y: 159, distance: 50.9
click at [945, 159] on h1 "16" at bounding box center [921, 152] width 105 height 23
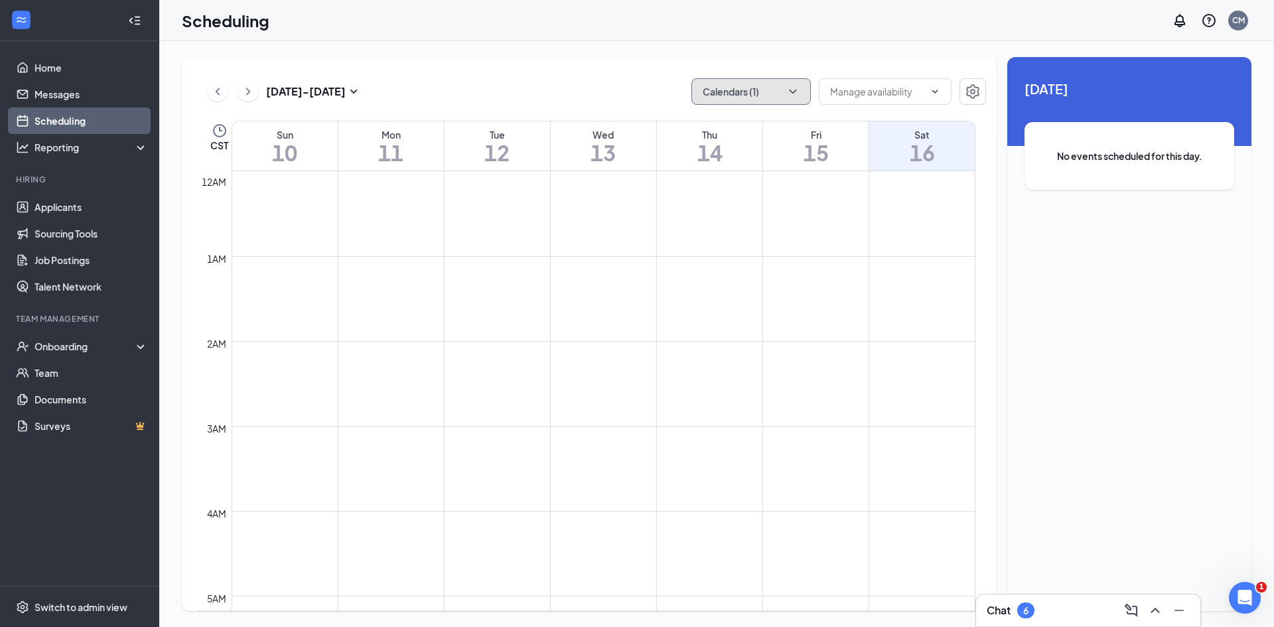
click at [760, 79] on button "Calendars (1)" at bounding box center [750, 91] width 119 height 27
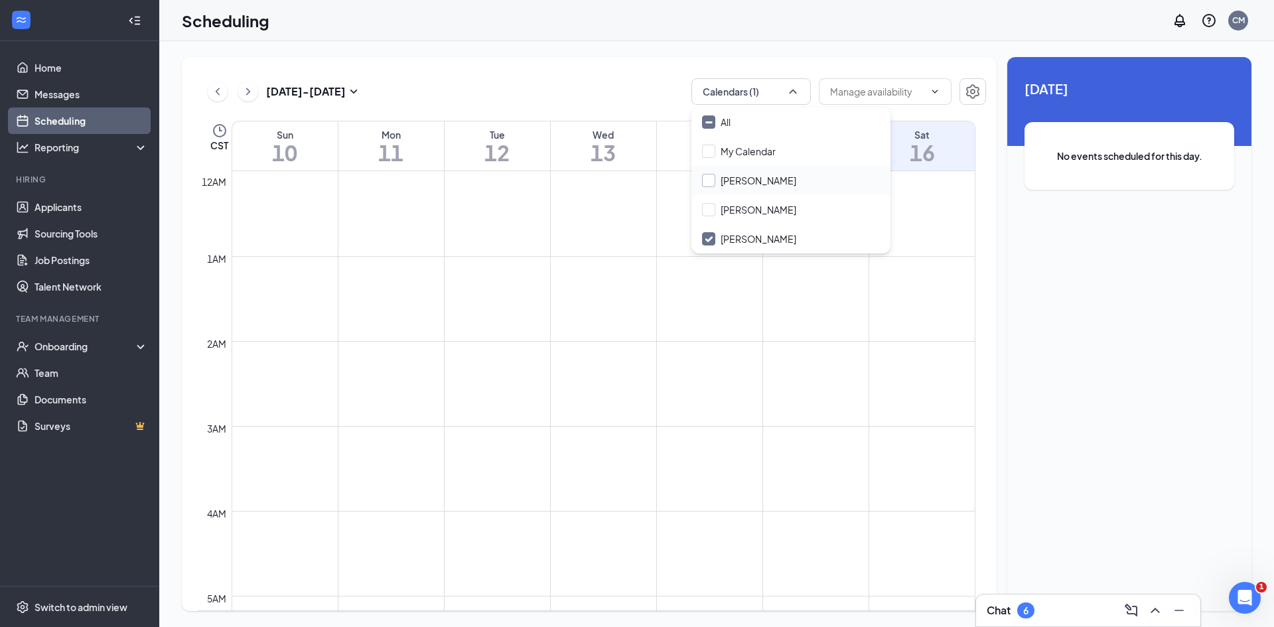
click at [744, 176] on input "[PERSON_NAME]" at bounding box center [749, 180] width 94 height 13
checkbox input "true"
click at [777, 94] on button "Calendars (2)" at bounding box center [750, 91] width 119 height 27
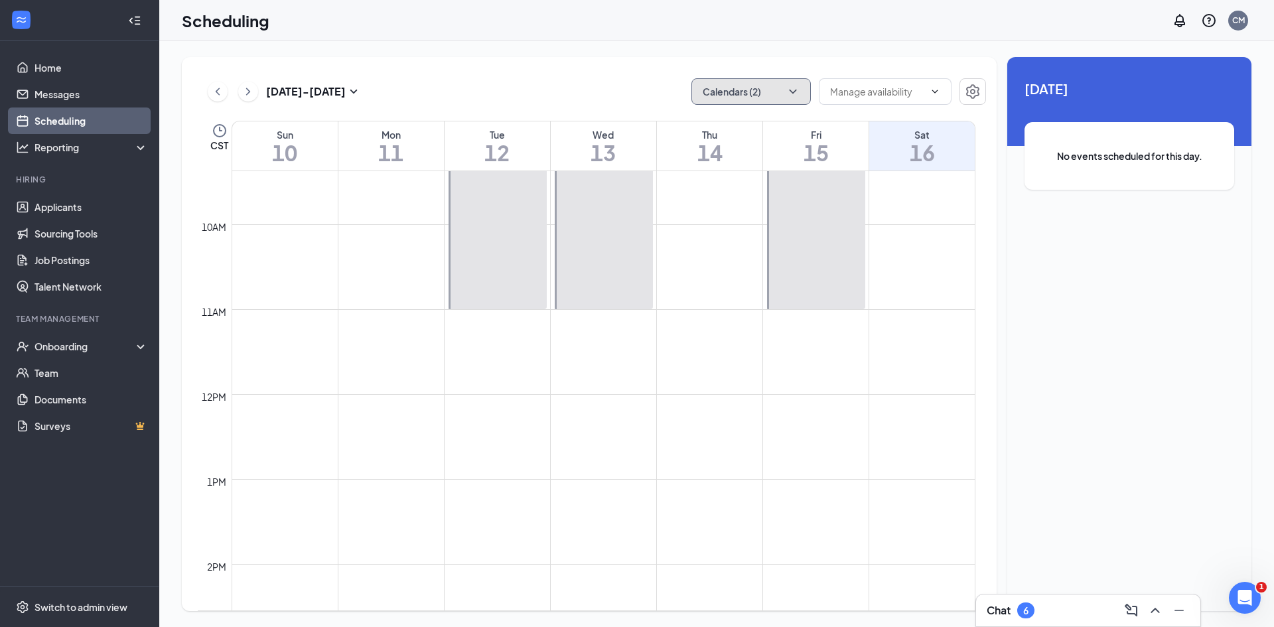
scroll to position [1194, 0]
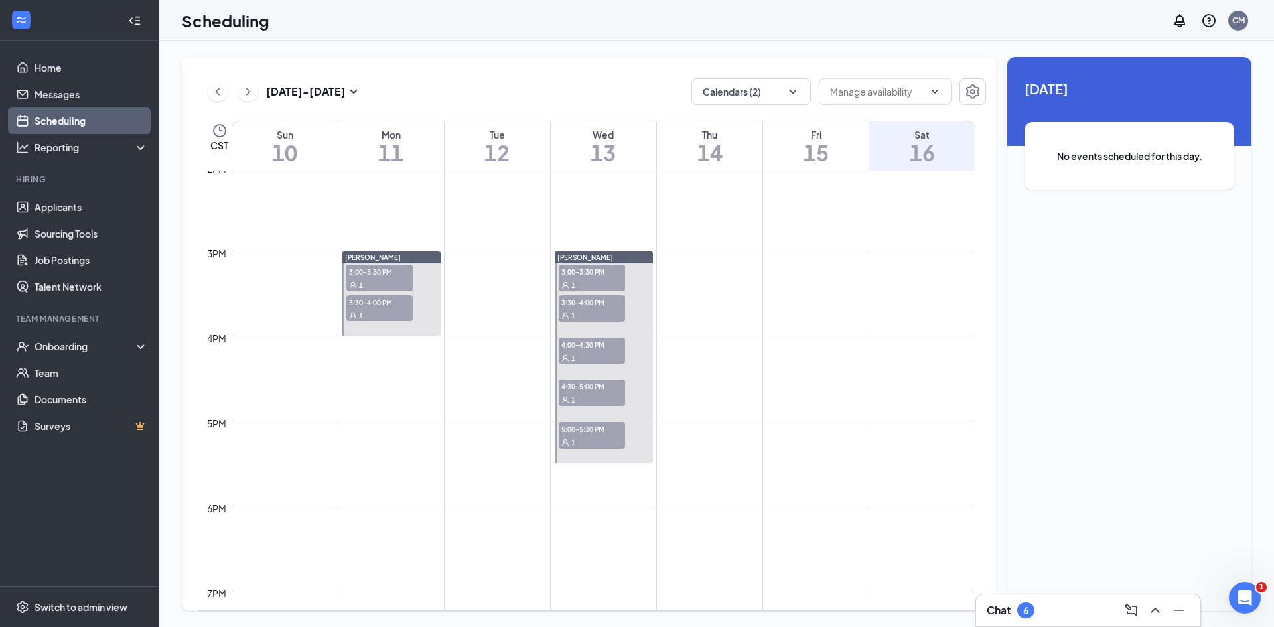
click at [591, 154] on h1 "13" at bounding box center [603, 152] width 105 height 23
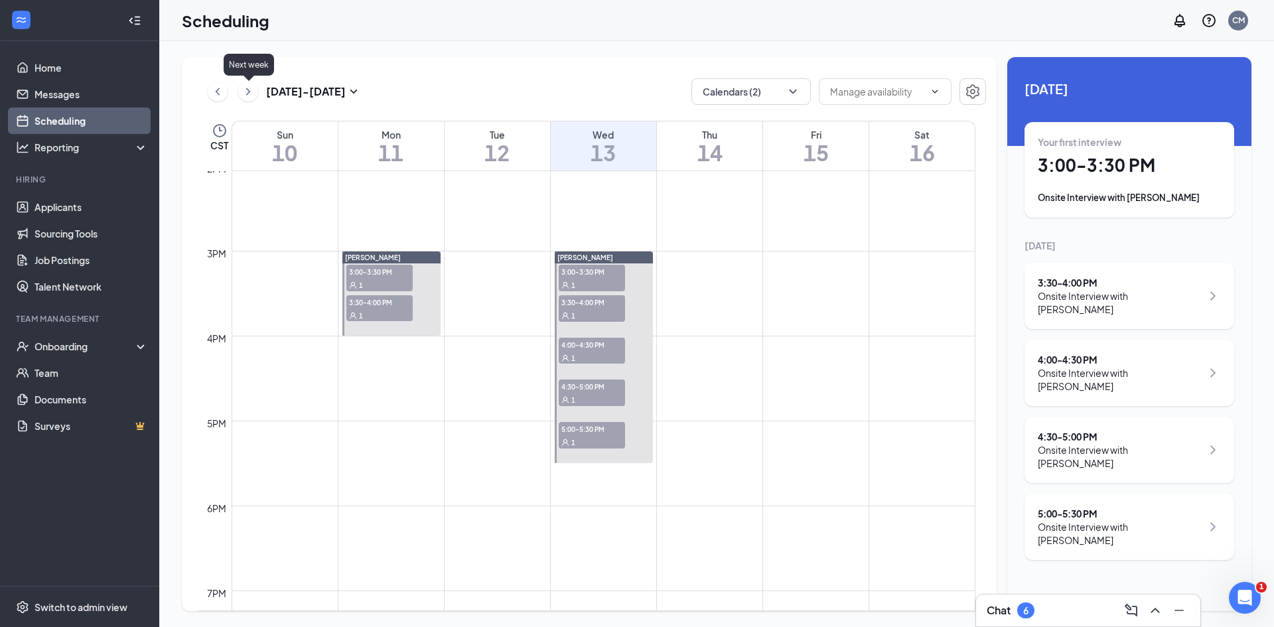
click at [249, 95] on icon "ChevronRight" at bounding box center [247, 92] width 13 height 16
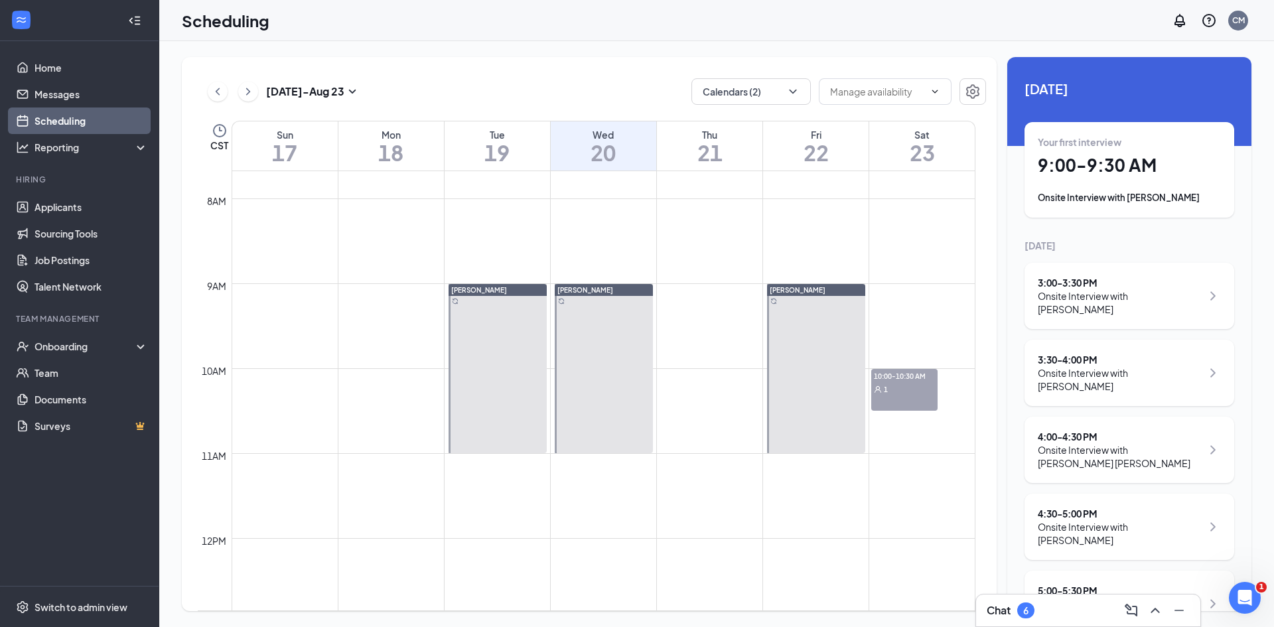
scroll to position [718, 0]
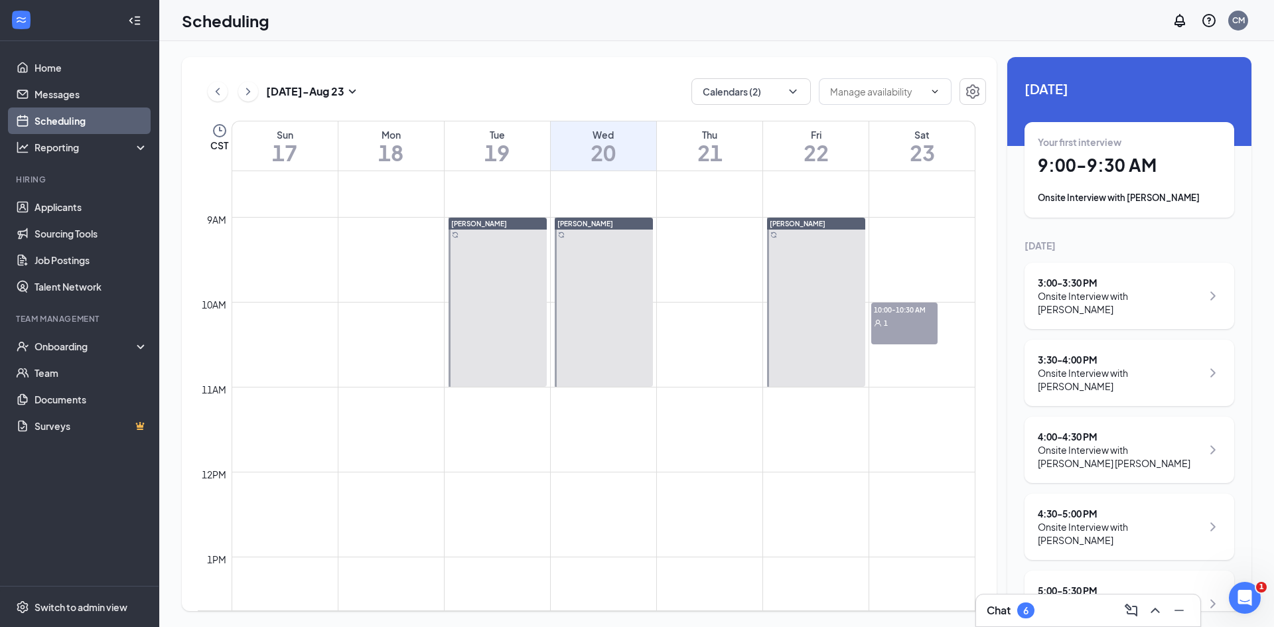
click at [610, 243] on span "9:00-9:30 AM" at bounding box center [588, 236] width 66 height 13
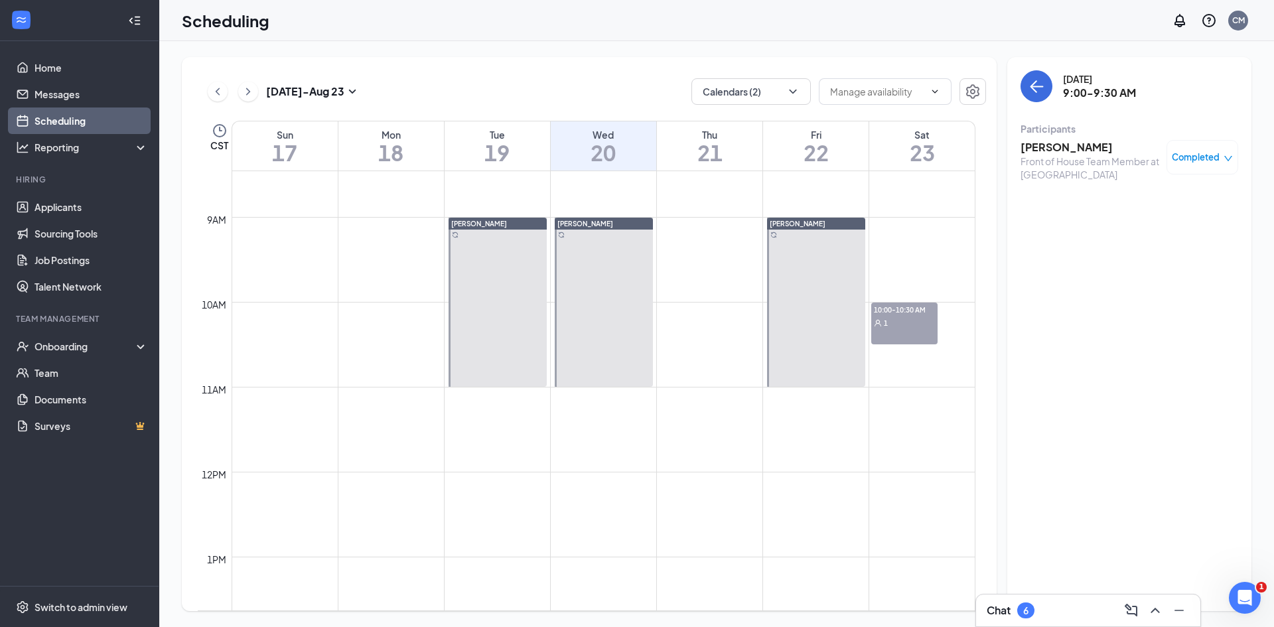
click at [1067, 141] on h3 "[PERSON_NAME]" at bounding box center [1089, 147] width 139 height 15
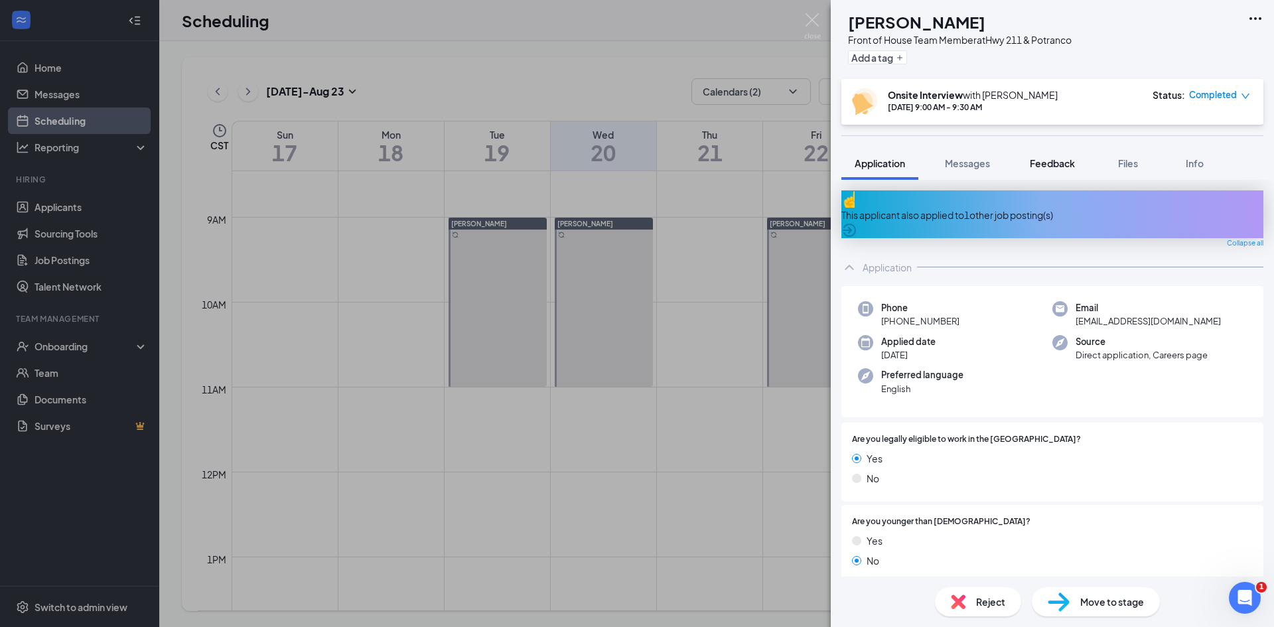
click at [1027, 152] on button "Feedback" at bounding box center [1052, 163] width 72 height 33
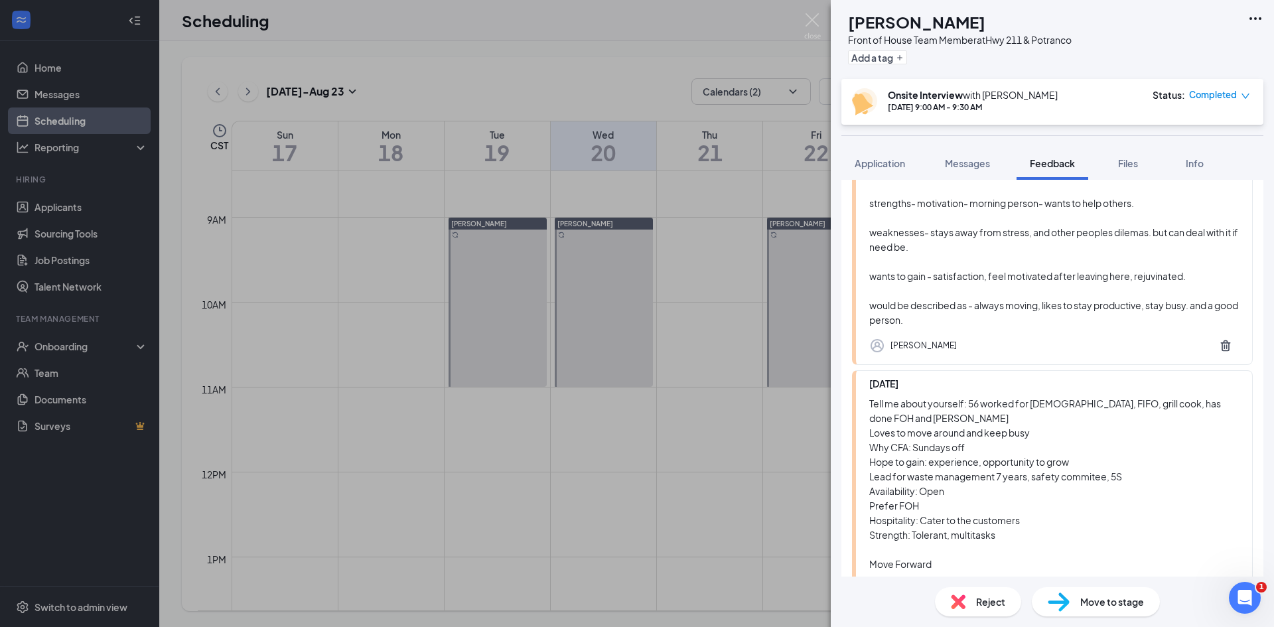
scroll to position [332, 0]
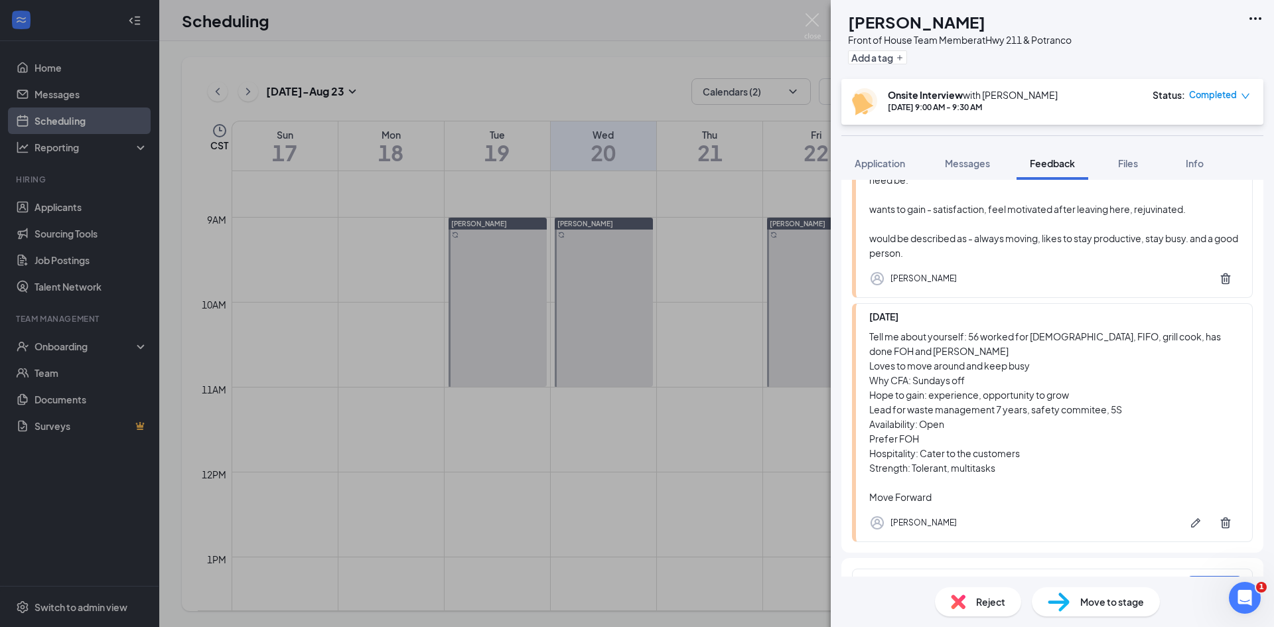
click at [1102, 603] on span "Move to stage" at bounding box center [1112, 601] width 64 height 15
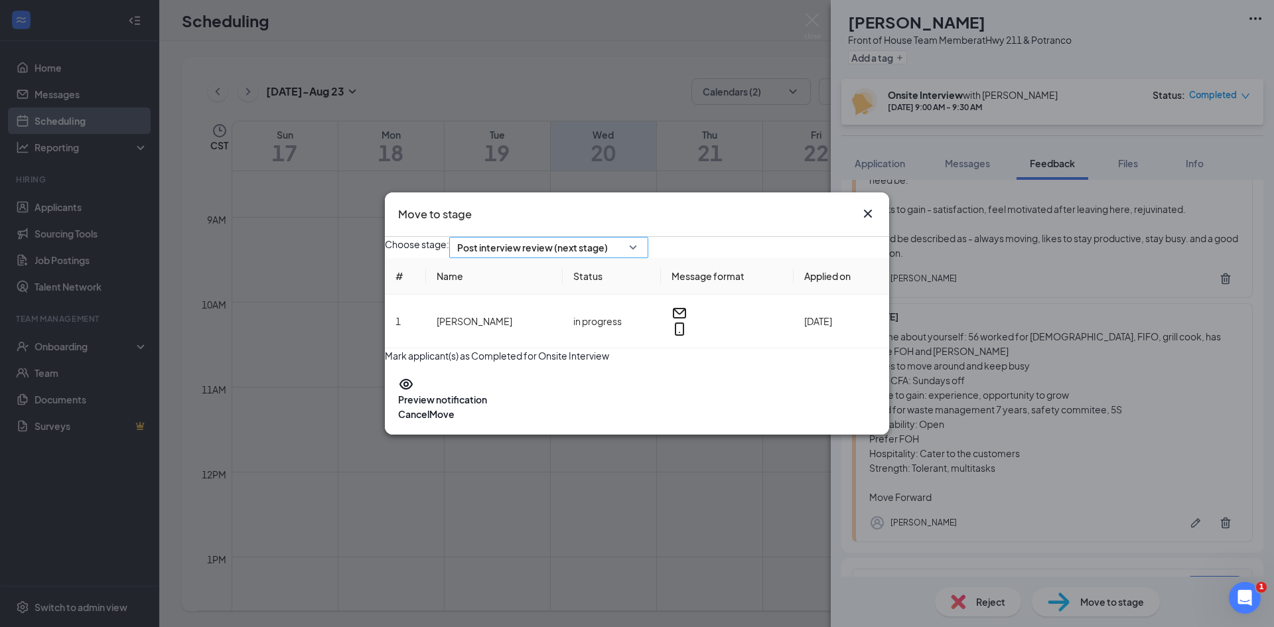
click at [608, 249] on span "Post interview review (next stage)" at bounding box center [532, 248] width 151 height 20
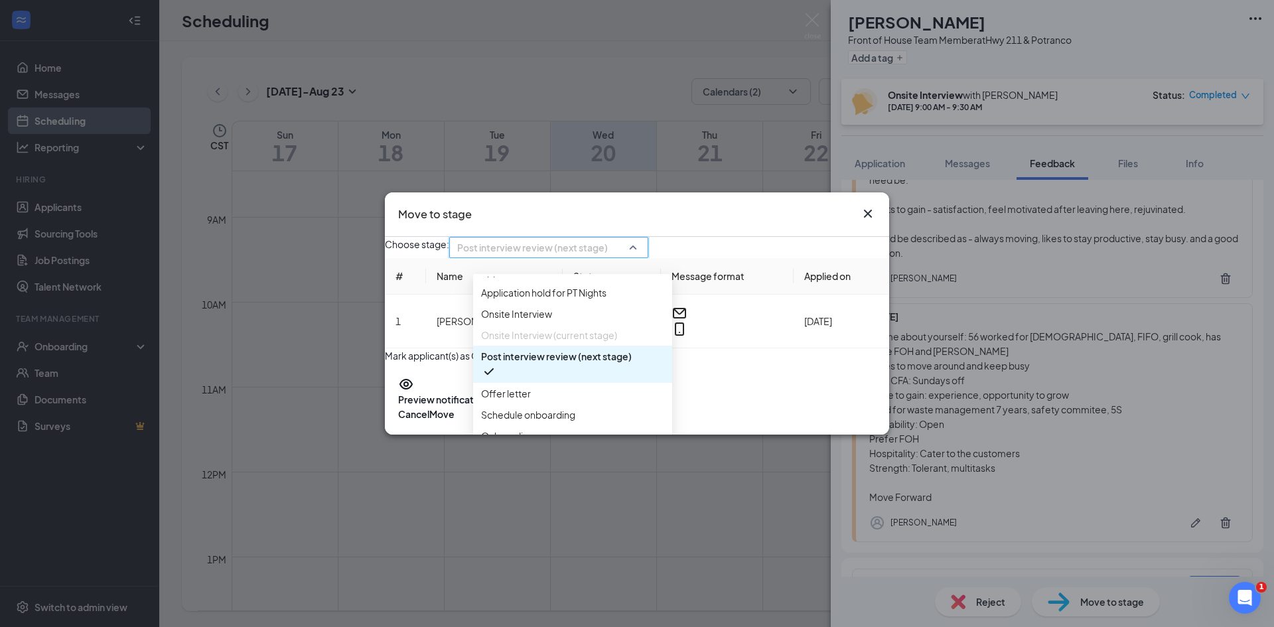
scroll to position [76, 0]
click at [588, 386] on span "Offer letter" at bounding box center [572, 393] width 183 height 15
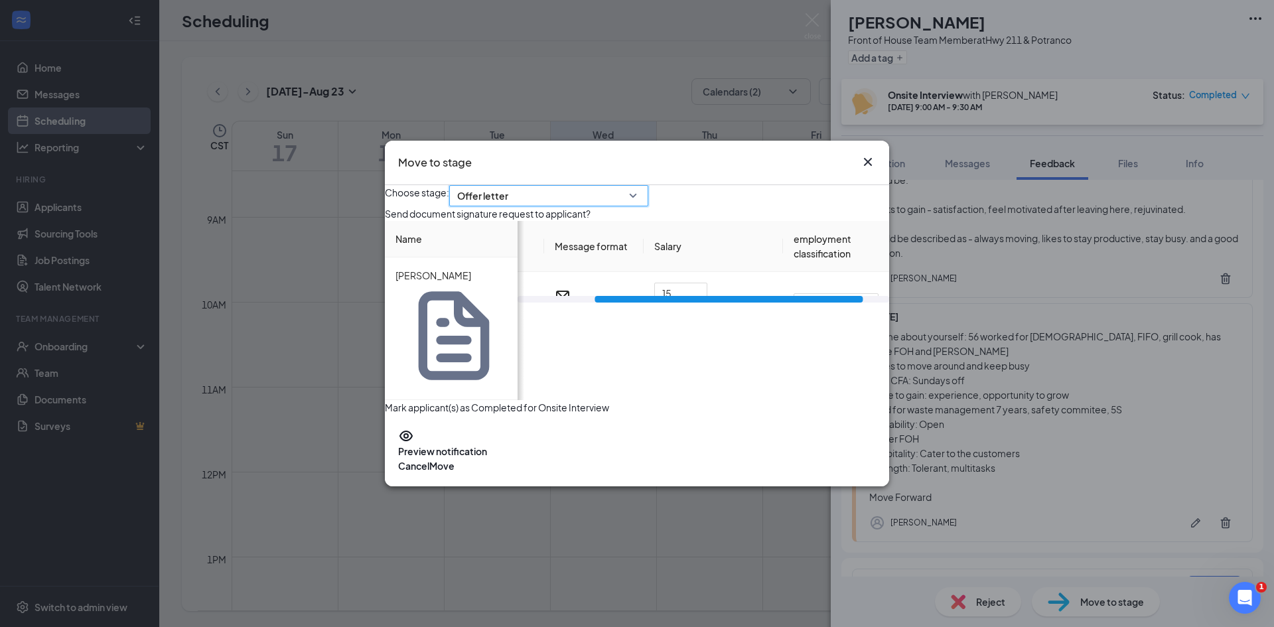
scroll to position [0, 100]
drag, startPoint x: 675, startPoint y: 368, endPoint x: 839, endPoint y: 365, distance: 163.9
click at [839, 303] on div at bounding box center [728, 299] width 268 height 7
drag, startPoint x: 819, startPoint y: 346, endPoint x: 881, endPoint y: 346, distance: 61.7
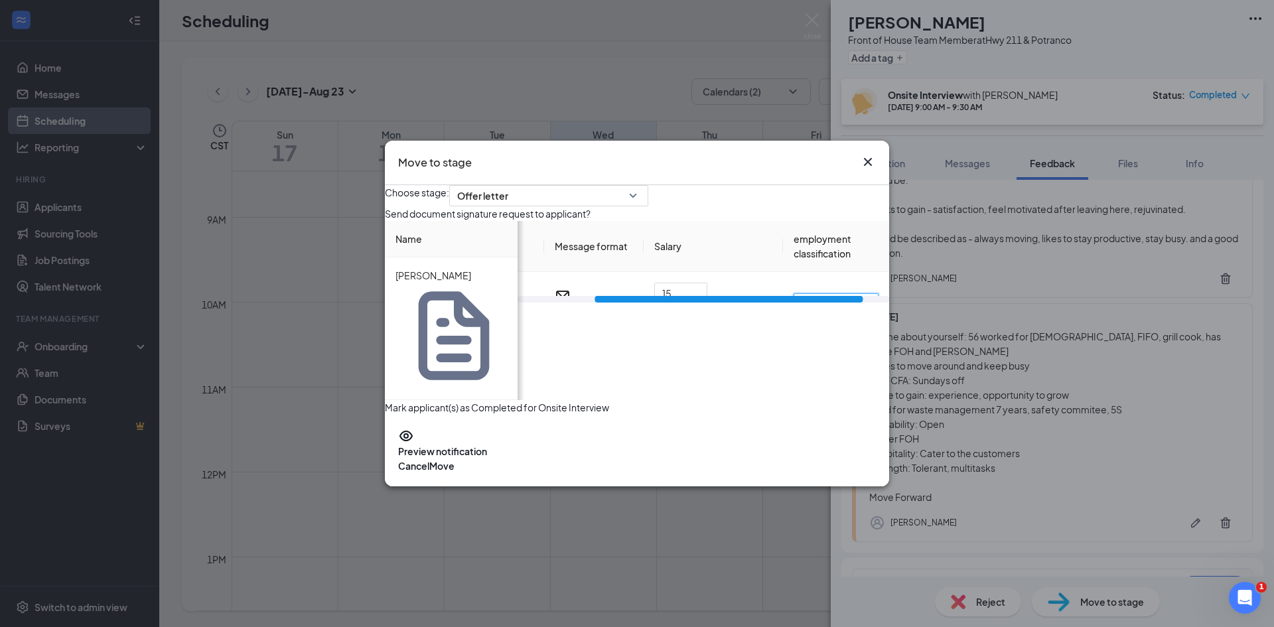
click at [881, 346] on div "Choose stage: Offer letter 3355640 3355643 3382348 Application Application hold…" at bounding box center [637, 300] width 504 height 230
type input "Full time"
drag, startPoint x: 862, startPoint y: 412, endPoint x: 822, endPoint y: 297, distance: 122.3
click at [851, 405] on div "Choose stage: Offer letter 3355640 3355643 3382348 Application Application hold…" at bounding box center [637, 300] width 504 height 230
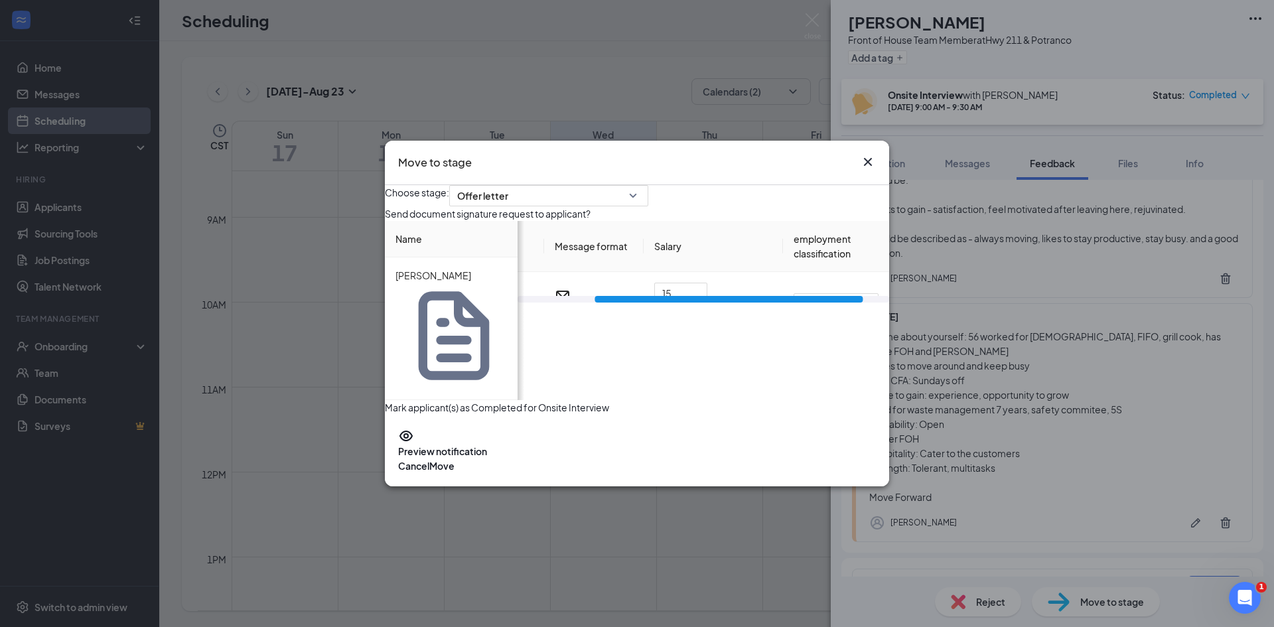
drag, startPoint x: 789, startPoint y: 161, endPoint x: 606, endPoint y: 186, distance: 184.9
click at [606, 185] on div "Move to stage" at bounding box center [637, 163] width 504 height 44
drag, startPoint x: 770, startPoint y: 169, endPoint x: 673, endPoint y: 169, distance: 96.9
click at [673, 169] on div "Move to stage" at bounding box center [625, 162] width 454 height 17
click at [872, 170] on icon "Cross" at bounding box center [868, 162] width 16 height 16
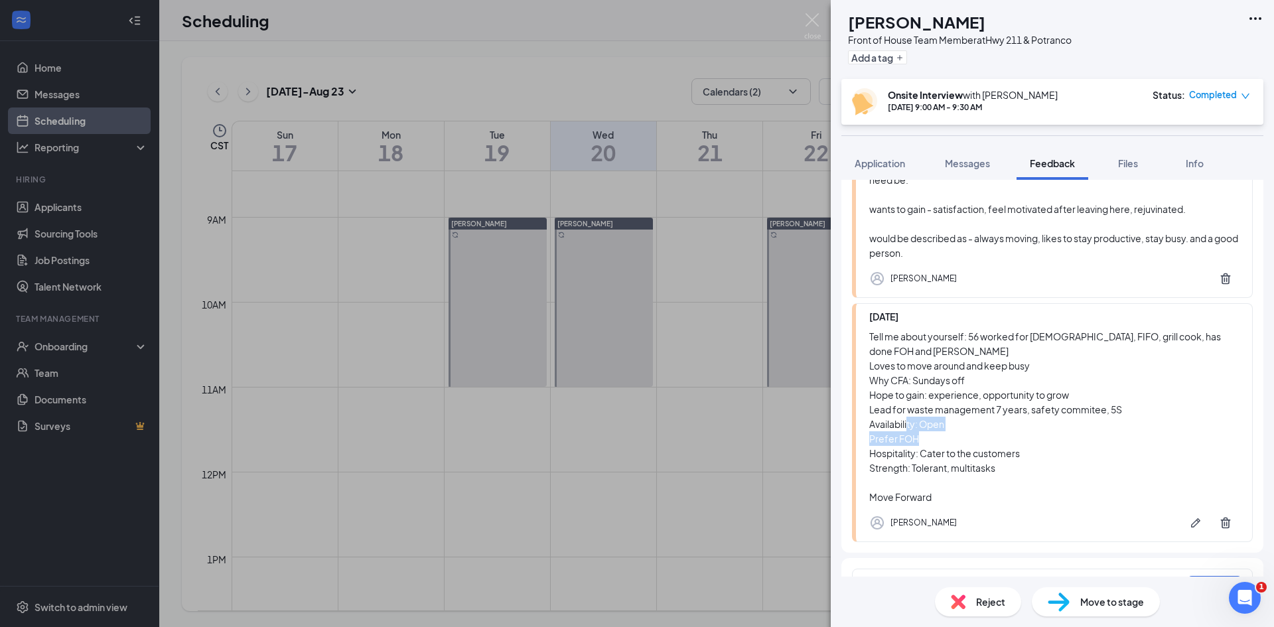
drag, startPoint x: 949, startPoint y: 448, endPoint x: 865, endPoint y: 452, distance: 84.3
click at [865, 452] on div "[DATE] Tell me about yourself: 56 worked for [DEMOGRAPHIC_DATA], FIFO, grill co…" at bounding box center [1052, 422] width 401 height 239
click at [880, 433] on div "Tell me about yourself: 56 worked for [DEMOGRAPHIC_DATA], FIFO, grill cook, has…" at bounding box center [1054, 416] width 370 height 175
drag, startPoint x: 873, startPoint y: 438, endPoint x: 1021, endPoint y: 441, distance: 148.0
click at [1021, 441] on div "Tell me about yourself: 56 worked for [DEMOGRAPHIC_DATA], FIFO, grill cook, has…" at bounding box center [1054, 416] width 370 height 175
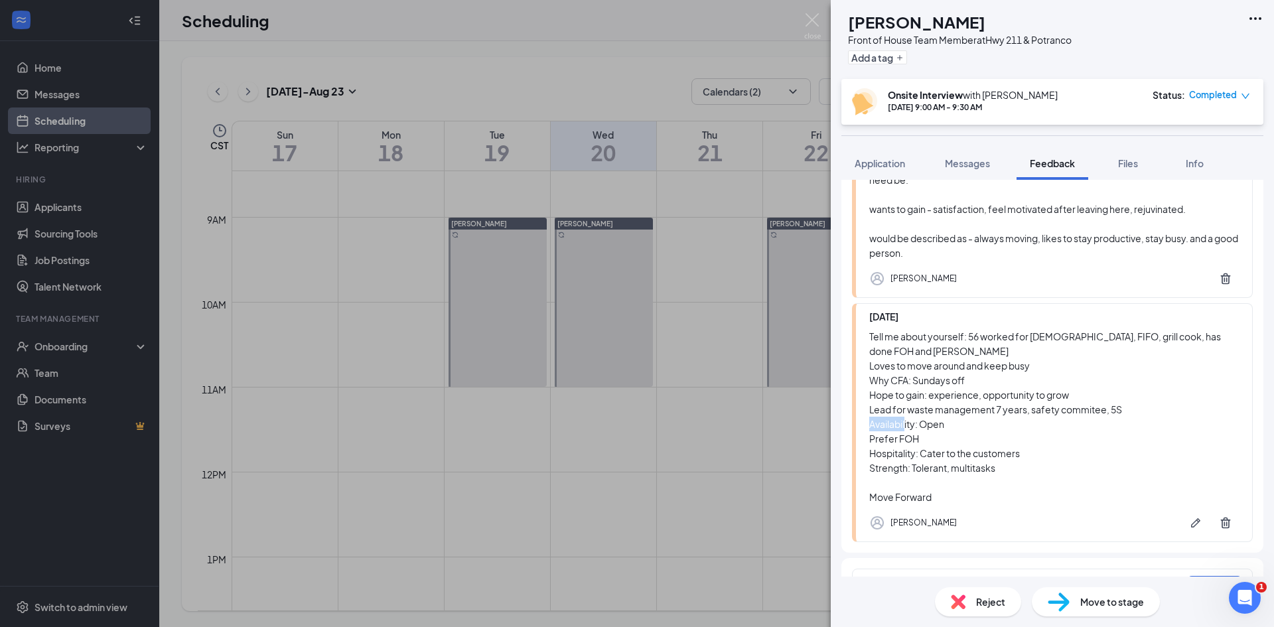
click at [1017, 444] on div "Tell me about yourself: 56 worked for [DEMOGRAPHIC_DATA], FIFO, grill cook, has…" at bounding box center [1054, 416] width 370 height 175
click at [949, 430] on div "Tell me about yourself: 56 worked for [DEMOGRAPHIC_DATA], FIFO, grill cook, has…" at bounding box center [1054, 416] width 370 height 175
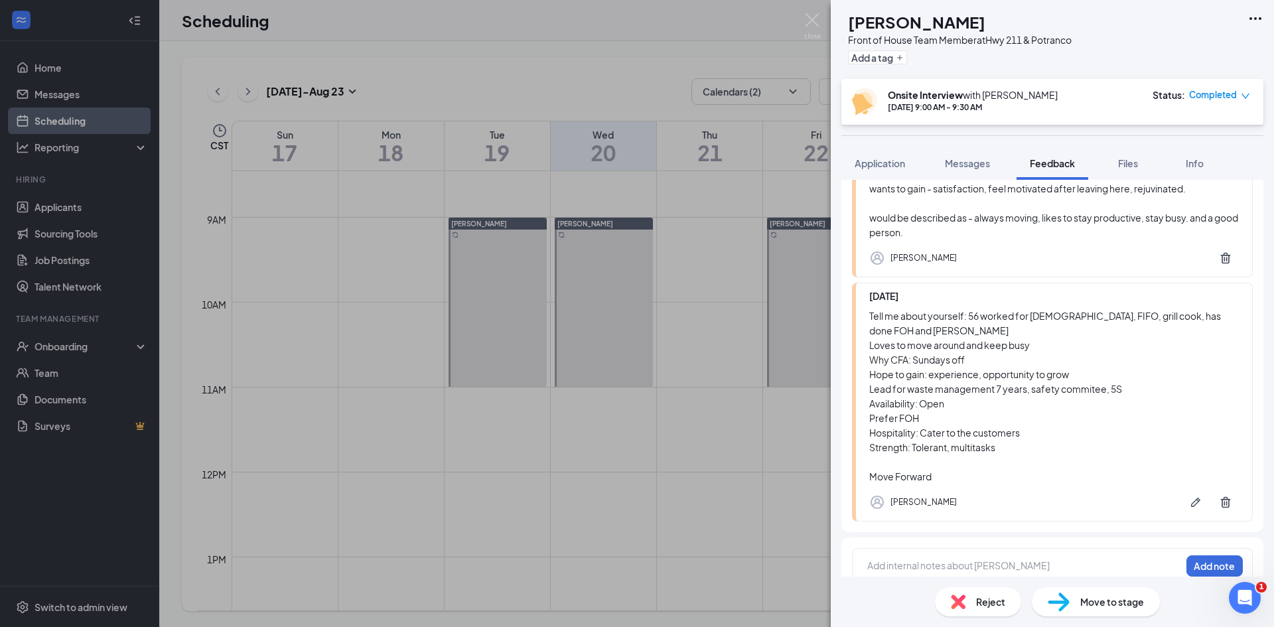
scroll to position [370, 0]
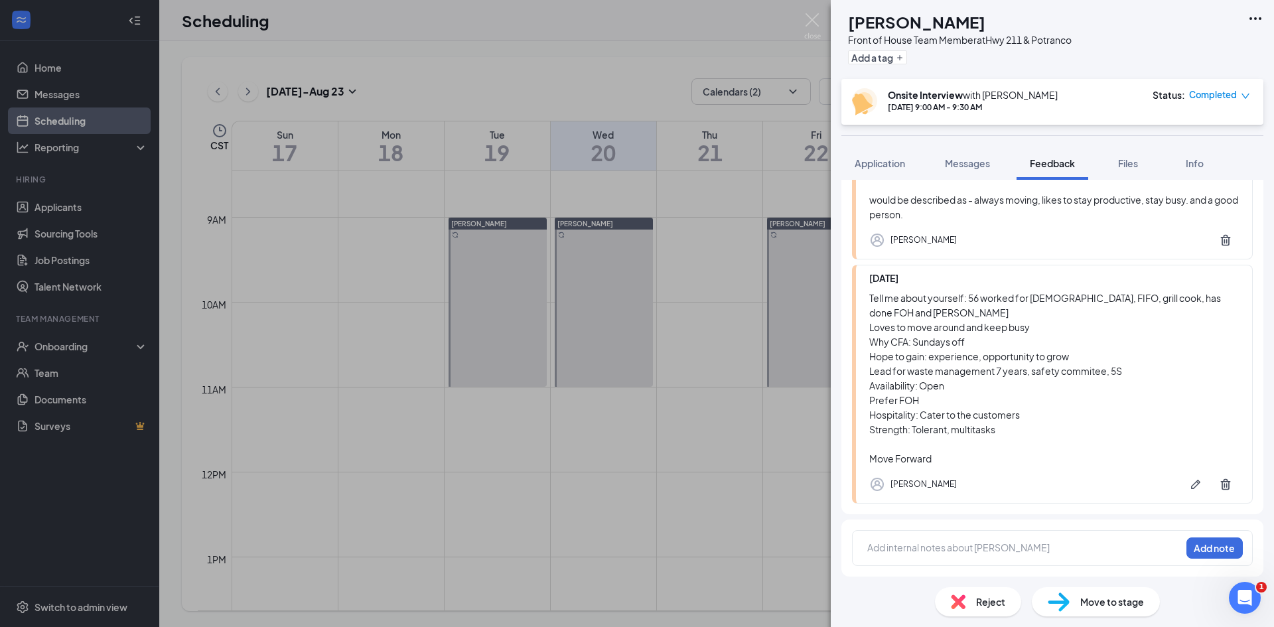
click at [1055, 604] on img at bounding box center [1059, 601] width 22 height 19
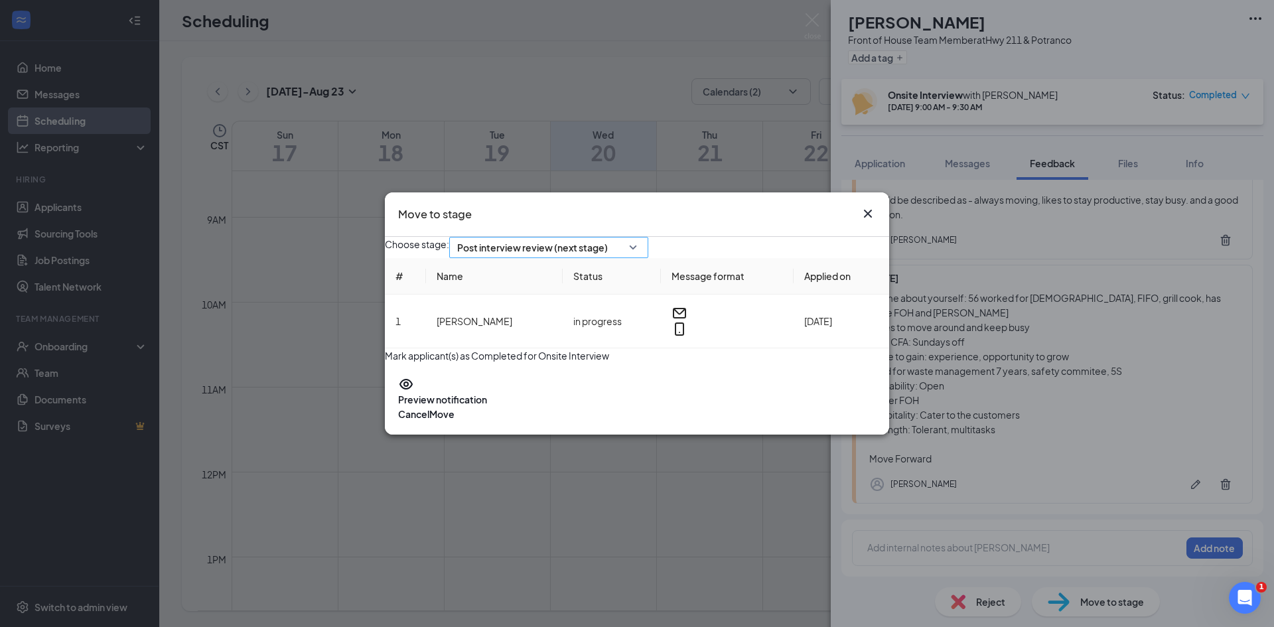
click at [640, 238] on span "Post interview review (next stage)" at bounding box center [548, 248] width 183 height 20
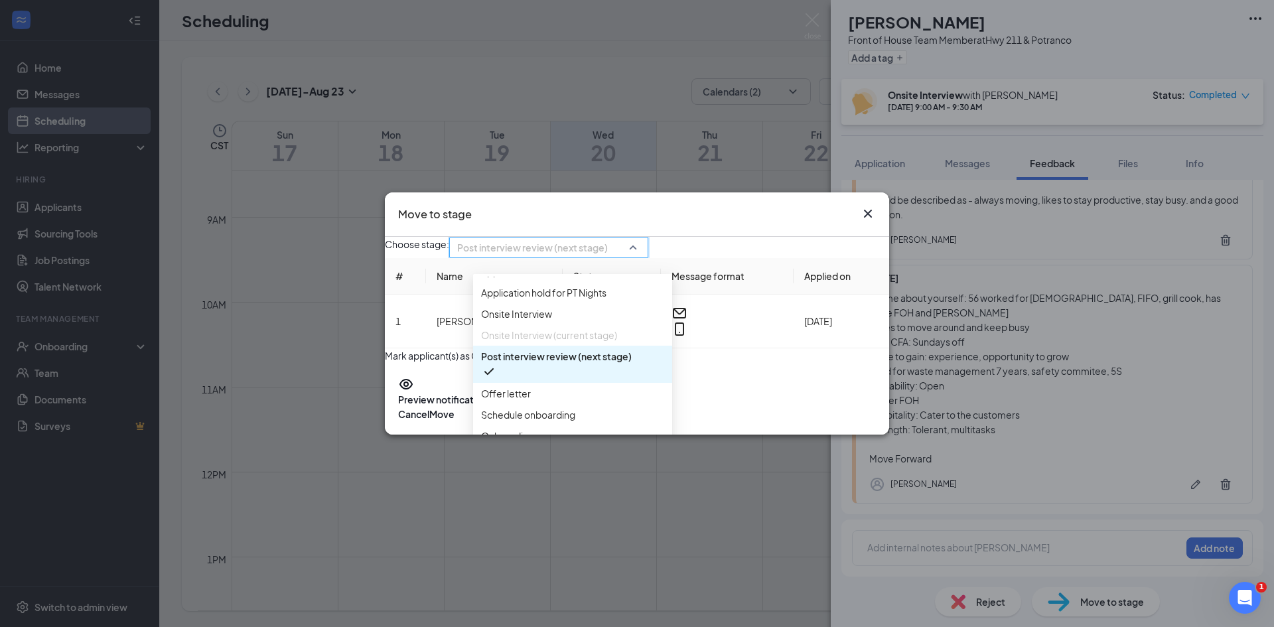
scroll to position [76, 0]
click at [586, 383] on div "Offer letter" at bounding box center [572, 393] width 199 height 21
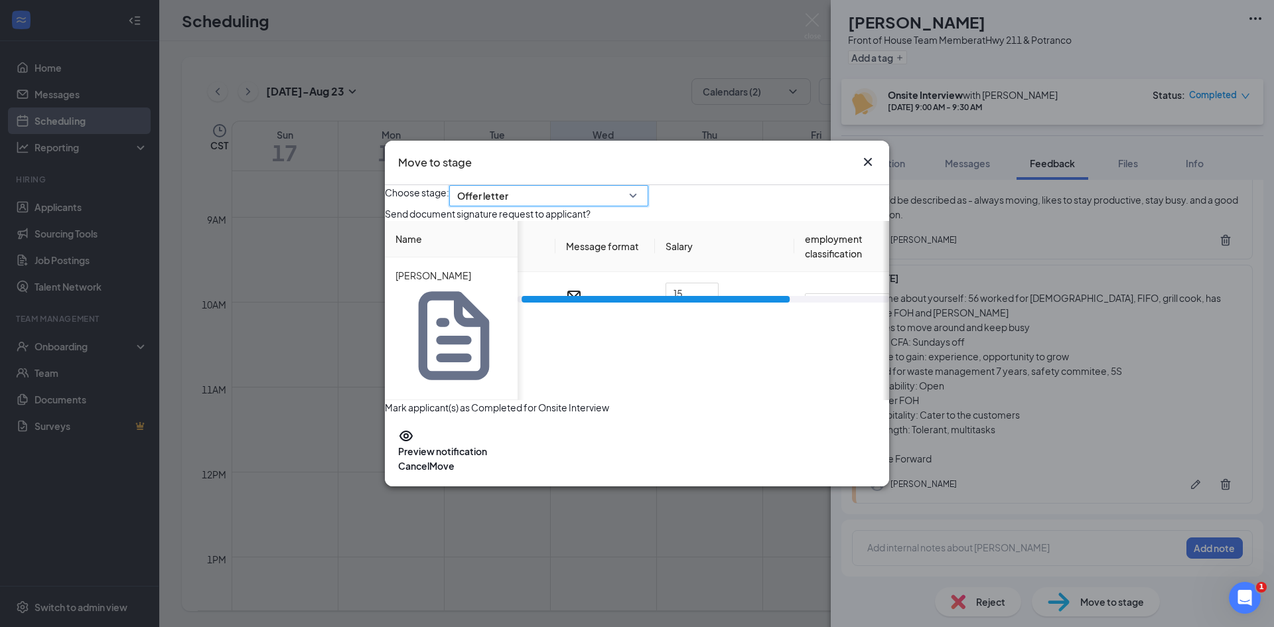
scroll to position [0, 100]
drag, startPoint x: 774, startPoint y: 367, endPoint x: 879, endPoint y: 364, distance: 105.5
click at [879, 364] on div "Choose stage: 3355643 Offer letter 3355640 3355643 3382348 Application Applicat…" at bounding box center [637, 300] width 504 height 230
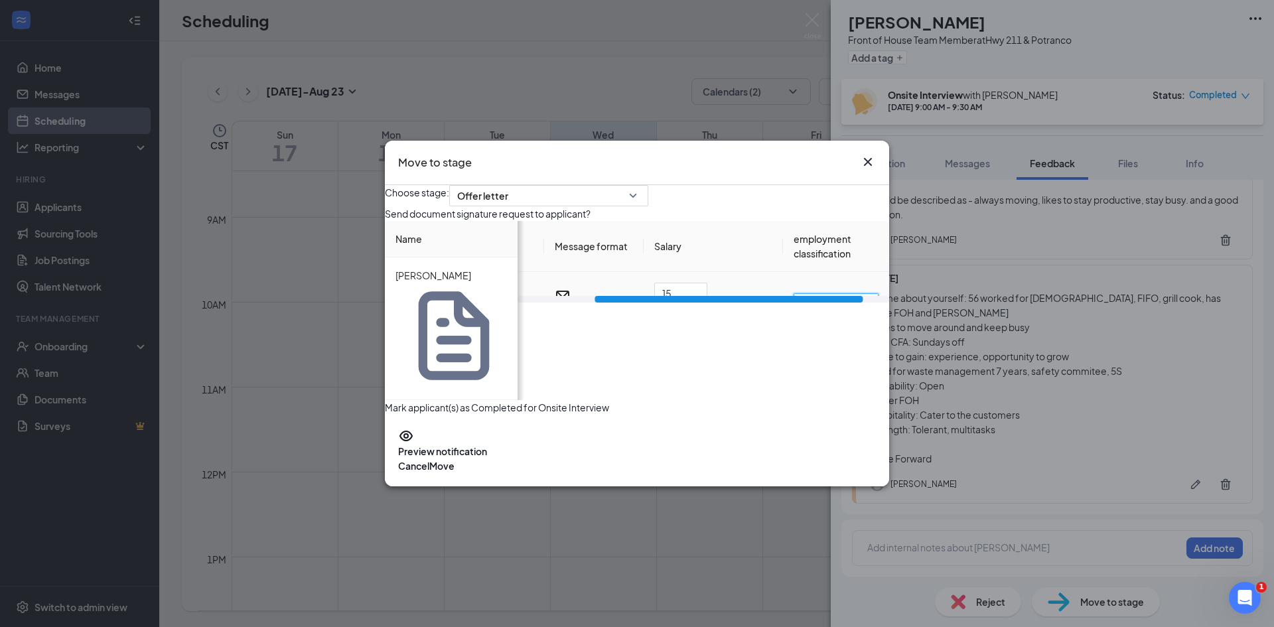
drag, startPoint x: 827, startPoint y: 347, endPoint x: 724, endPoint y: 348, distance: 102.8
click at [724, 336] on tr "in progress 15 hour Full time - Part time" at bounding box center [666, 304] width 444 height 64
type input "Part time"
click at [734, 379] on div "Choose stage: Offer letter 3355640 3355643 3382348 Application Application hold…" at bounding box center [637, 300] width 504 height 230
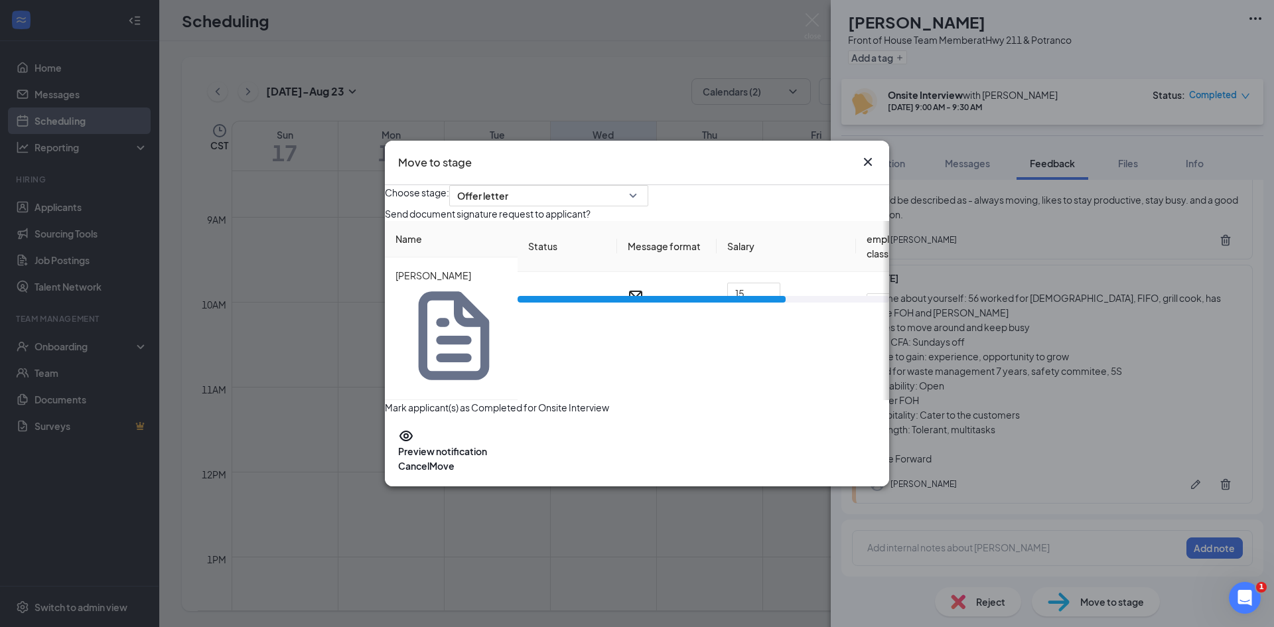
drag, startPoint x: 739, startPoint y: 369, endPoint x: 471, endPoint y: 376, distance: 268.1
click at [471, 376] on div "Choose stage: Offer letter 3355640 3355643 3382348 Application Application hold…" at bounding box center [637, 300] width 504 height 230
click at [454, 458] on button "Move" at bounding box center [441, 465] width 25 height 15
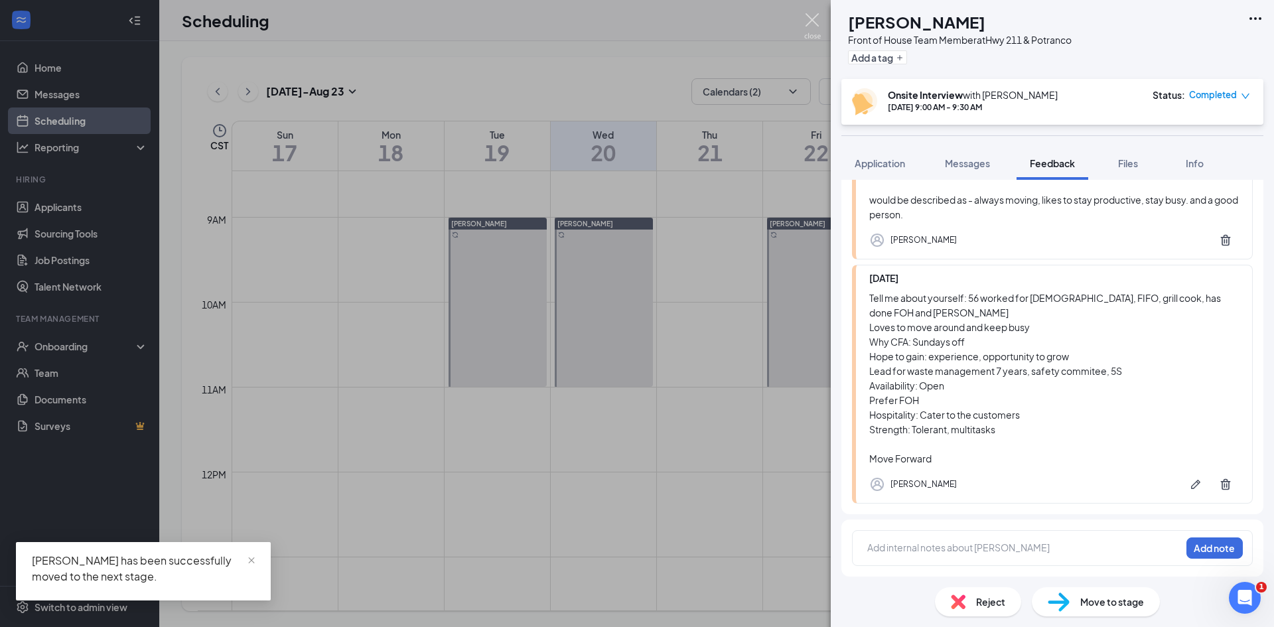
click at [808, 21] on img at bounding box center [812, 26] width 17 height 26
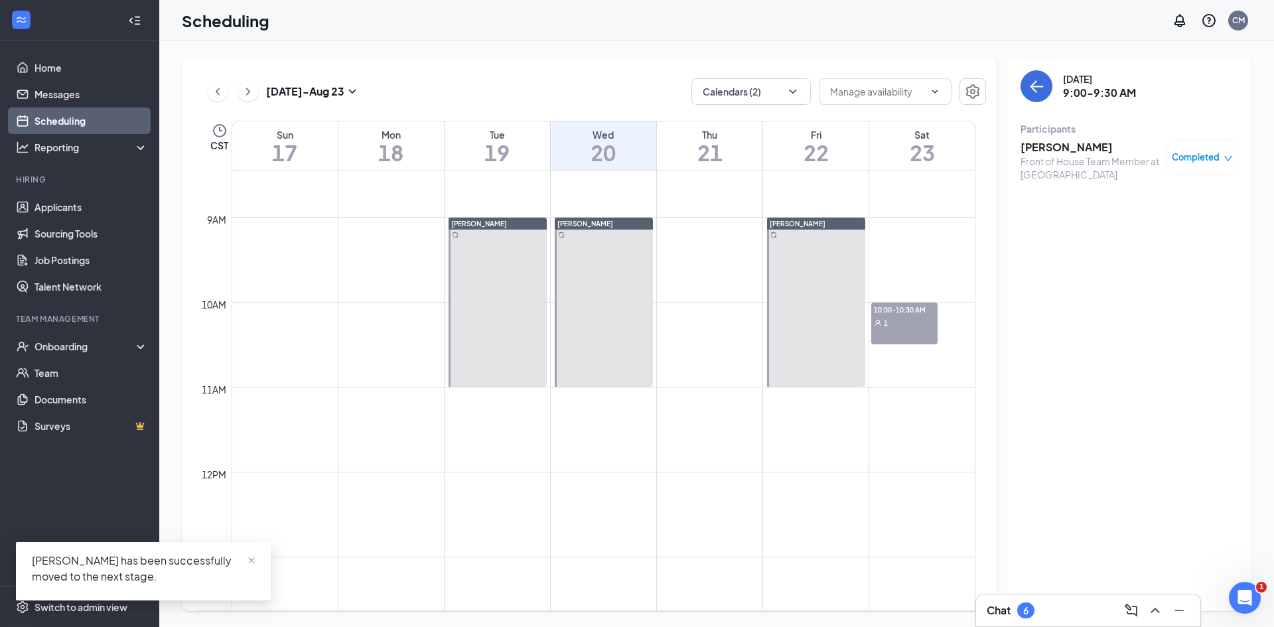
click at [925, 336] on div "10:00-10:30 AM 1" at bounding box center [904, 324] width 66 height 42
click at [1040, 146] on h3 "[PERSON_NAME]" at bounding box center [1089, 147] width 139 height 15
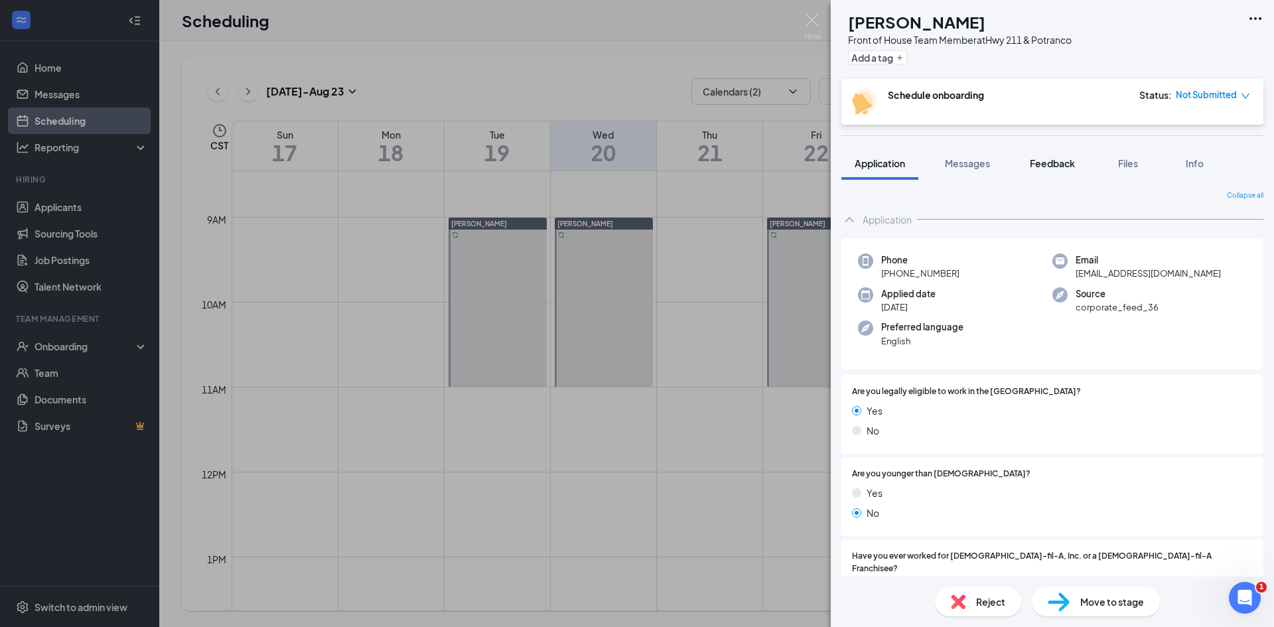
click at [1057, 161] on span "Feedback" at bounding box center [1052, 163] width 45 height 12
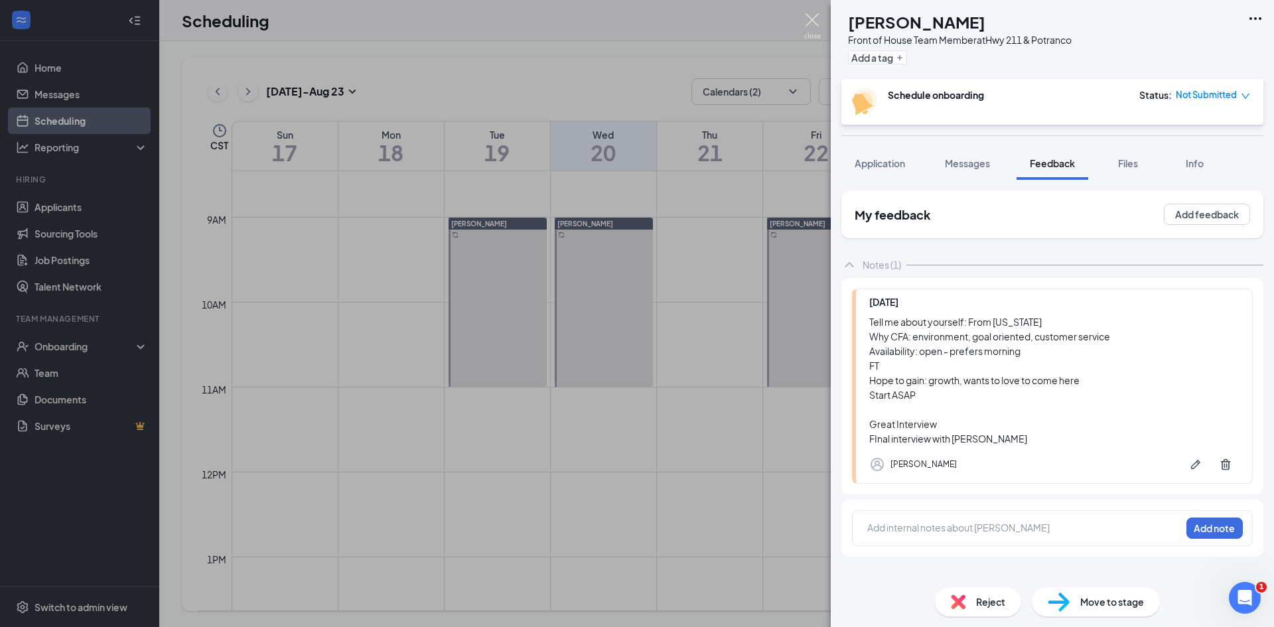
click at [816, 22] on img at bounding box center [812, 26] width 17 height 26
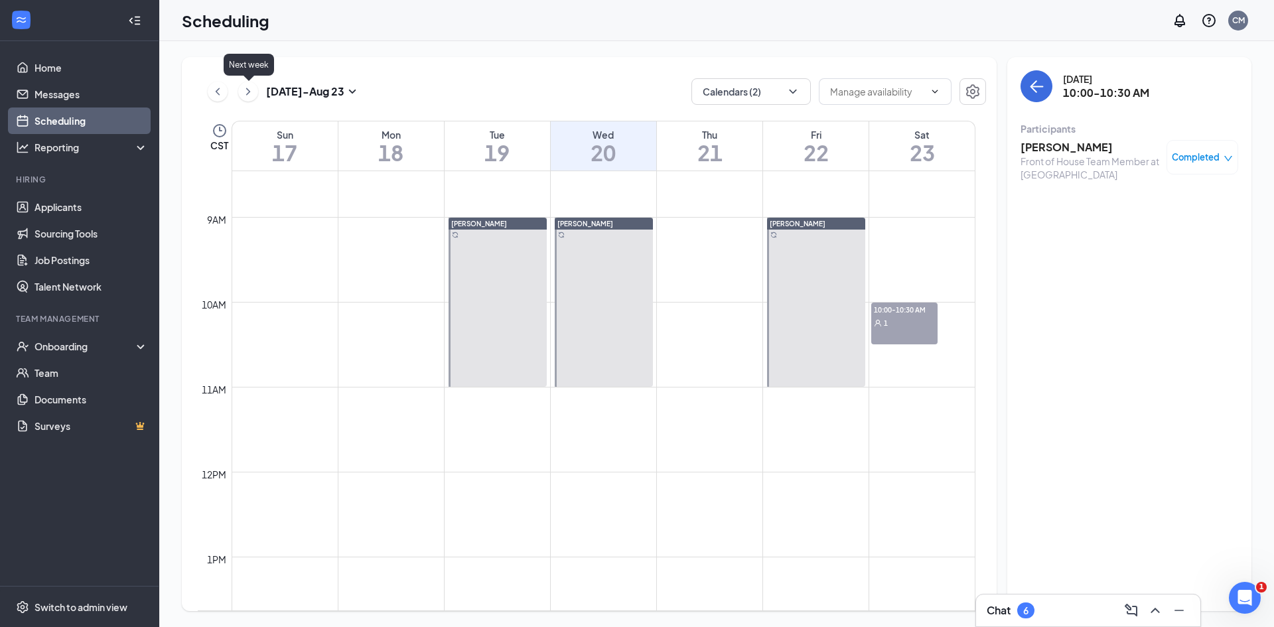
click at [253, 98] on icon "ChevronRight" at bounding box center [247, 92] width 13 height 16
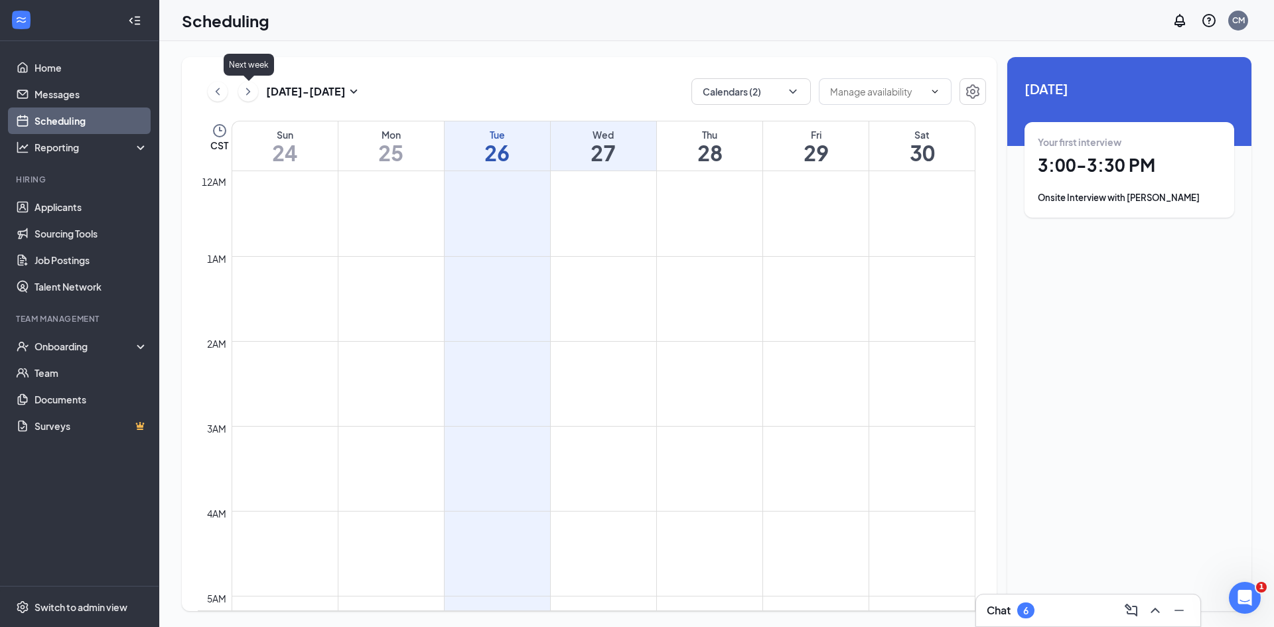
click at [246, 92] on icon "ChevronRight" at bounding box center [247, 92] width 13 height 16
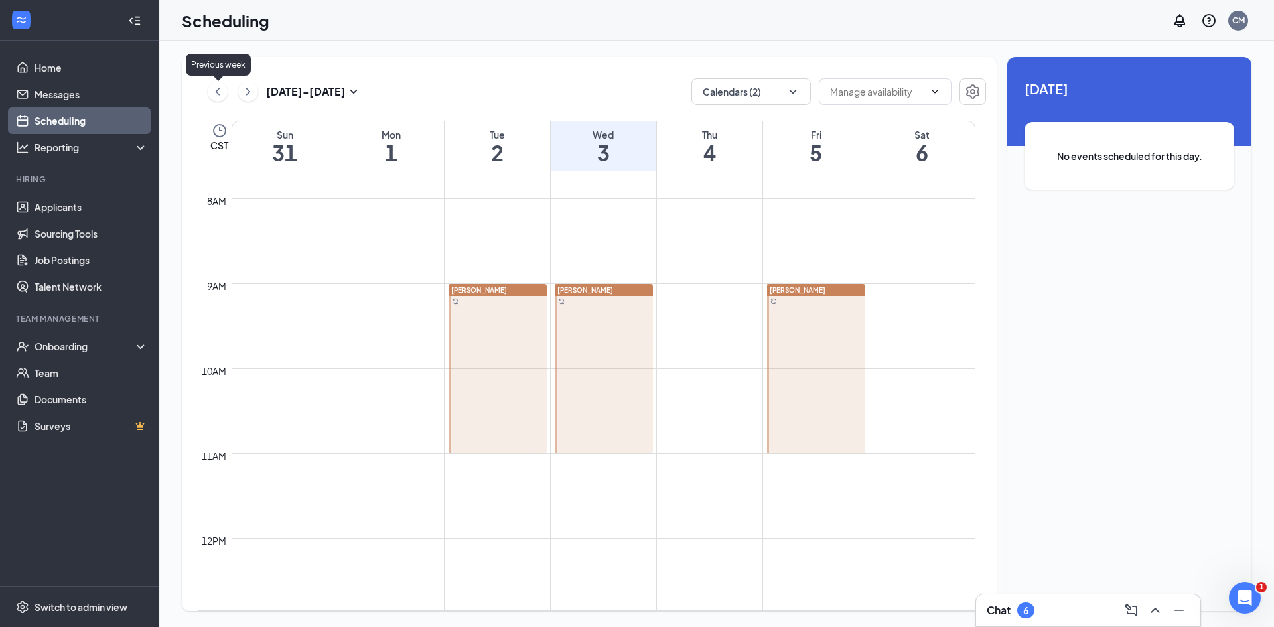
drag, startPoint x: 217, startPoint y: 96, endPoint x: 222, endPoint y: 102, distance: 8.1
click at [218, 97] on icon "ChevronLeft" at bounding box center [217, 92] width 13 height 16
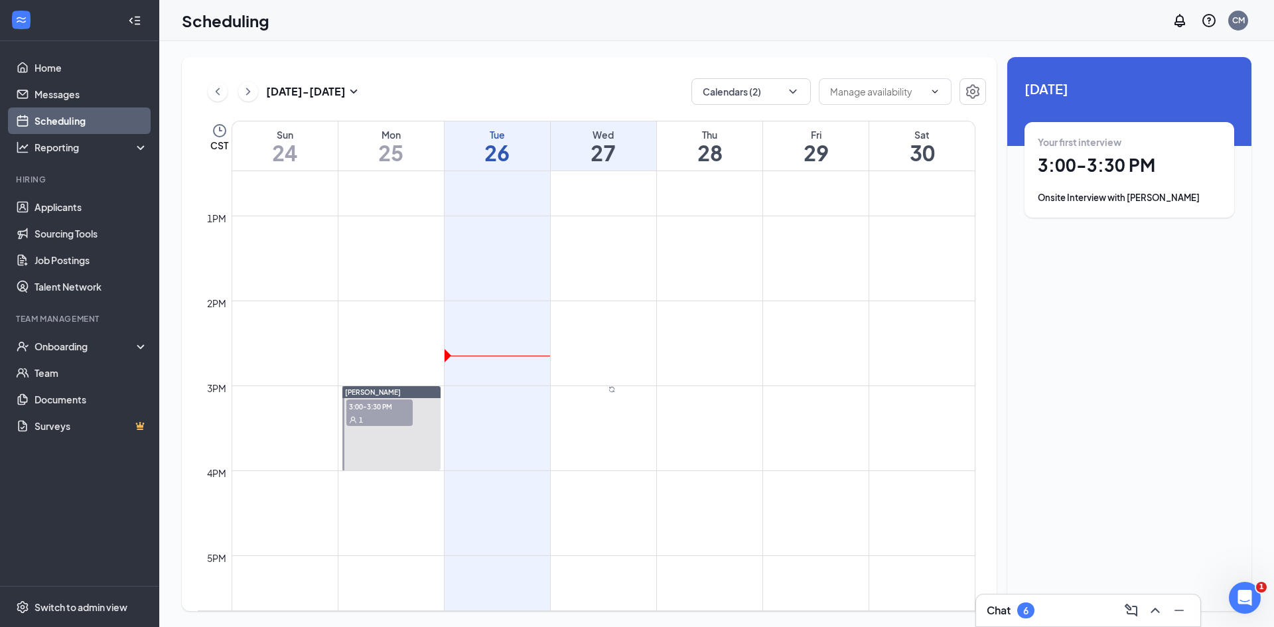
scroll to position [1061, 0]
click at [592, 397] on span "3:00-3:30 PM" at bounding box center [579, 391] width 46 height 12
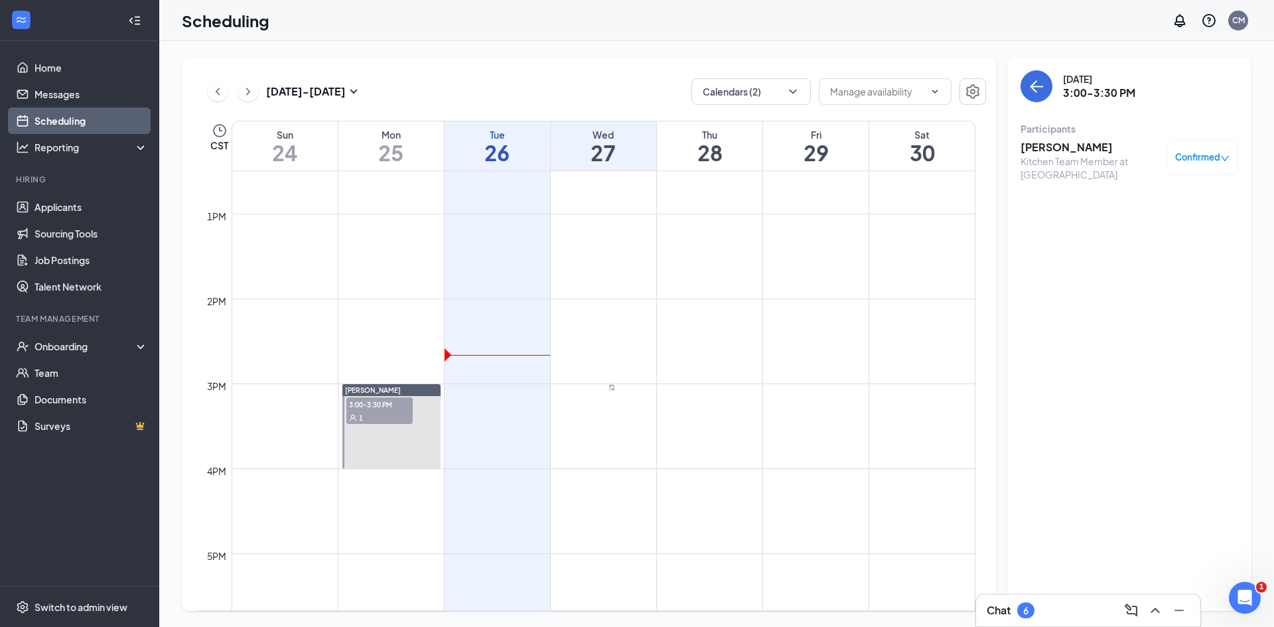
click at [1081, 144] on h3 "[PERSON_NAME]" at bounding box center [1089, 147] width 139 height 15
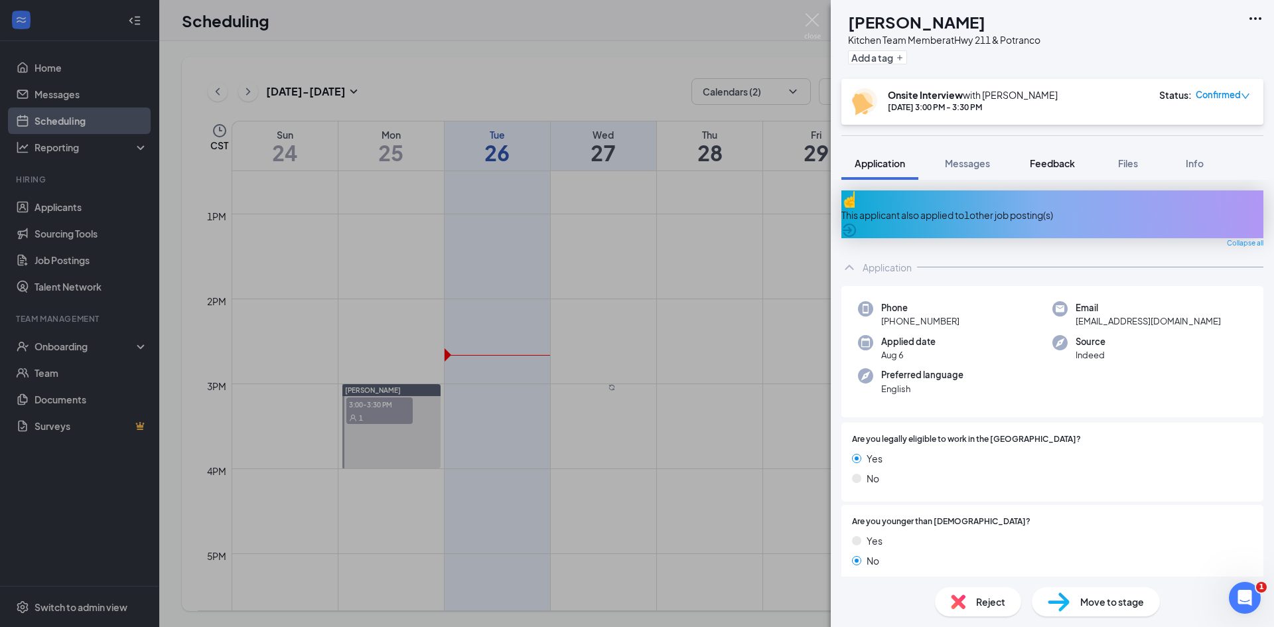
click at [1062, 168] on span "Feedback" at bounding box center [1052, 163] width 45 height 12
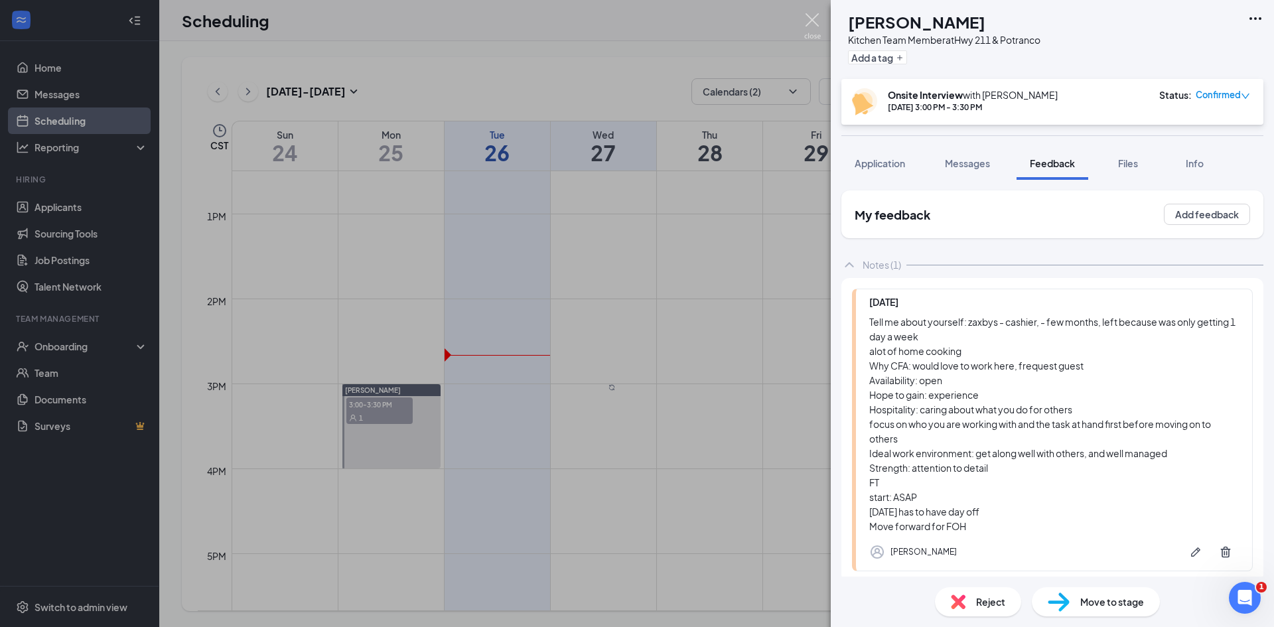
click at [808, 17] on img at bounding box center [812, 26] width 17 height 26
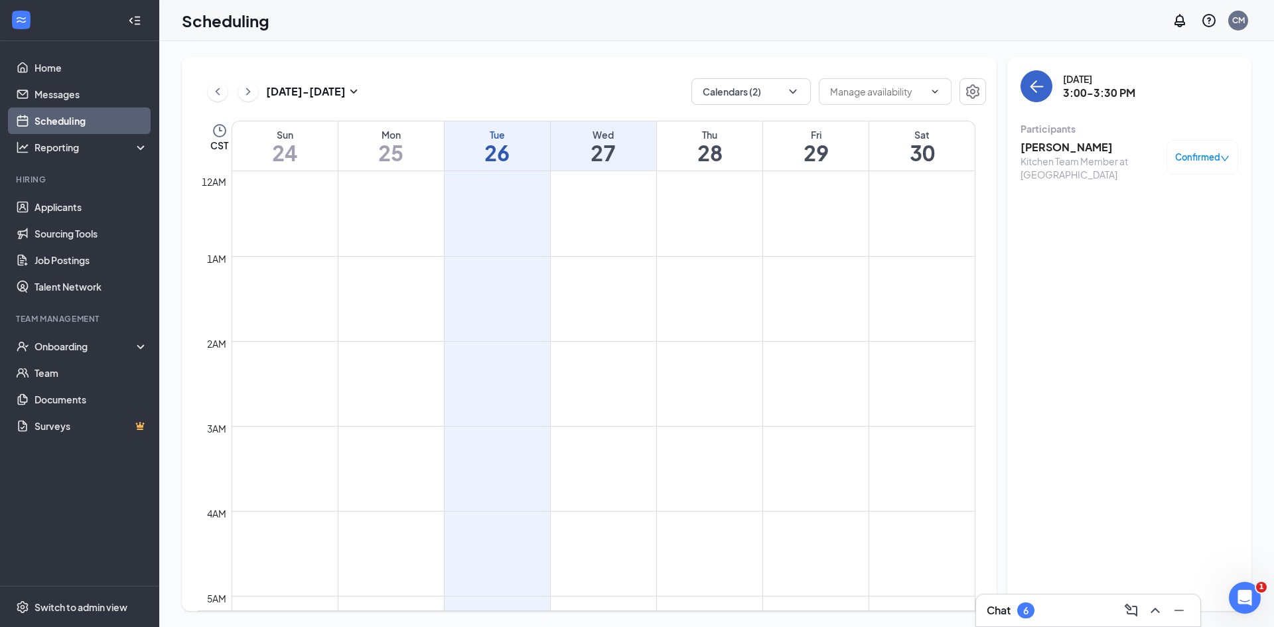
drag, startPoint x: 1034, startPoint y: 82, endPoint x: 989, endPoint y: 101, distance: 48.2
click at [1033, 82] on icon "ArrowLeft" at bounding box center [1036, 86] width 16 height 16
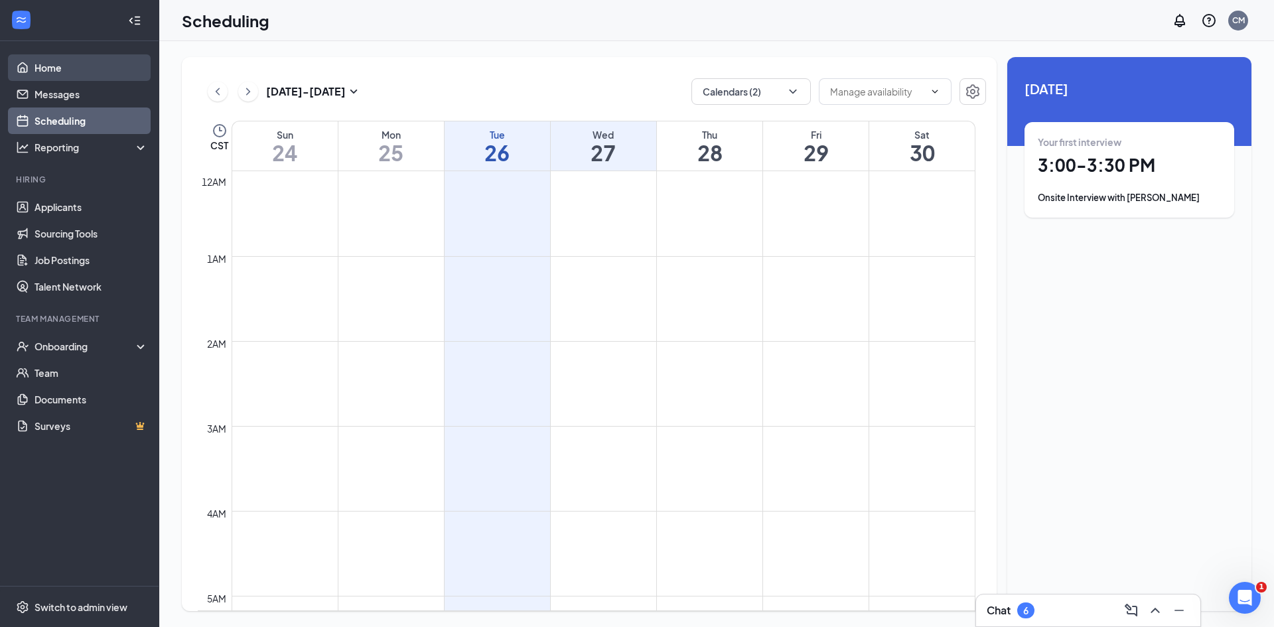
click at [52, 64] on link "Home" at bounding box center [90, 67] width 113 height 27
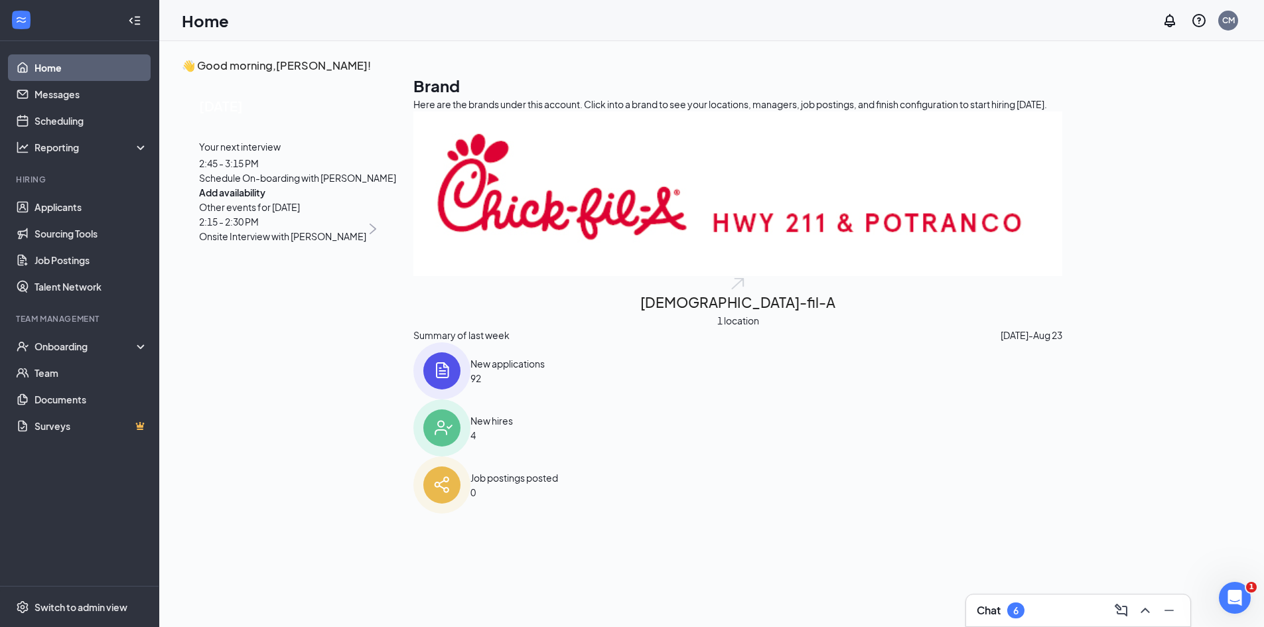
click at [391, 185] on div "Your next interview 2:45 - 3:15 PM Schedule On-boarding with [PERSON_NAME]" at bounding box center [297, 162] width 197 height 46
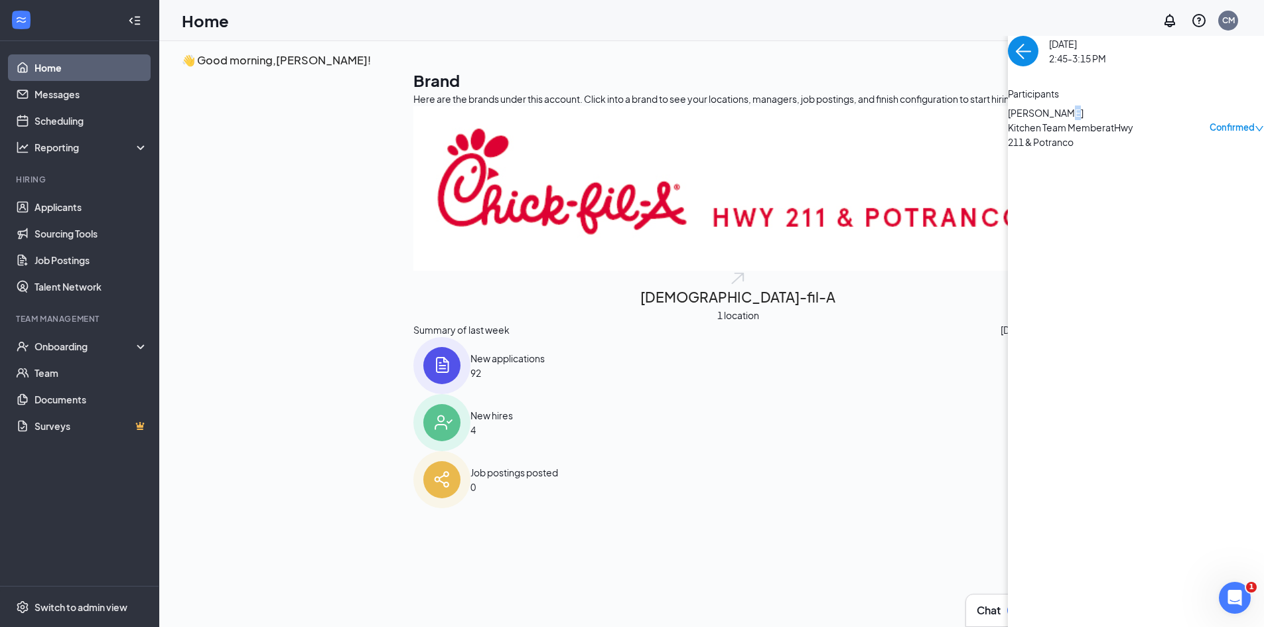
click at [1008, 120] on span "[PERSON_NAME]" at bounding box center [1077, 112] width 139 height 15
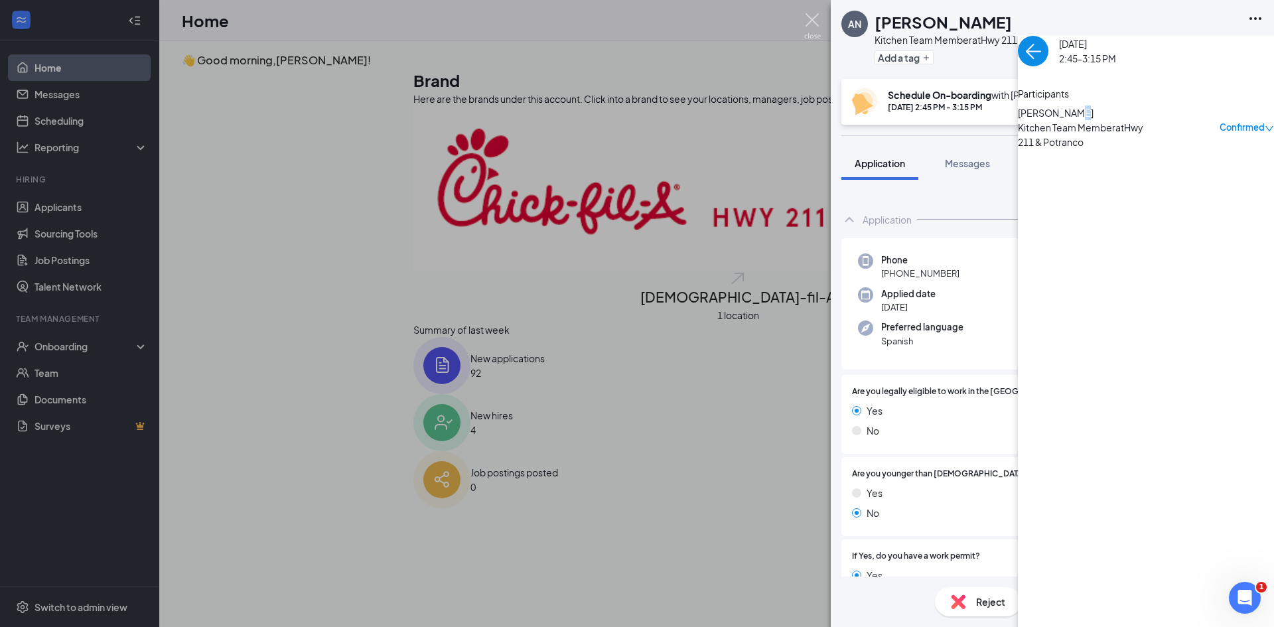
click at [817, 25] on img at bounding box center [812, 26] width 17 height 26
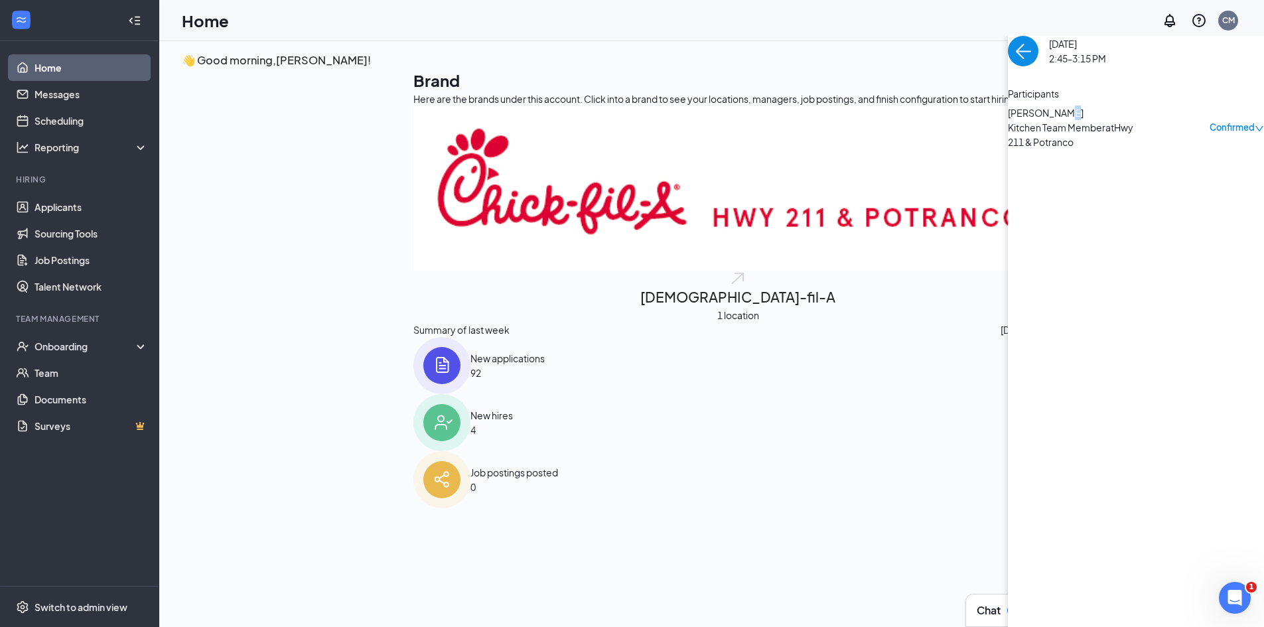
click at [1008, 66] on img "back-button" at bounding box center [1023, 51] width 31 height 31
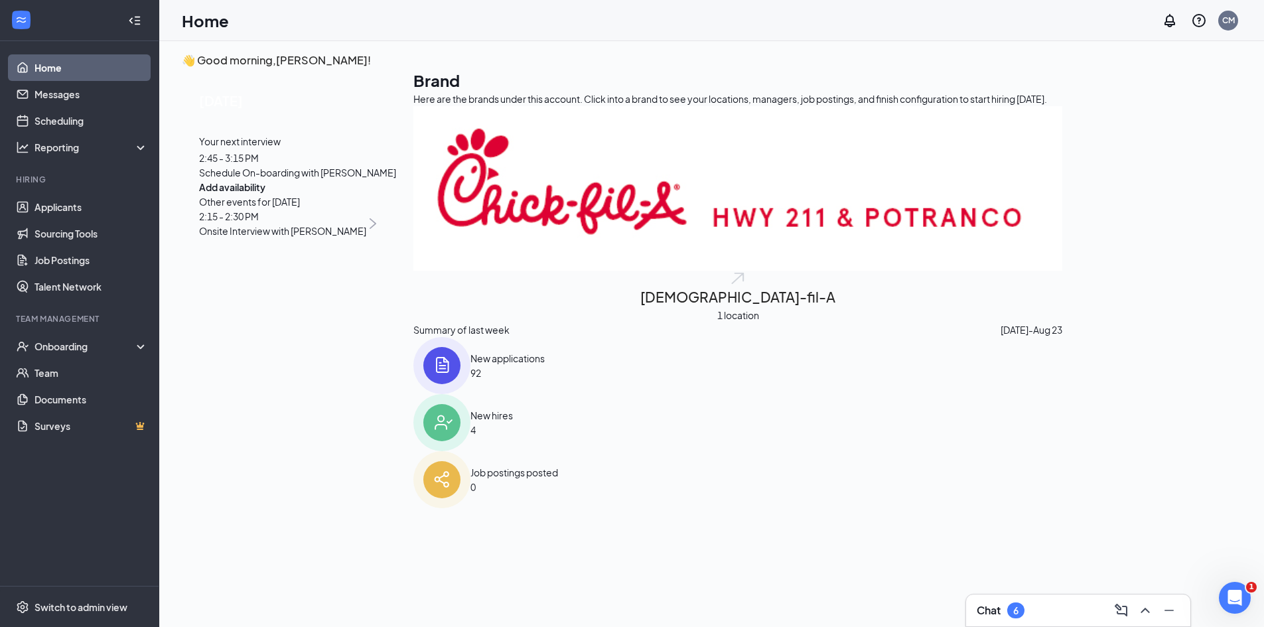
click at [41, 66] on link "Home" at bounding box center [90, 67] width 113 height 27
click at [52, 202] on link "Applicants" at bounding box center [90, 207] width 113 height 27
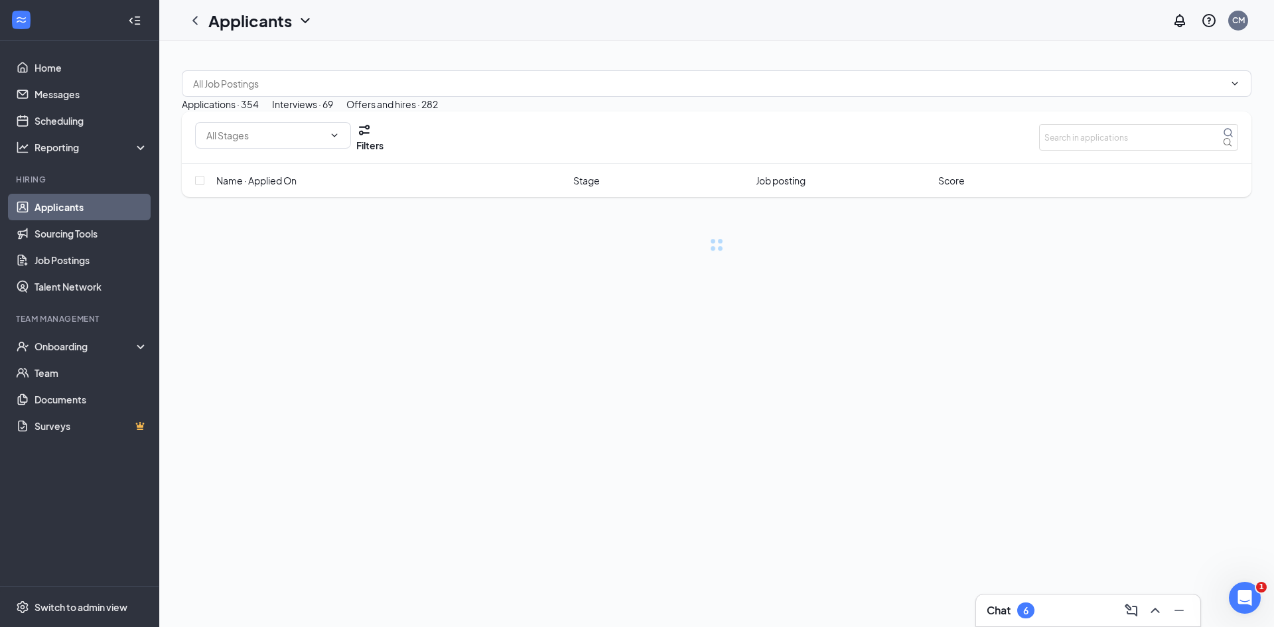
click at [767, 88] on div "Applications · 354 Interviews · 69 Offers and hires · 282 Filters Name · Applie…" at bounding box center [716, 154] width 1069 height 194
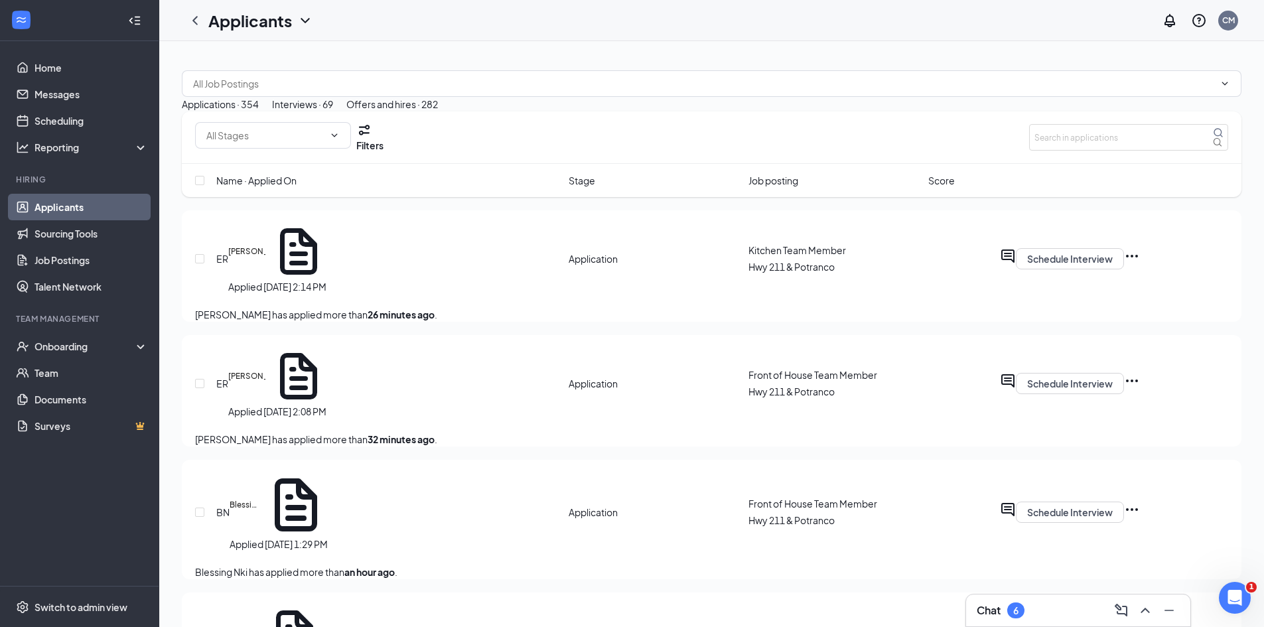
click at [768, 86] on div at bounding box center [711, 77] width 1059 height 40
